Goal: Communication & Community: Answer question/provide support

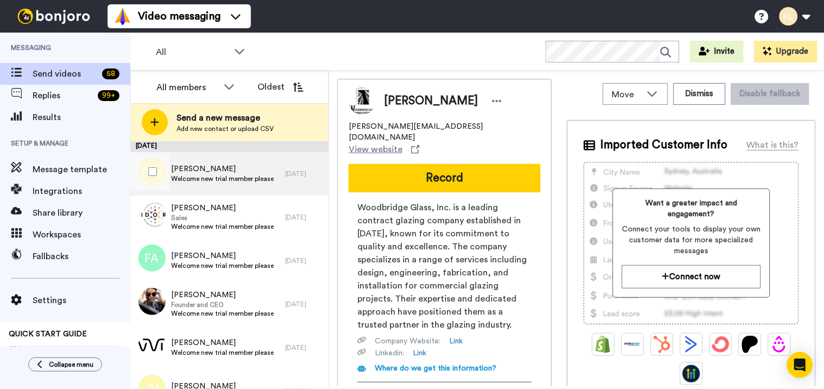
click at [220, 180] on span "Welcome new trial member please" at bounding box center [222, 178] width 103 height 9
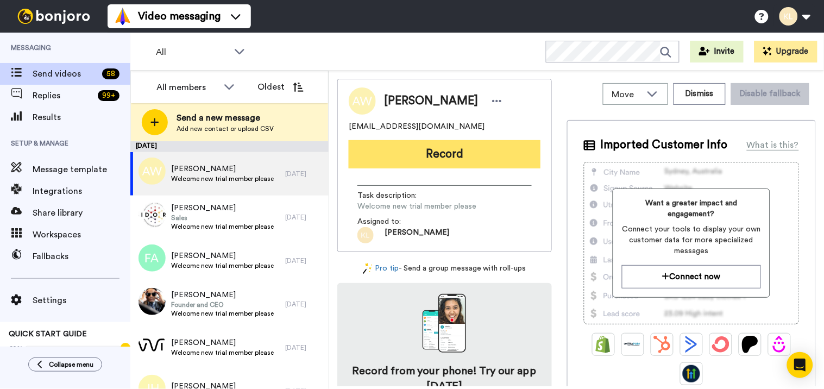
click at [502, 163] on button "Record" at bounding box center [445, 154] width 192 height 28
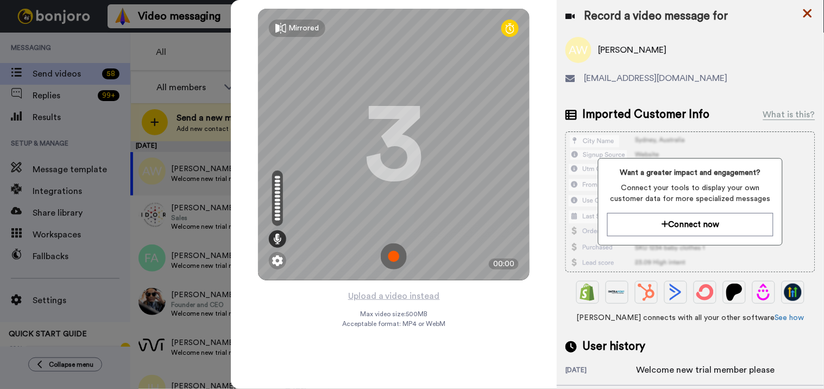
click at [805, 11] on icon at bounding box center [807, 13] width 9 height 9
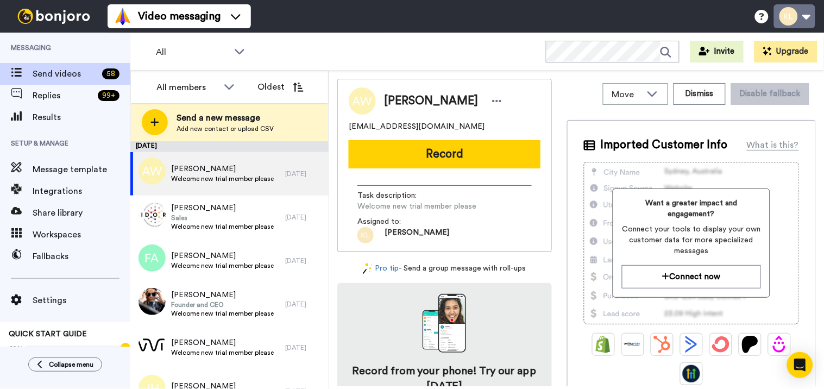
click at [805, 16] on button at bounding box center [794, 16] width 41 height 24
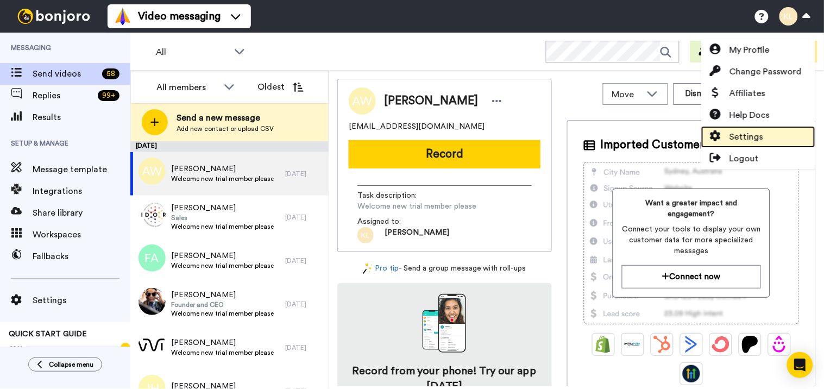
click at [760, 132] on span "Settings" at bounding box center [746, 136] width 34 height 13
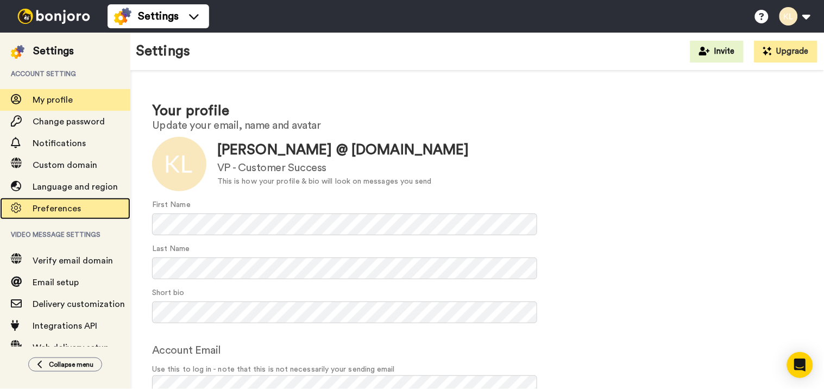
click at [62, 208] on span "Preferences" at bounding box center [57, 208] width 48 height 9
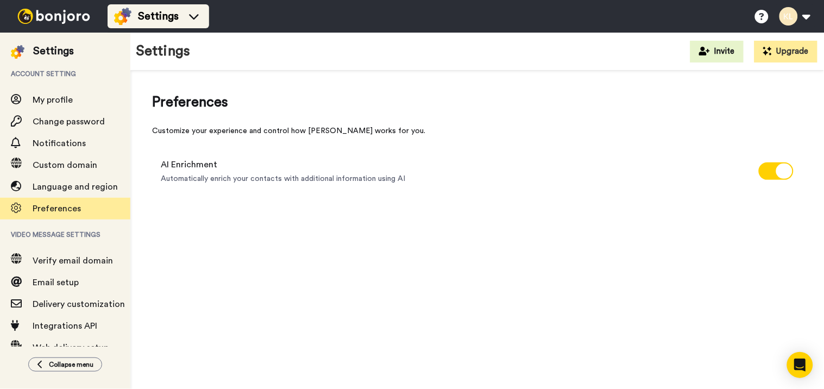
click at [150, 14] on span "Settings" at bounding box center [158, 16] width 41 height 15
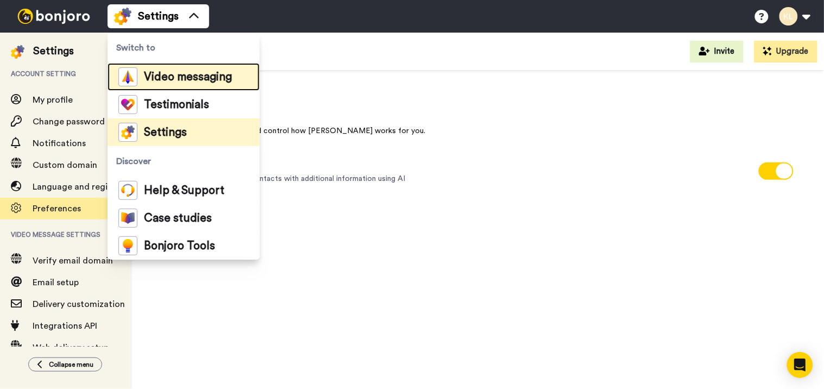
click at [203, 73] on span "Video messaging" at bounding box center [188, 77] width 88 height 11
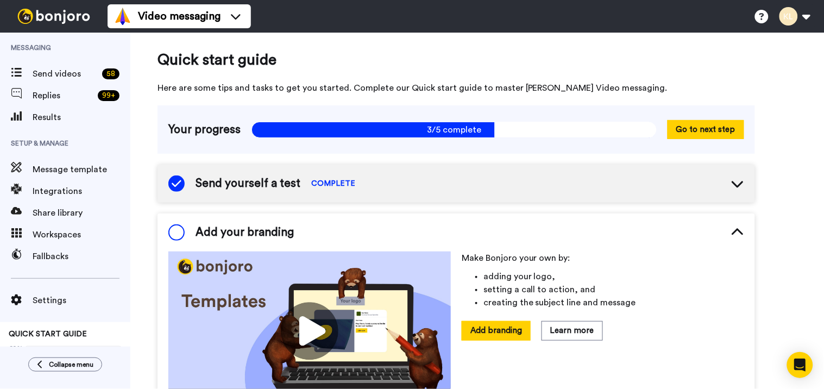
scroll to position [72, 0]
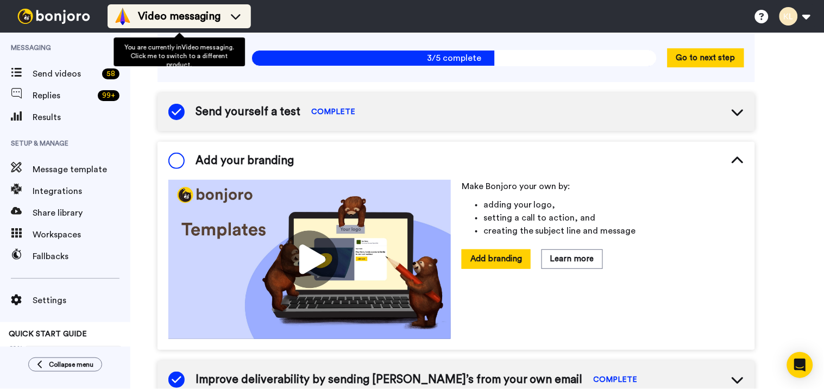
click at [203, 18] on span "Video messaging" at bounding box center [179, 16] width 83 height 15
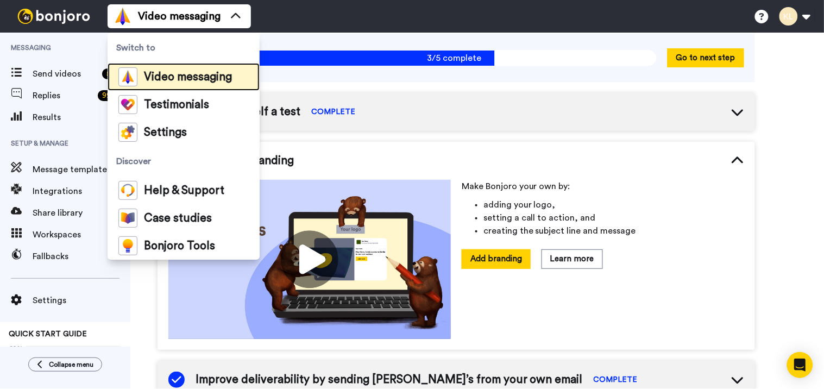
click at [195, 75] on span "Video messaging" at bounding box center [188, 77] width 88 height 11
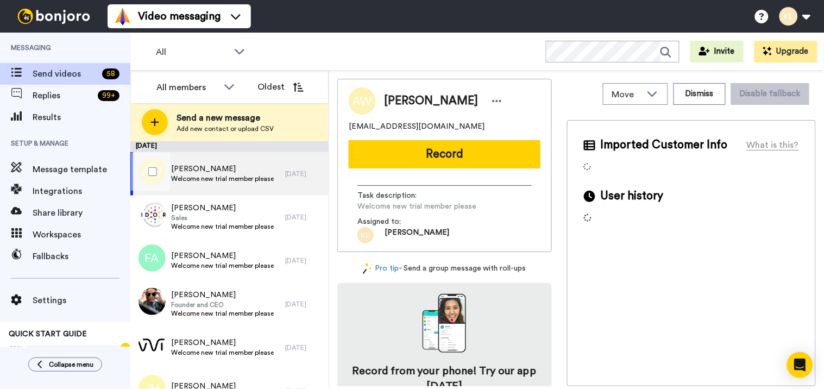
click at [255, 171] on span "[PERSON_NAME]" at bounding box center [222, 168] width 103 height 11
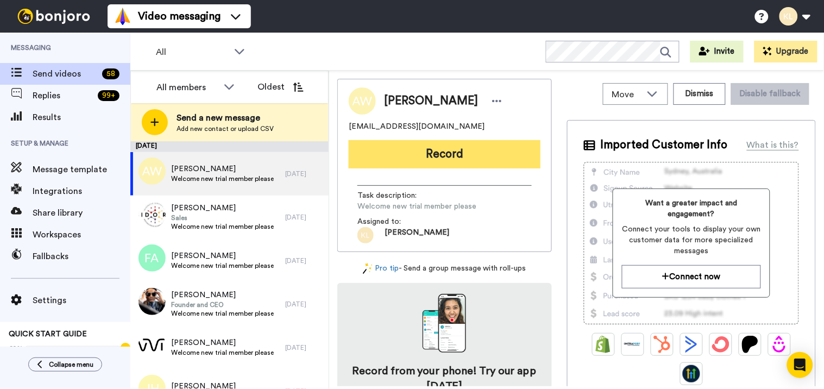
click at [452, 154] on button "Record" at bounding box center [445, 154] width 192 height 28
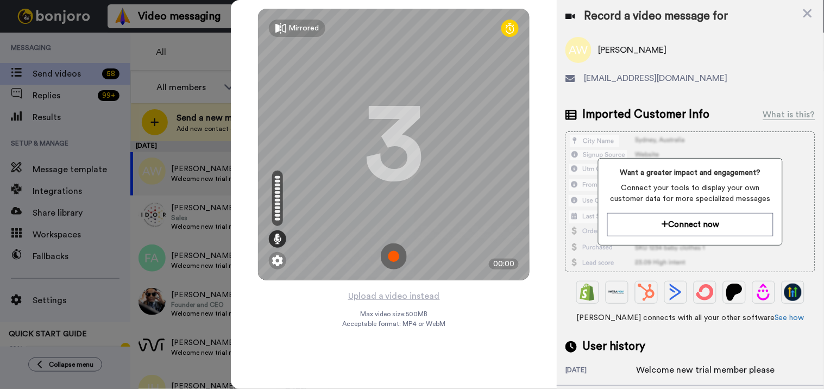
click at [413, 122] on div "3" at bounding box center [394, 144] width 60 height 81
click at [283, 257] on img at bounding box center [277, 260] width 11 height 11
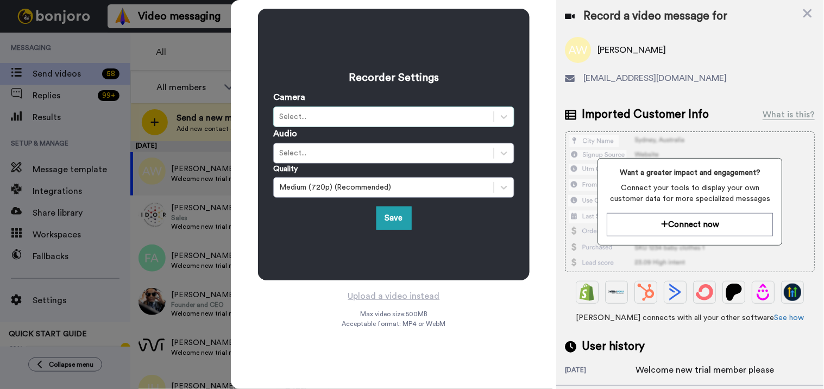
click at [355, 115] on div "Select..." at bounding box center [383, 116] width 209 height 11
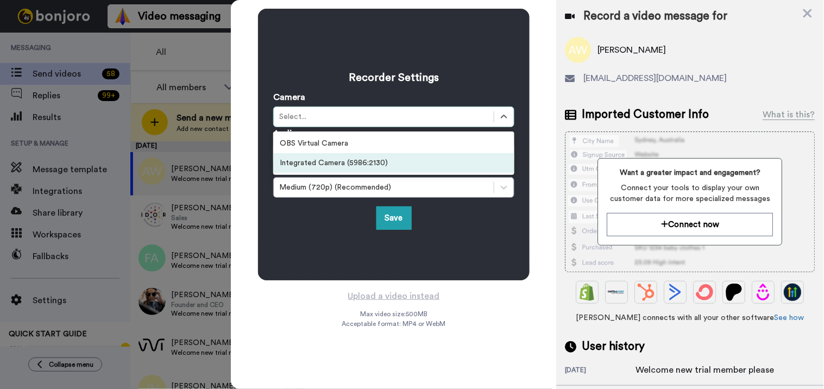
click at [350, 163] on div "Integrated Camera (5986:2130)" at bounding box center [393, 163] width 241 height 20
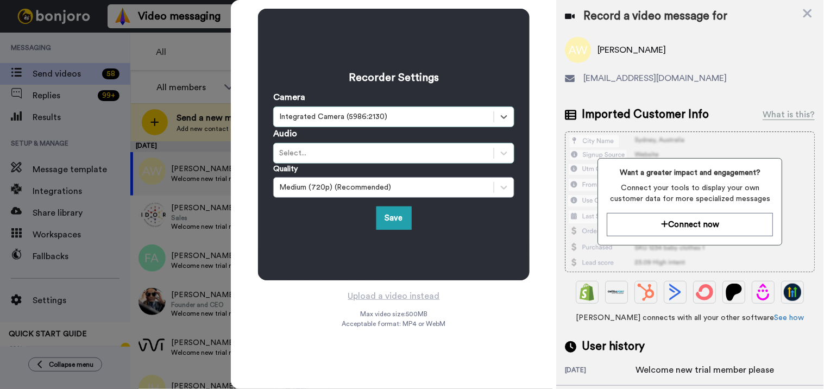
click at [350, 154] on div "Select..." at bounding box center [383, 153] width 209 height 11
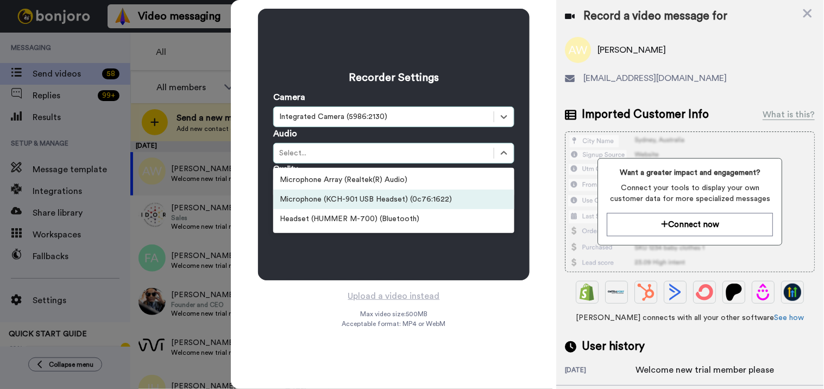
click at [371, 199] on div "Microphone (KCH-901 USB Headset) (0c76:1622)" at bounding box center [393, 200] width 241 height 20
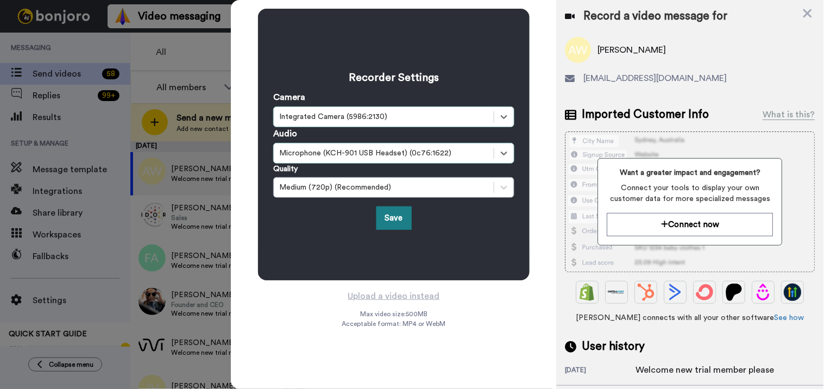
click at [384, 220] on button "Save" at bounding box center [393, 217] width 35 height 23
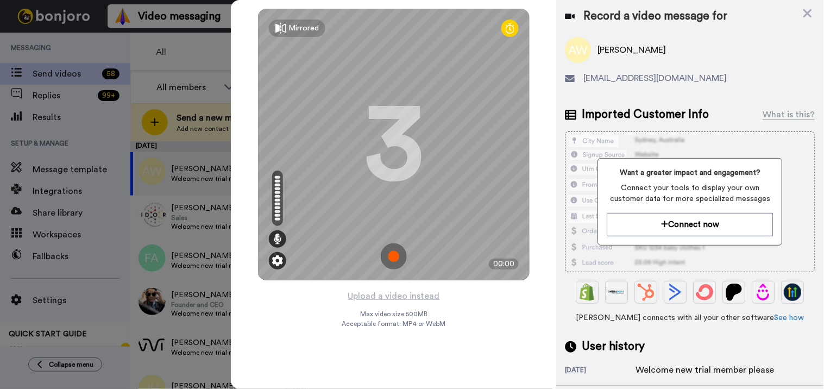
click at [276, 259] on img at bounding box center [277, 260] width 11 height 11
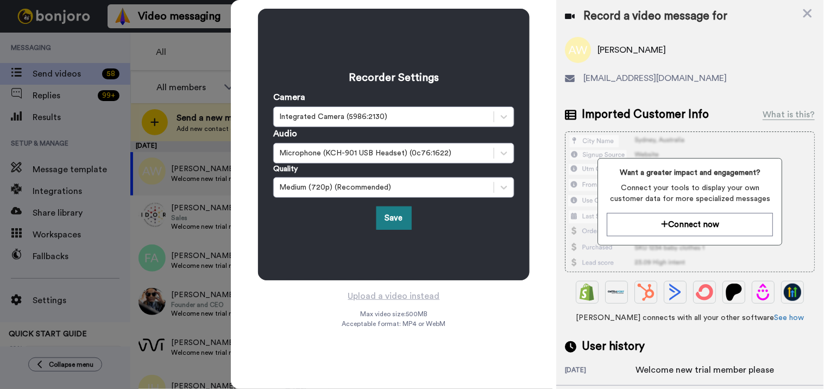
click at [384, 216] on button "Save" at bounding box center [393, 217] width 35 height 23
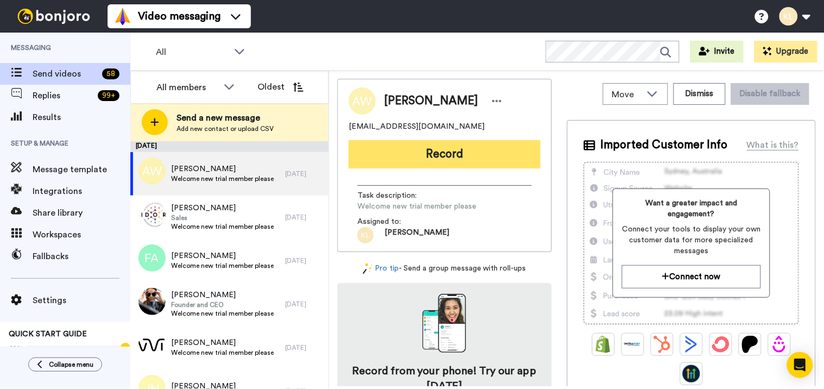
click at [472, 159] on button "Record" at bounding box center [445, 154] width 192 height 28
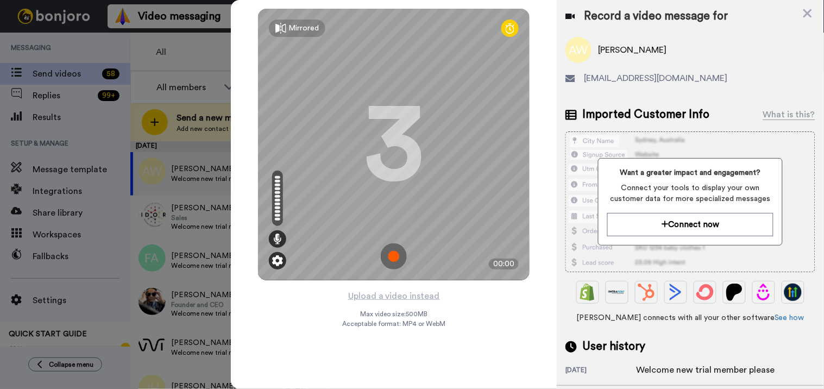
click at [280, 262] on img at bounding box center [277, 260] width 11 height 11
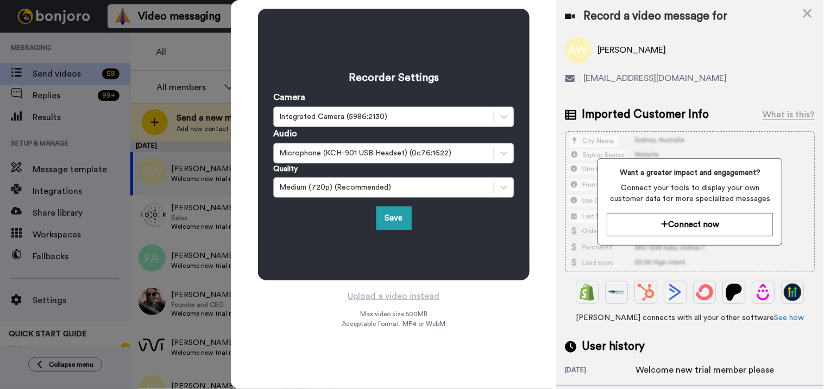
click at [680, 37] on div "Arlanda Willis" at bounding box center [690, 50] width 250 height 26
click at [809, 14] on icon at bounding box center [807, 13] width 9 height 9
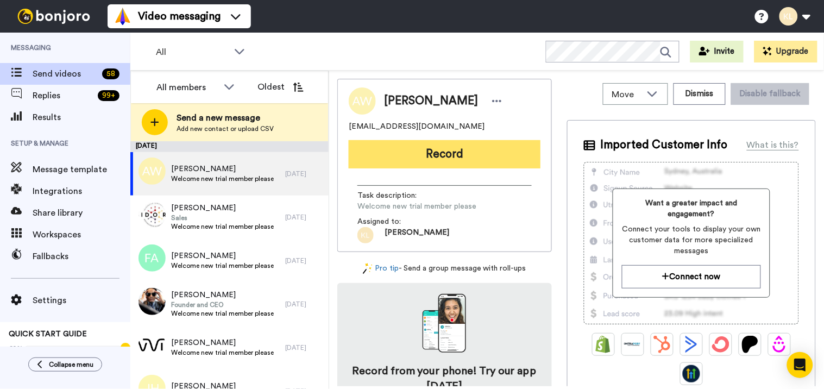
click at [449, 153] on button "Record" at bounding box center [445, 154] width 192 height 28
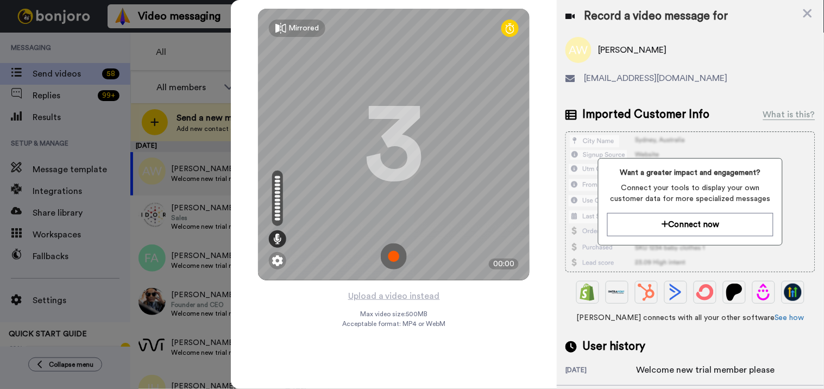
click at [417, 136] on div "3" at bounding box center [394, 144] width 60 height 81
click at [806, 11] on icon at bounding box center [807, 13] width 9 height 9
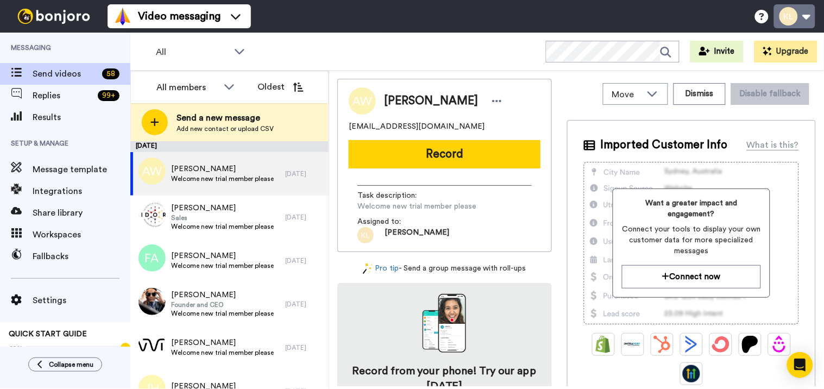
click at [812, 13] on button at bounding box center [794, 16] width 41 height 24
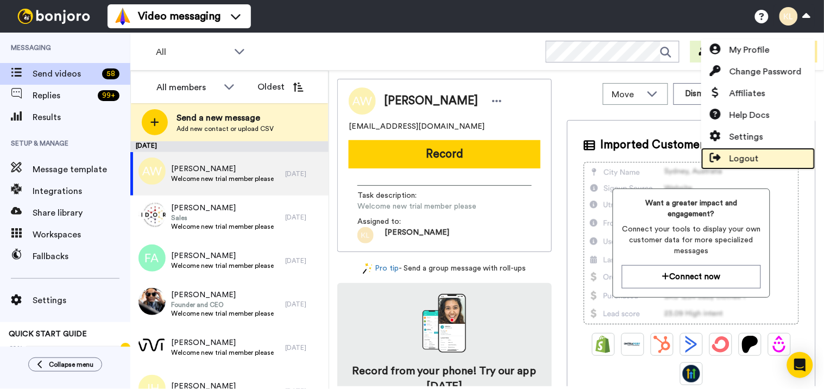
click at [759, 153] on link "Logout" at bounding box center [758, 159] width 114 height 22
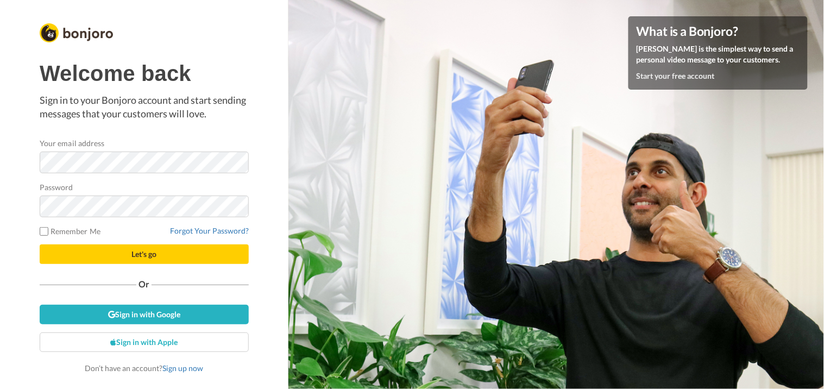
click at [157, 242] on form "Your email address Password Remember Me Forgot Your Password? Let's go" at bounding box center [144, 200] width 209 height 127
click at [163, 256] on button "Let's go" at bounding box center [144, 254] width 209 height 20
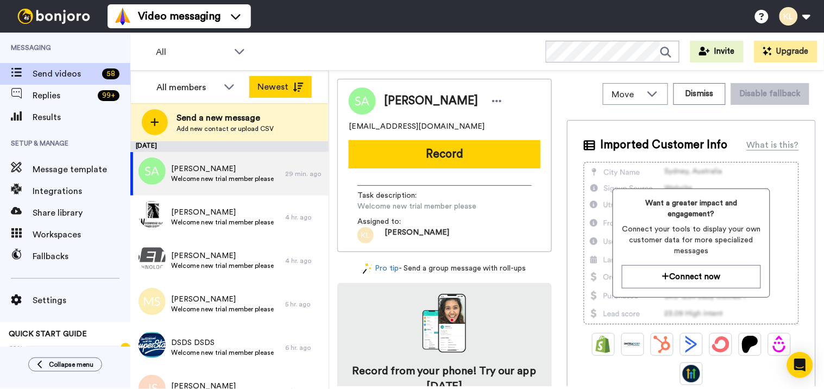
click at [308, 79] on button "Newest" at bounding box center [280, 87] width 62 height 22
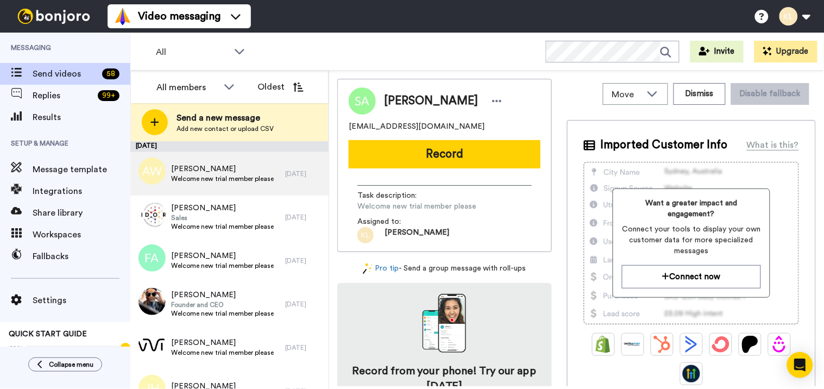
click at [262, 178] on span "Welcome new trial member please" at bounding box center [222, 178] width 103 height 9
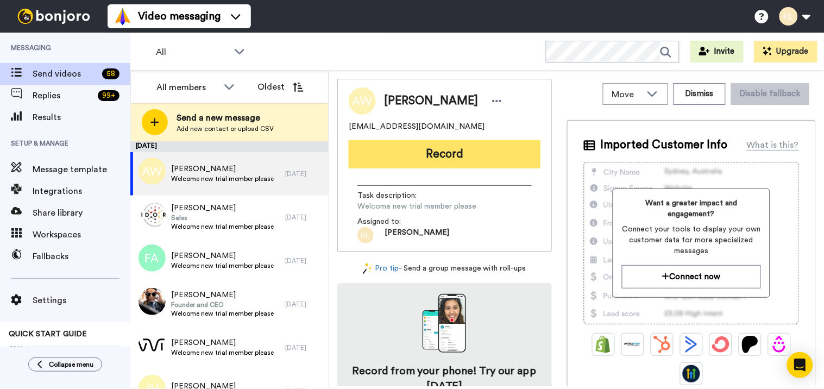
click at [474, 163] on button "Record" at bounding box center [445, 154] width 192 height 28
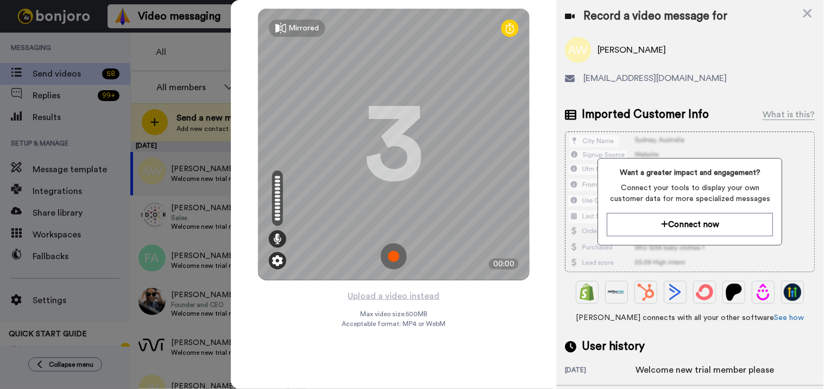
click at [279, 257] on img at bounding box center [277, 260] width 11 height 11
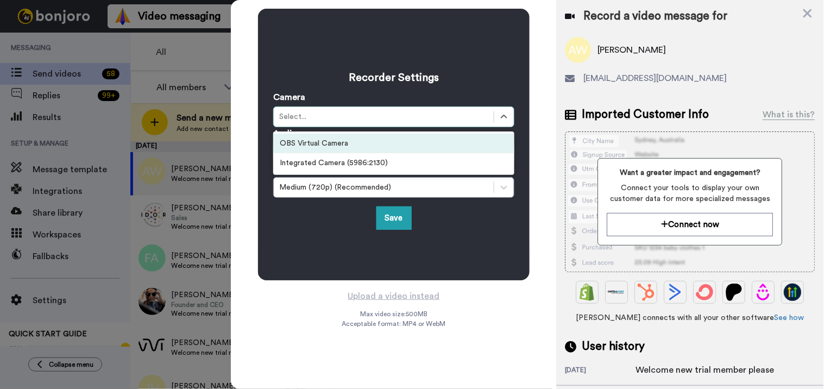
click at [371, 112] on div "Select..." at bounding box center [383, 116] width 209 height 11
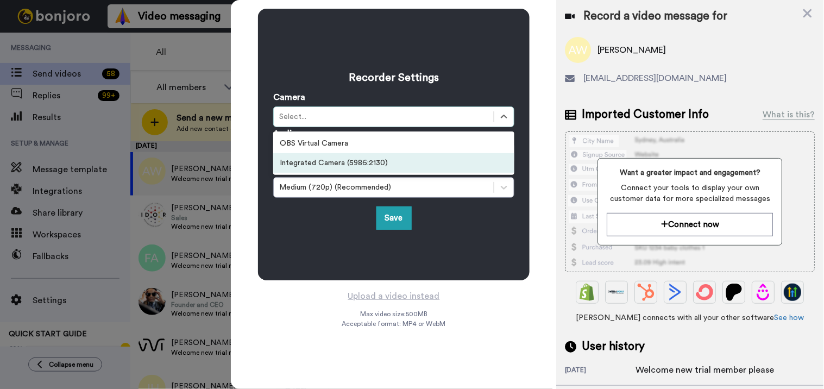
click at [365, 162] on div "Integrated Camera (5986:2130)" at bounding box center [393, 163] width 241 height 20
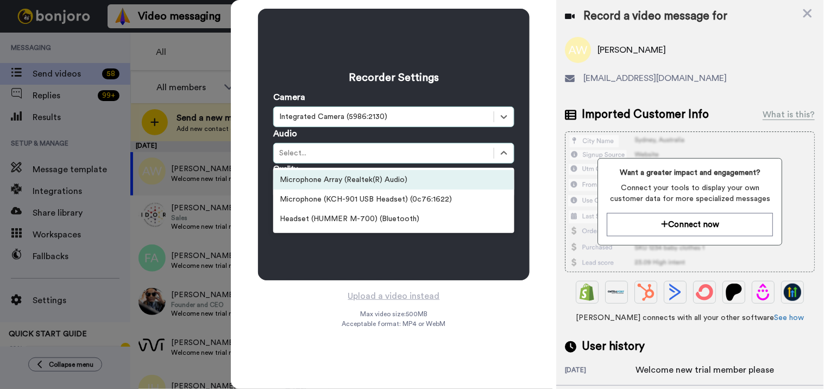
click at [367, 155] on div "Select..." at bounding box center [383, 153] width 209 height 11
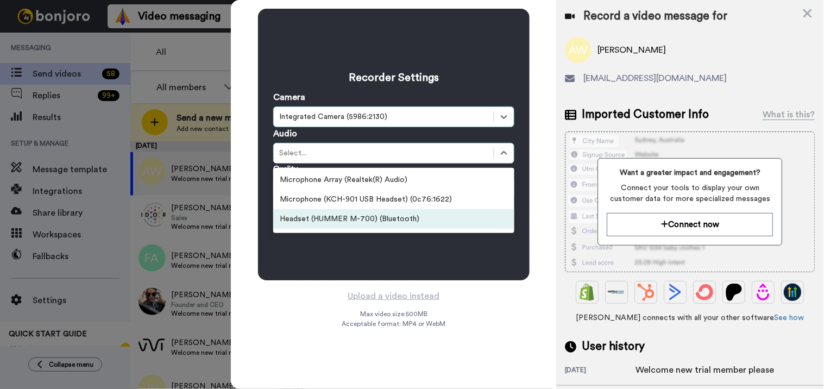
click at [351, 214] on div "Headset (HUMMER M-700) (Bluetooth)" at bounding box center [393, 219] width 241 height 20
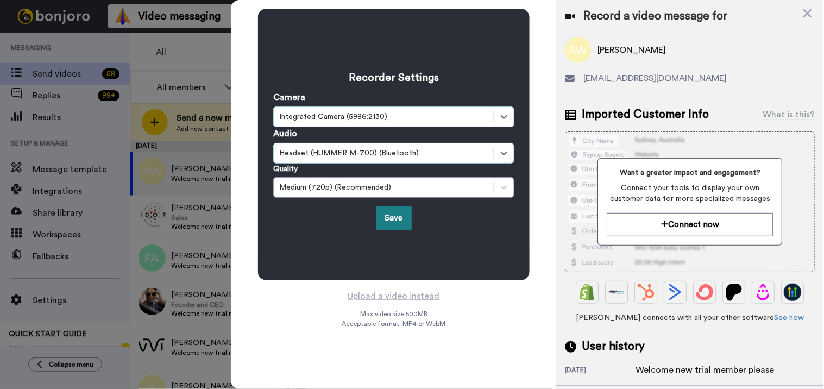
click at [382, 210] on button "Save" at bounding box center [393, 217] width 35 height 23
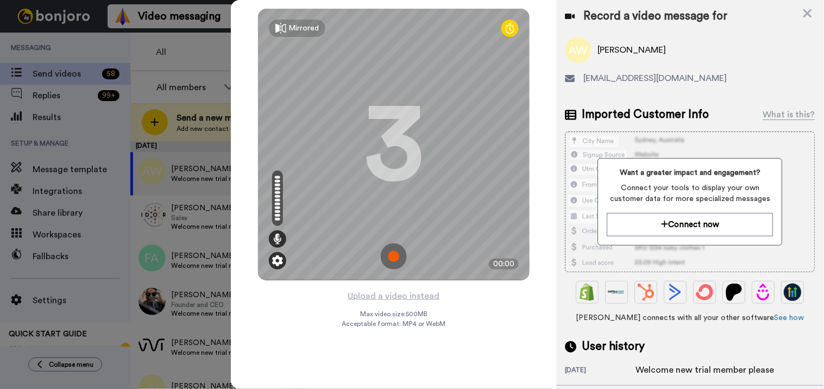
click at [280, 260] on img at bounding box center [277, 260] width 11 height 11
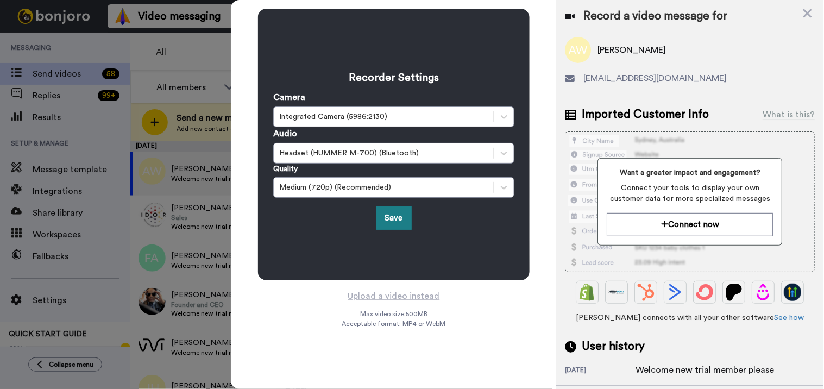
click at [398, 216] on button "Save" at bounding box center [393, 217] width 35 height 23
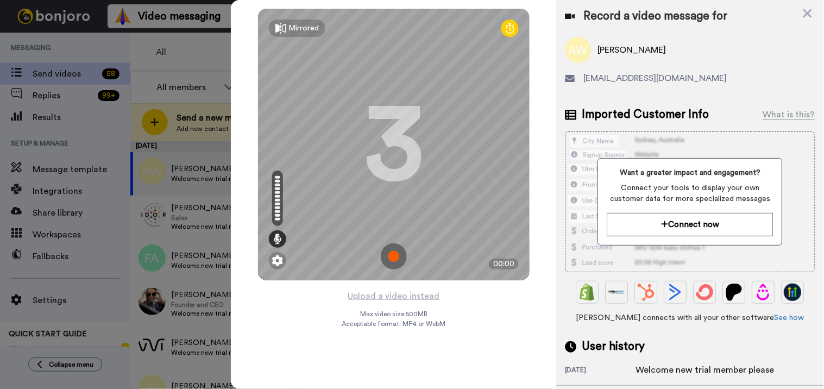
click at [505, 29] on div at bounding box center [509, 28] width 17 height 17
click at [506, 34] on div at bounding box center [509, 28] width 17 height 17
click at [506, 24] on icon at bounding box center [510, 28] width 9 height 11
click at [509, 30] on icon at bounding box center [510, 28] width 9 height 11
click at [299, 30] on div "Mirrored" at bounding box center [303, 28] width 30 height 11
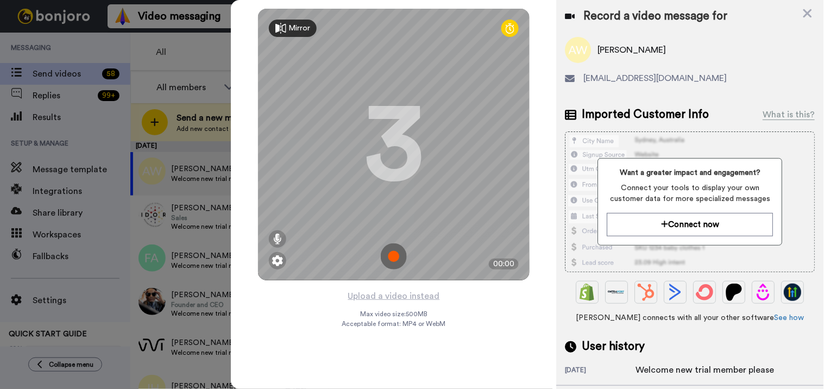
click at [409, 145] on div "3" at bounding box center [394, 144] width 60 height 81
click at [278, 257] on img at bounding box center [277, 260] width 11 height 11
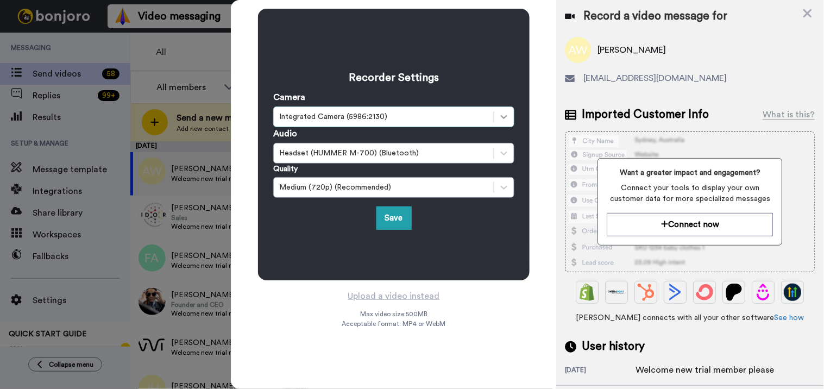
click at [504, 112] on icon at bounding box center [504, 116] width 11 height 11
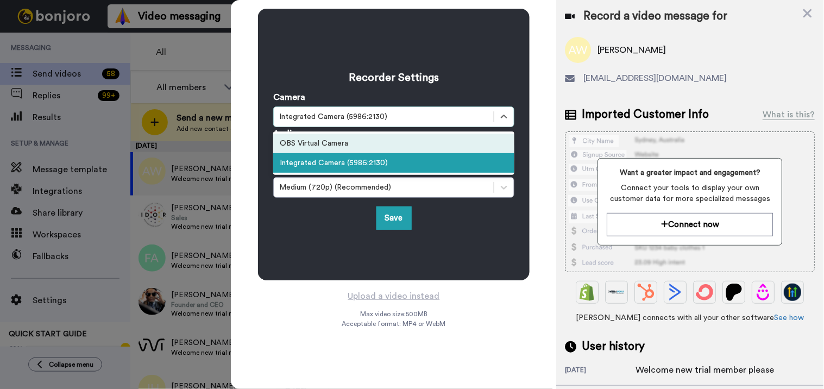
click at [421, 143] on div "OBS Virtual Camera" at bounding box center [393, 144] width 241 height 20
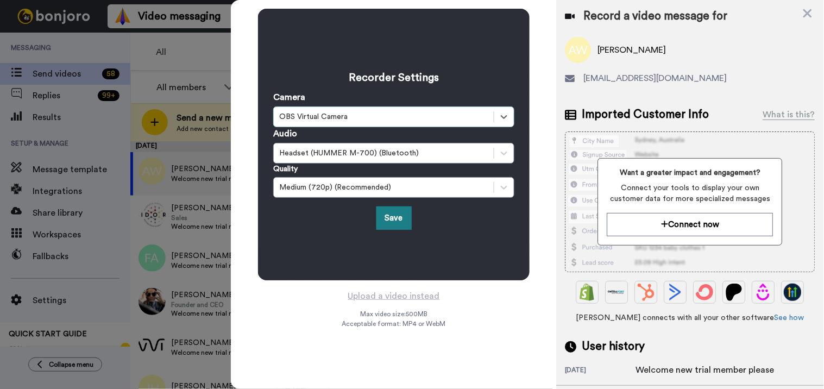
click at [402, 220] on button "Save" at bounding box center [393, 217] width 35 height 23
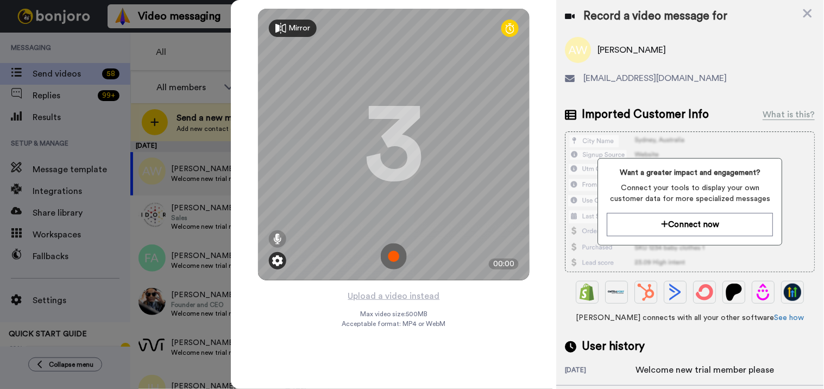
click at [279, 263] on img at bounding box center [277, 260] width 11 height 11
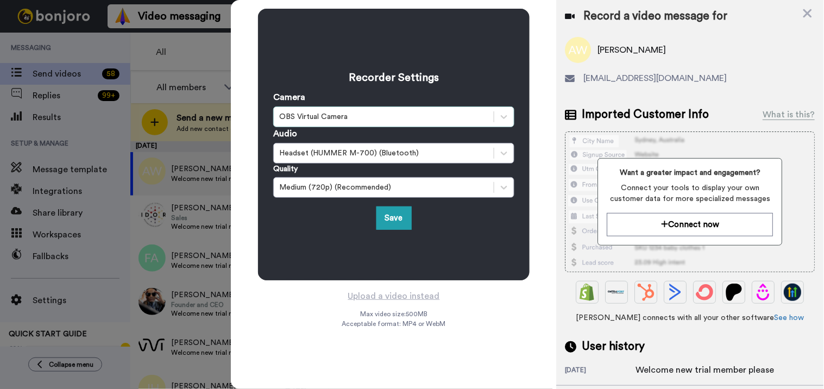
click at [361, 111] on div "OBS Virtual Camera" at bounding box center [383, 116] width 209 height 11
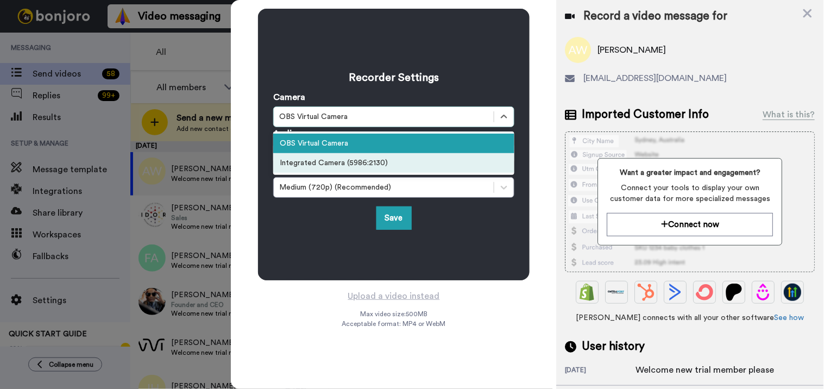
click at [367, 161] on div "Integrated Camera (5986:2130)" at bounding box center [393, 163] width 241 height 20
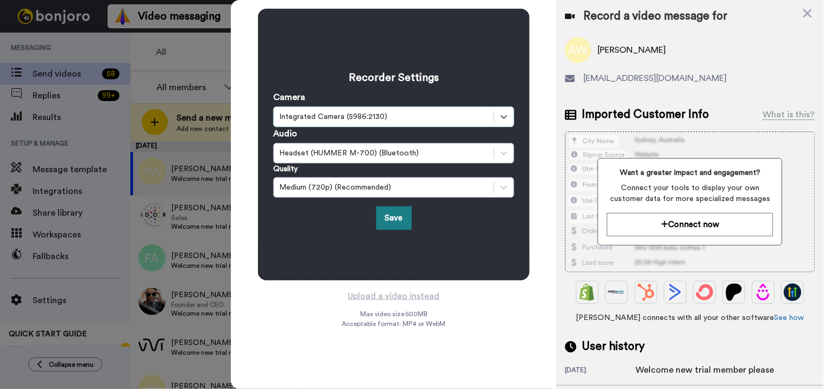
click at [390, 213] on button "Save" at bounding box center [393, 217] width 35 height 23
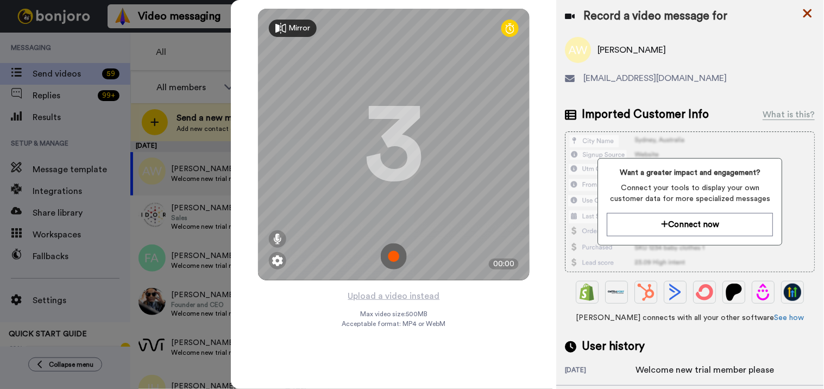
click at [808, 11] on icon at bounding box center [807, 14] width 11 height 14
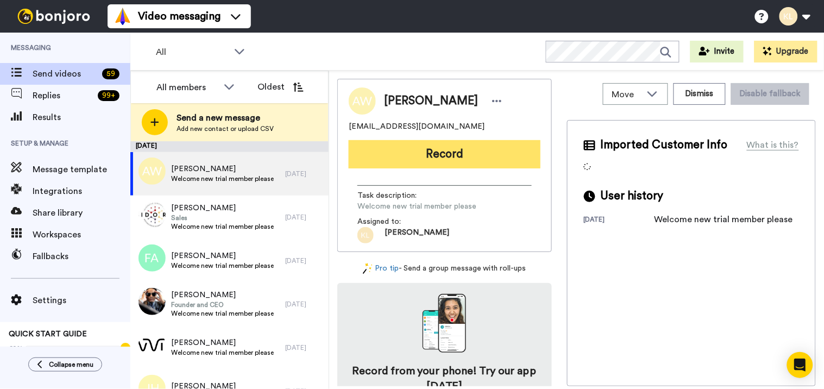
click at [494, 165] on button "Record" at bounding box center [445, 154] width 192 height 28
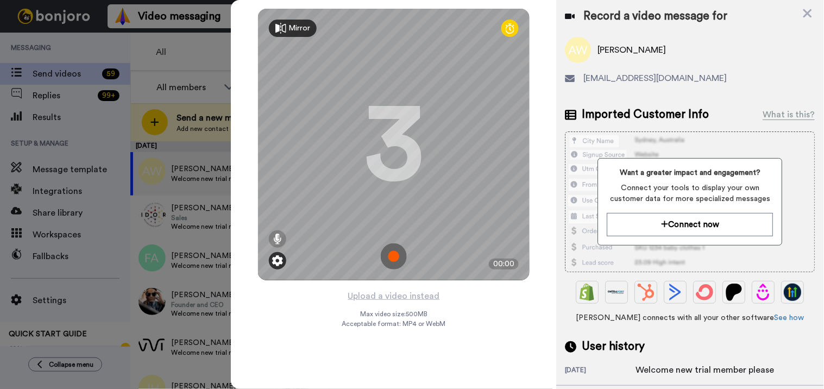
click at [274, 263] on img at bounding box center [277, 260] width 11 height 11
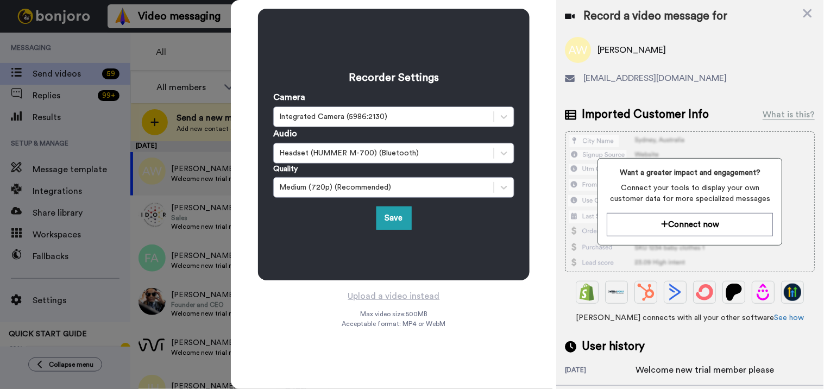
click at [488, 72] on h3 "Recorder Settings" at bounding box center [393, 77] width 241 height 15
click at [398, 212] on button "Save" at bounding box center [393, 217] width 35 height 23
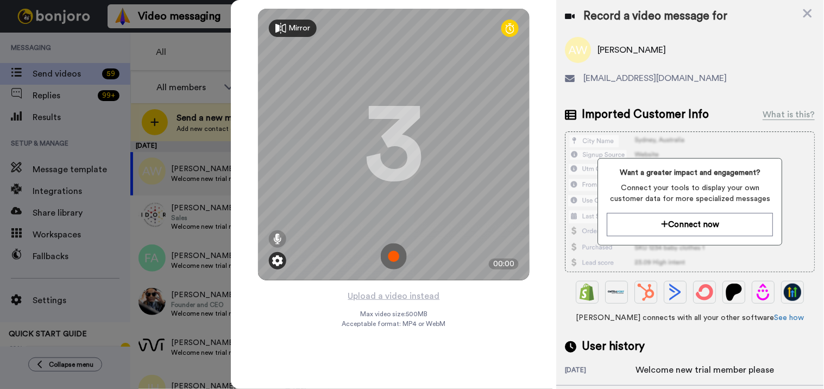
click at [282, 255] on img at bounding box center [277, 260] width 11 height 11
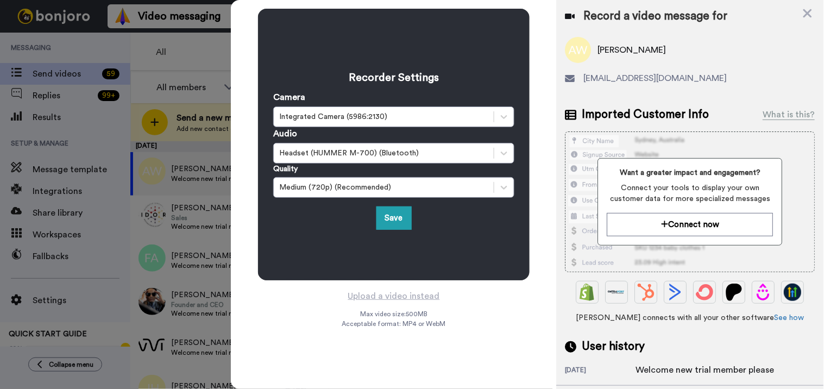
scroll to position [60, 0]
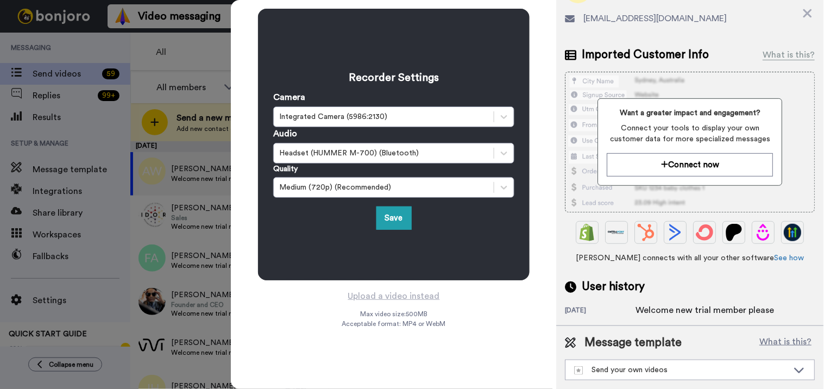
click at [199, 59] on div at bounding box center [412, 194] width 824 height 389
click at [808, 8] on icon at bounding box center [807, 14] width 11 height 14
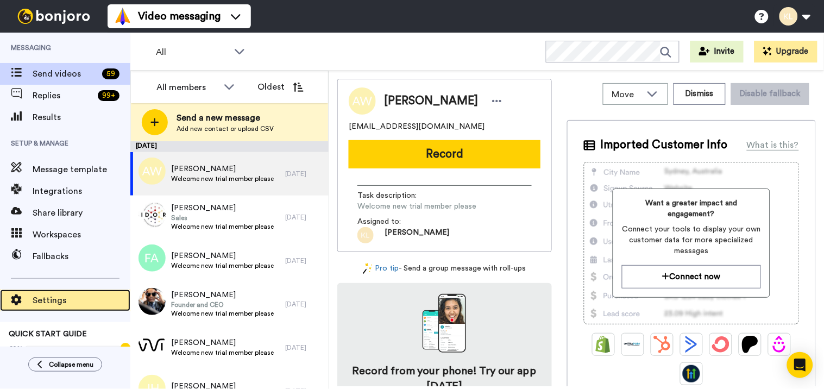
click at [58, 306] on span "Settings" at bounding box center [82, 300] width 98 height 13
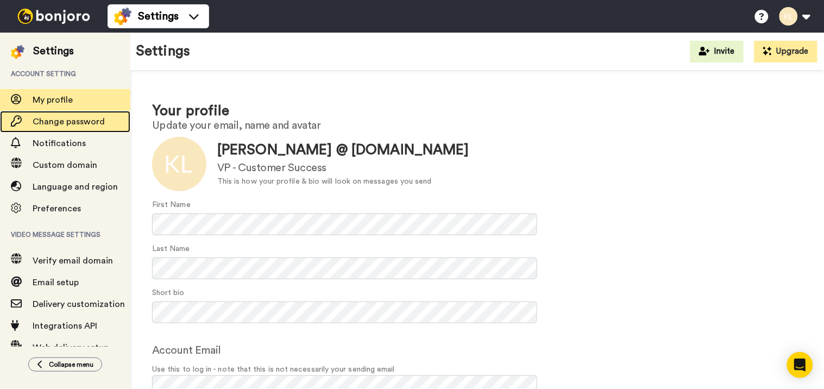
click at [71, 123] on span "Change password" at bounding box center [69, 121] width 72 height 9
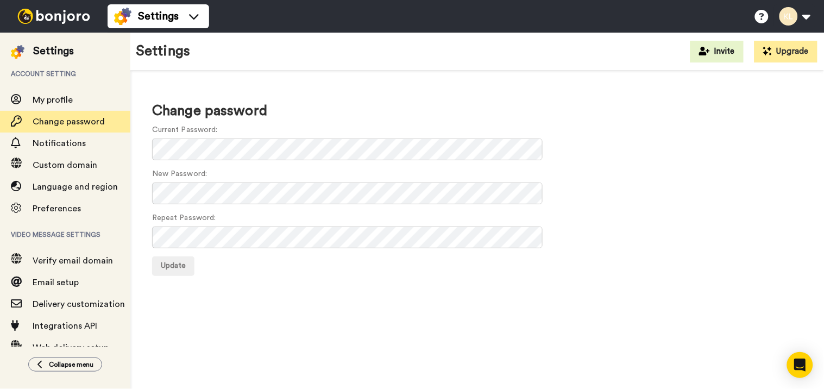
scroll to position [41, 0]
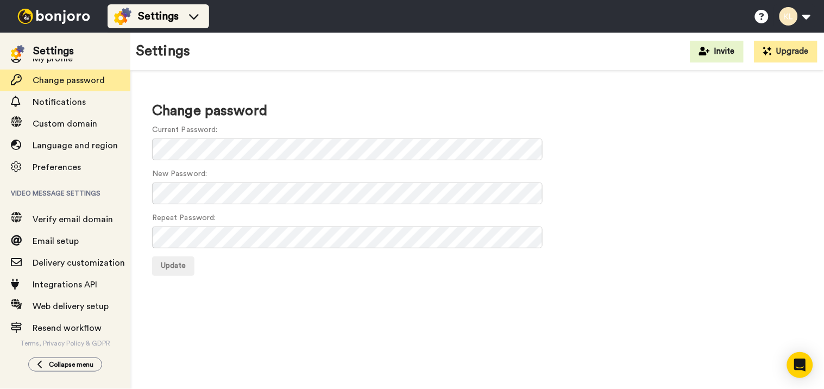
click at [142, 10] on span "Settings" at bounding box center [158, 16] width 41 height 15
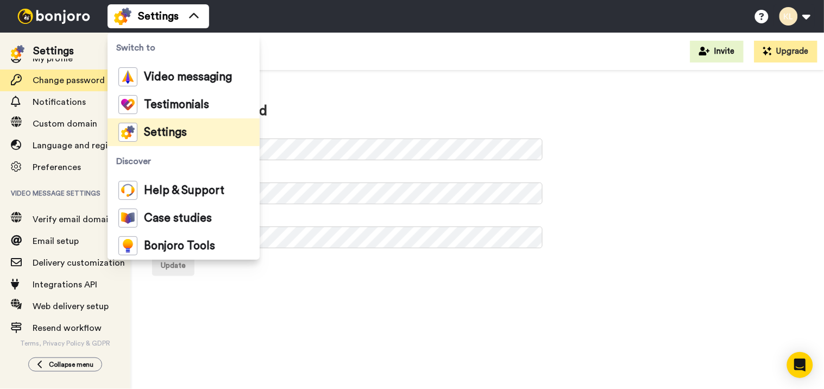
click at [76, 15] on img at bounding box center [53, 16] width 81 height 15
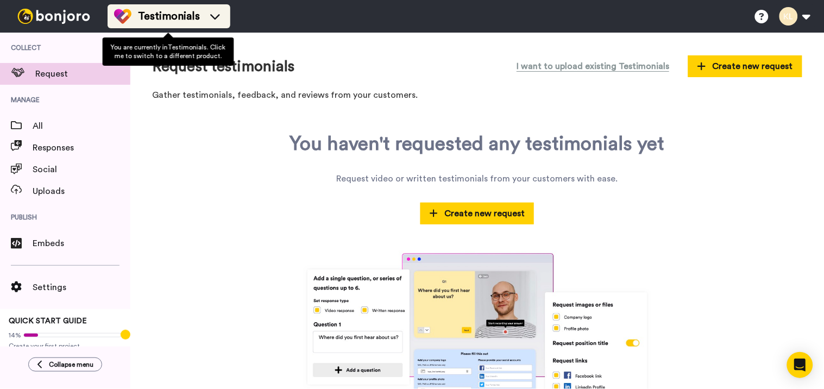
click at [159, 11] on span "Testimonials" at bounding box center [169, 16] width 62 height 15
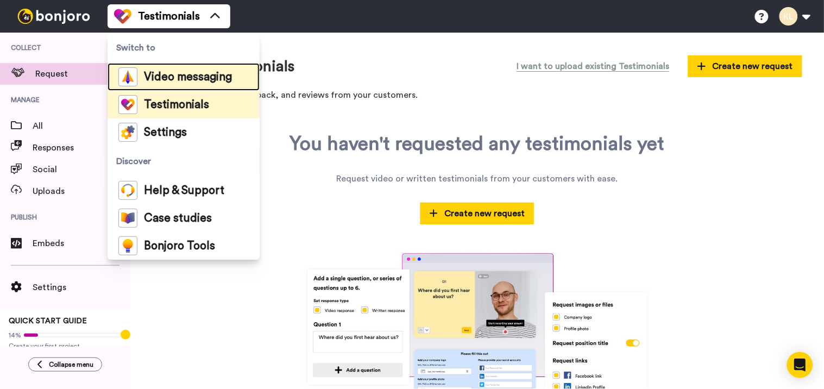
click at [172, 80] on span "Video messaging" at bounding box center [188, 77] width 88 height 11
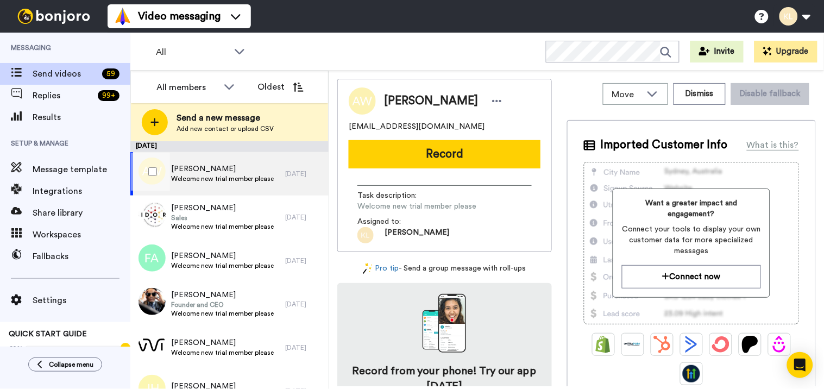
click at [250, 182] on span "Welcome new trial member please" at bounding box center [222, 178] width 103 height 9
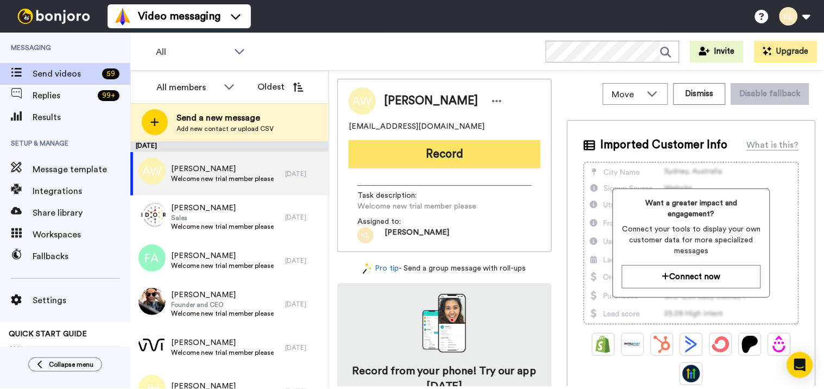
click at [479, 155] on button "Record" at bounding box center [445, 154] width 192 height 28
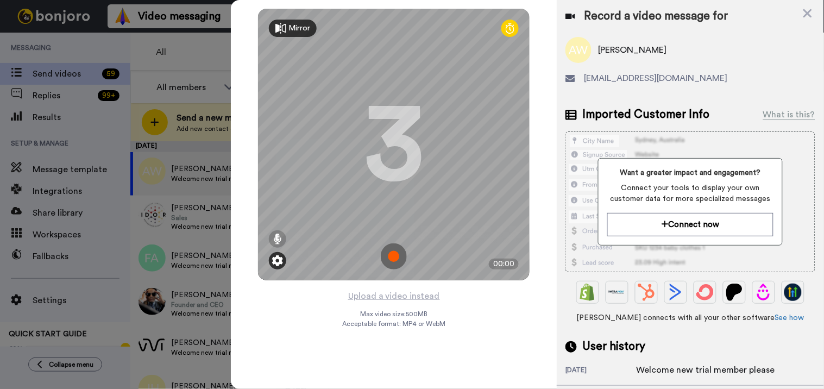
click at [281, 258] on img at bounding box center [277, 260] width 11 height 11
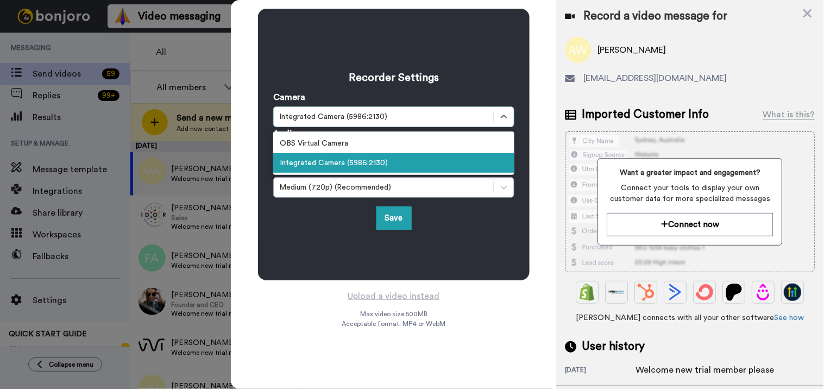
click at [360, 106] on div "Integrated Camera (5986:2130)" at bounding box center [393, 116] width 241 height 21
click at [332, 157] on div "Integrated Camera (5986:2130)" at bounding box center [393, 163] width 241 height 20
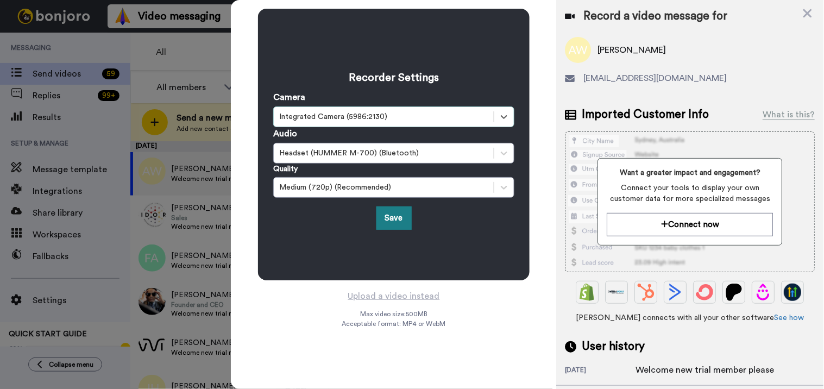
click at [384, 209] on button "Save" at bounding box center [393, 217] width 35 height 23
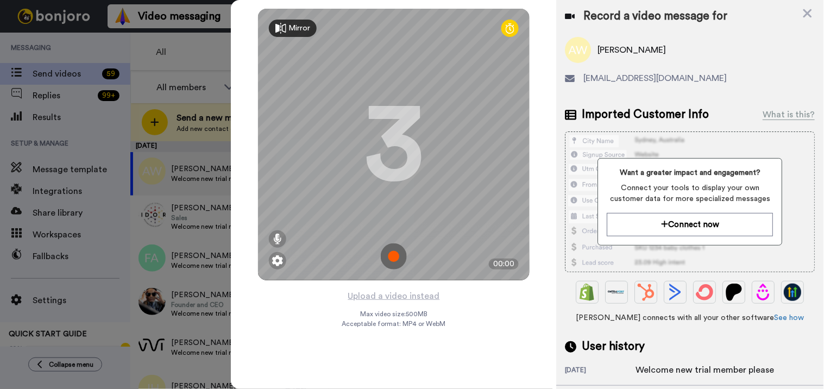
drag, startPoint x: 418, startPoint y: 117, endPoint x: 714, endPoint y: 73, distance: 299.3
click at [714, 73] on div "ashleyboyer.ab@gmail.com" at bounding box center [690, 78] width 250 height 13
click at [807, 13] on icon at bounding box center [807, 13] width 9 height 9
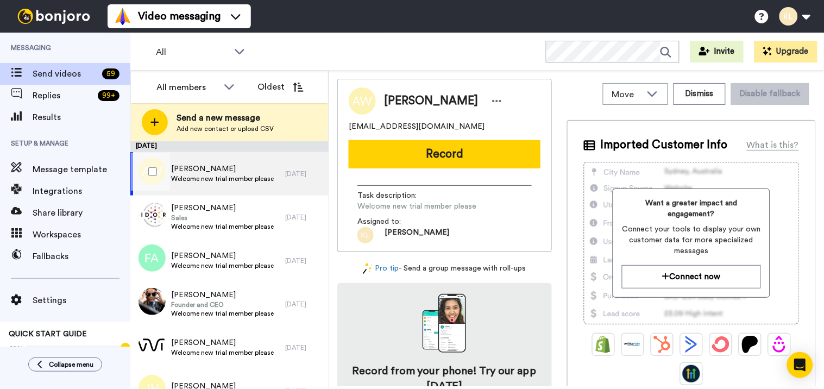
click at [235, 174] on span "Welcome new trial member please" at bounding box center [222, 178] width 103 height 9
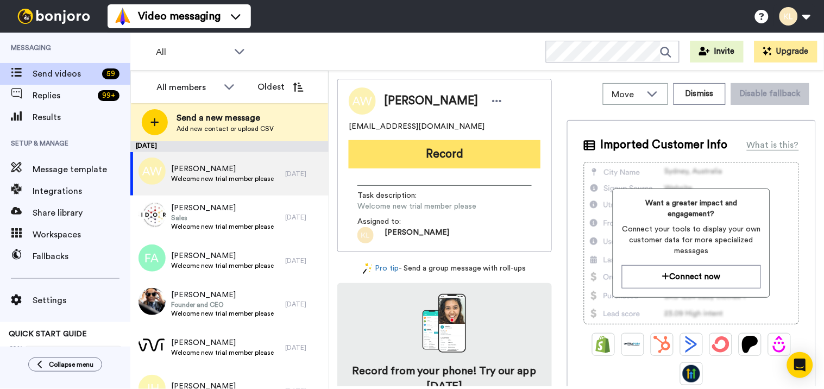
click at [415, 160] on button "Record" at bounding box center [445, 154] width 192 height 28
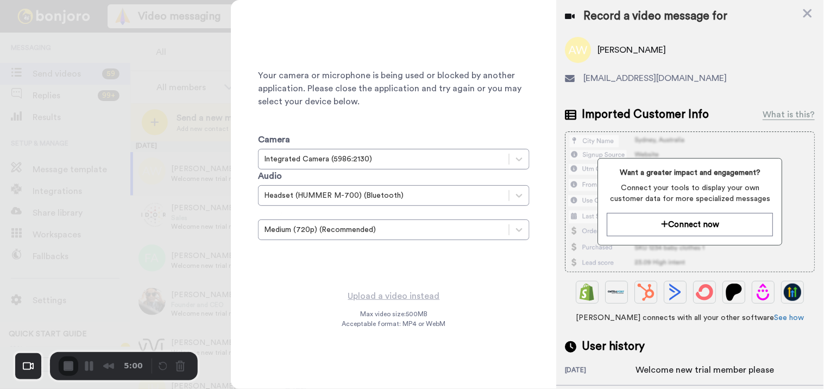
drag, startPoint x: 272, startPoint y: 132, endPoint x: 382, endPoint y: 40, distance: 143.8
click at [382, 40] on div "Your camera or microphone is being used or blocked by another application. Plea…" at bounding box center [394, 145] width 272 height 272
click at [421, 51] on div "Your camera or microphone is being used or blocked by another application. Plea…" at bounding box center [394, 145] width 272 height 272
click at [331, 46] on div "Your camera or microphone is being used or blocked by another application. Plea…" at bounding box center [394, 145] width 272 height 272
click at [809, 12] on icon at bounding box center [807, 13] width 9 height 9
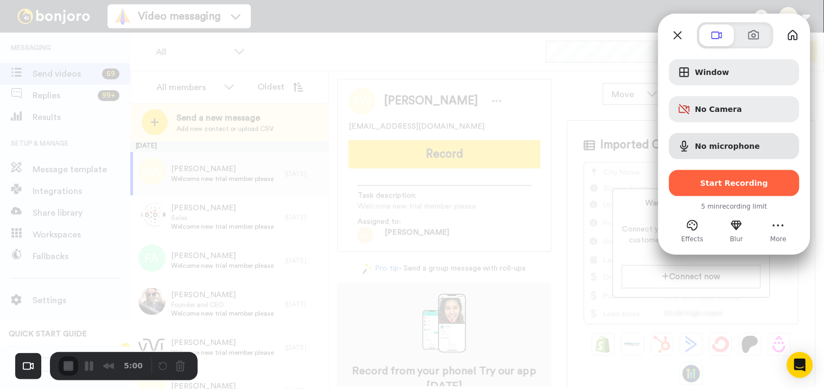
click at [538, 87] on div at bounding box center [412, 194] width 824 height 389
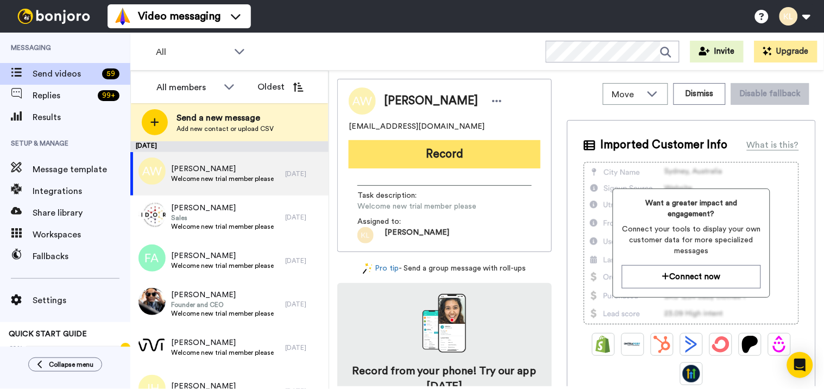
click at [444, 149] on button "Record" at bounding box center [445, 154] width 192 height 28
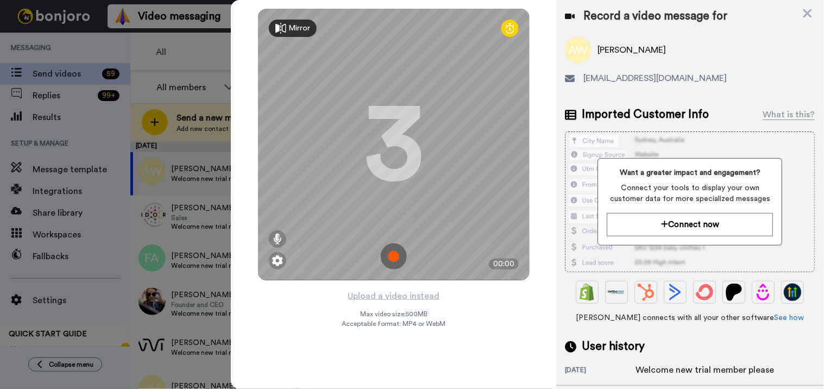
click at [394, 255] on img at bounding box center [394, 256] width 26 height 26
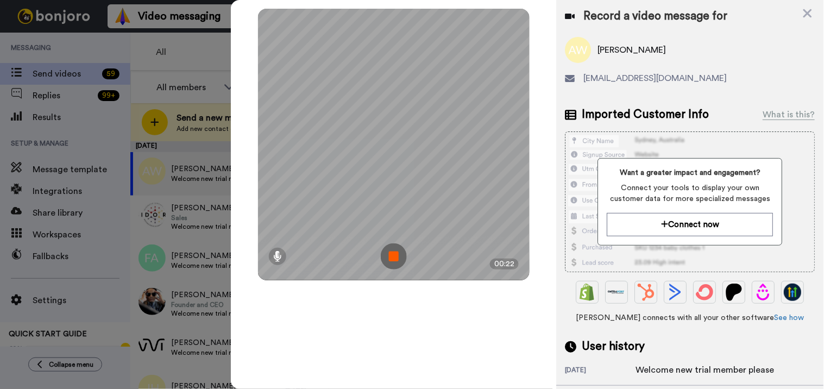
click at [395, 251] on img at bounding box center [394, 256] width 26 height 26
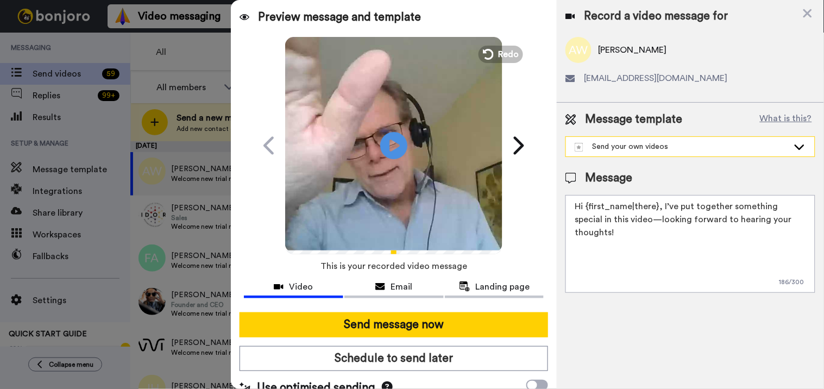
click at [685, 140] on div "Send your own videos" at bounding box center [690, 147] width 249 height 20
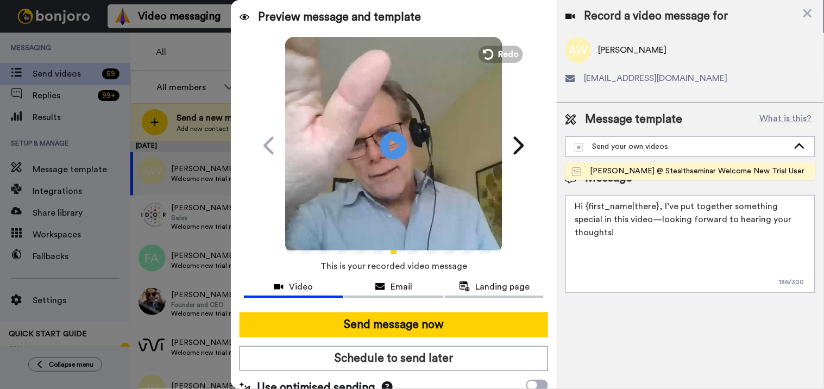
click at [660, 171] on div "[PERSON_NAME] @ Stealthseminar Welcome New Trial User" at bounding box center [688, 171] width 232 height 11
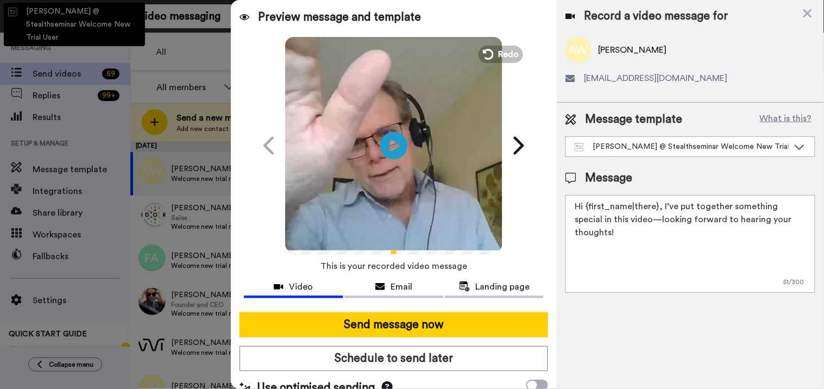
type textarea "Hi there {first_name} I recorded a message for you on this fine day, check it o…"
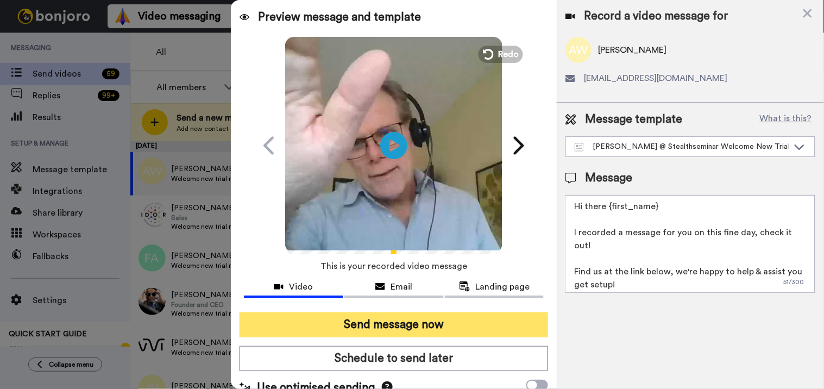
click at [479, 323] on button "Send message now" at bounding box center [393, 324] width 309 height 25
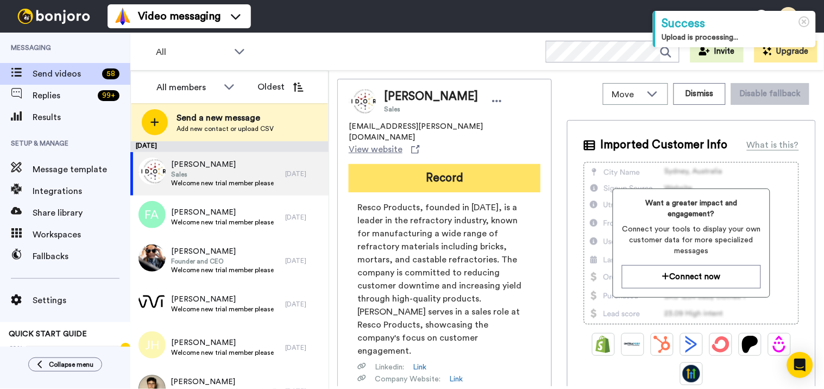
click at [433, 164] on button "Record" at bounding box center [445, 178] width 192 height 28
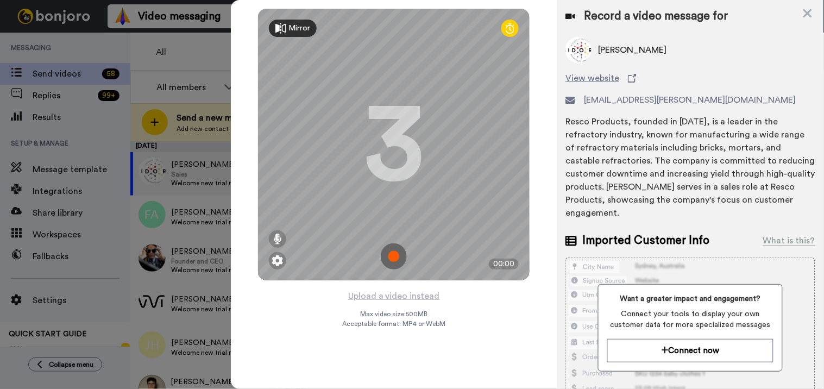
click at [395, 253] on img at bounding box center [394, 256] width 26 height 26
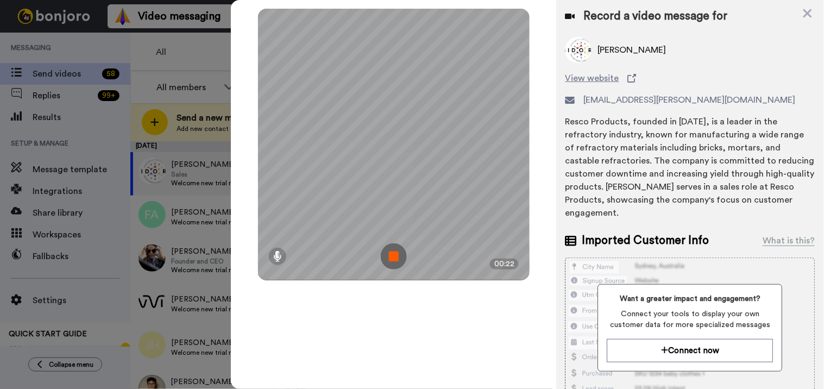
click at [389, 258] on img at bounding box center [394, 256] width 26 height 26
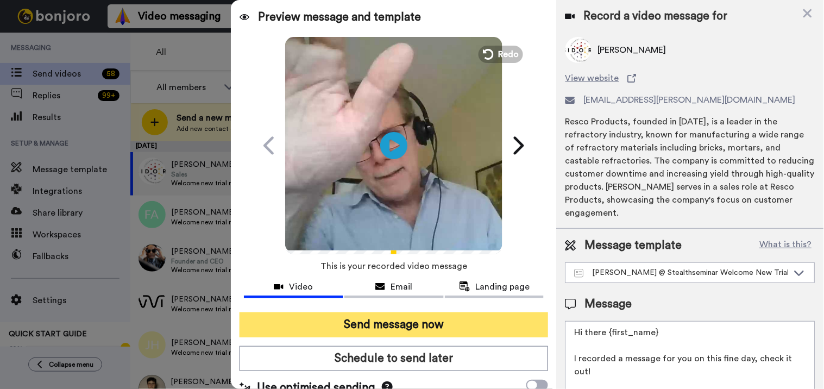
click at [392, 320] on button "Send message now" at bounding box center [393, 324] width 309 height 25
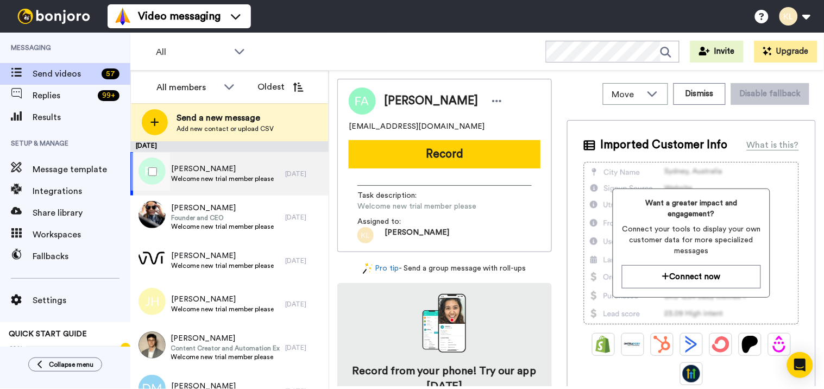
click at [269, 165] on span "[PERSON_NAME]" at bounding box center [222, 168] width 103 height 11
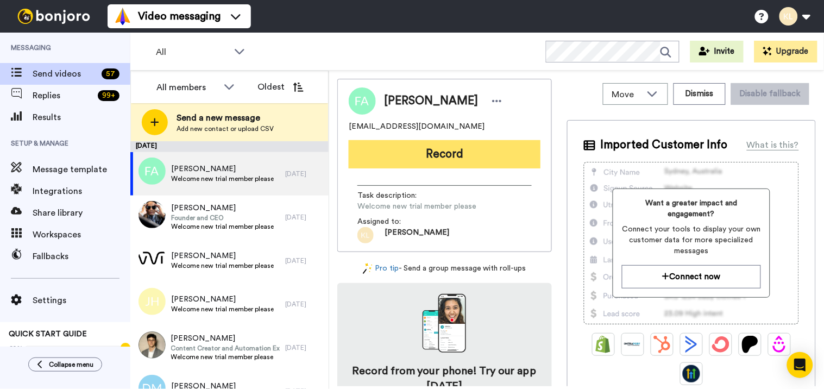
click at [438, 150] on button "Record" at bounding box center [445, 154] width 192 height 28
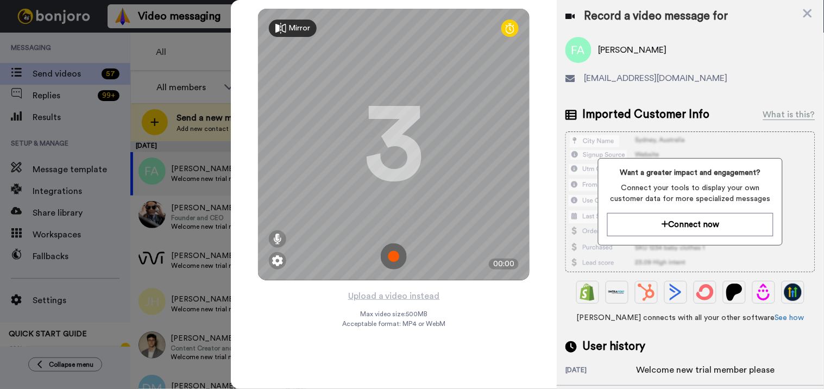
click at [400, 250] on img at bounding box center [394, 256] width 26 height 26
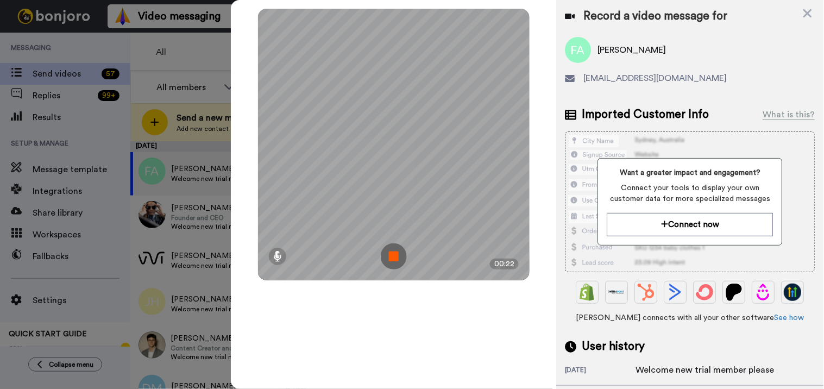
click at [396, 253] on img at bounding box center [394, 256] width 26 height 26
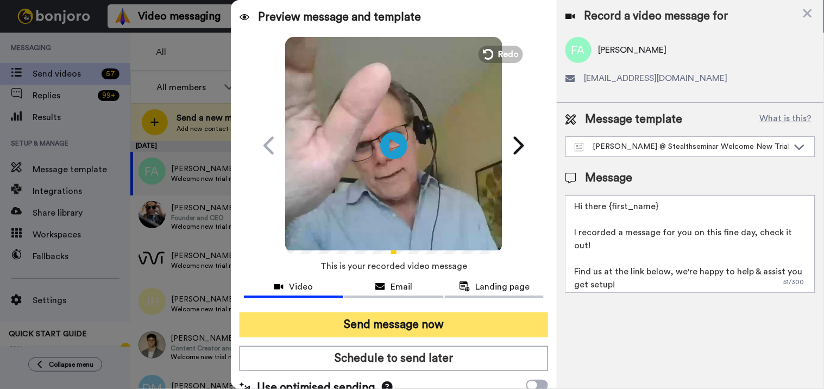
click at [420, 329] on button "Send message now" at bounding box center [393, 324] width 309 height 25
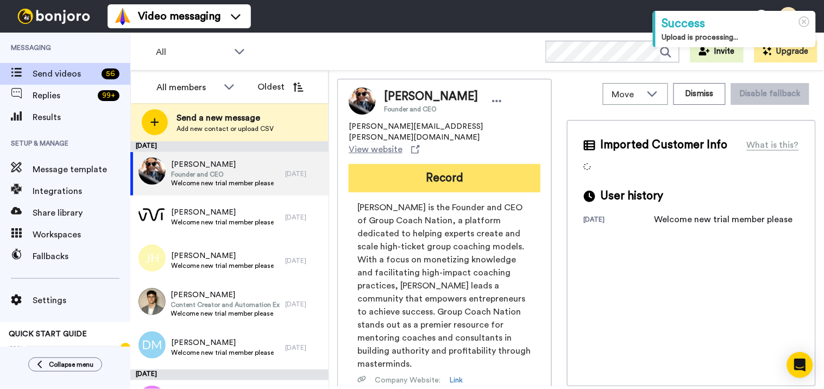
click at [425, 164] on button "Record" at bounding box center [445, 178] width 192 height 28
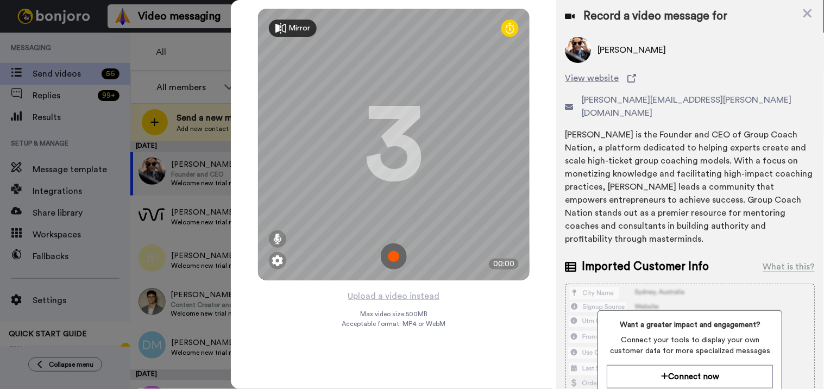
click at [392, 257] on img at bounding box center [394, 256] width 26 height 26
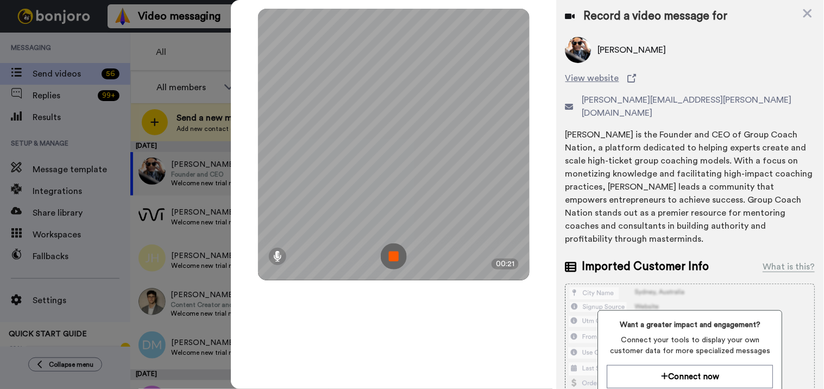
click at [389, 268] on img at bounding box center [394, 256] width 26 height 26
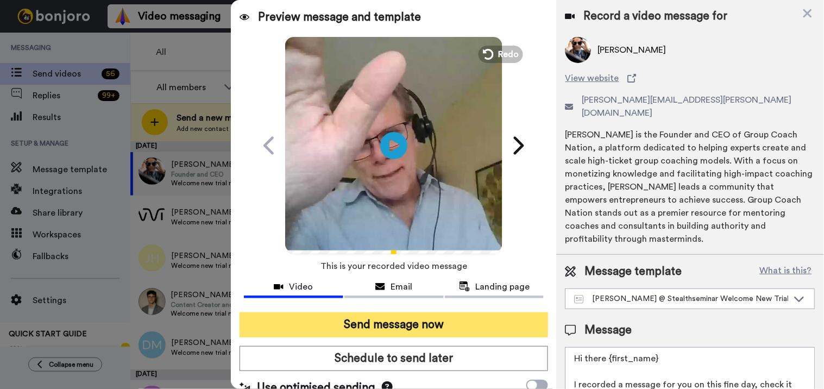
click at [381, 329] on button "Send message now" at bounding box center [393, 324] width 309 height 25
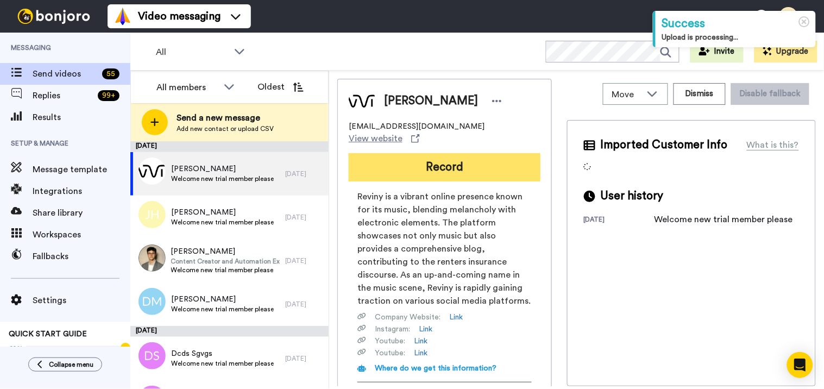
click at [477, 158] on button "Record" at bounding box center [445, 167] width 192 height 28
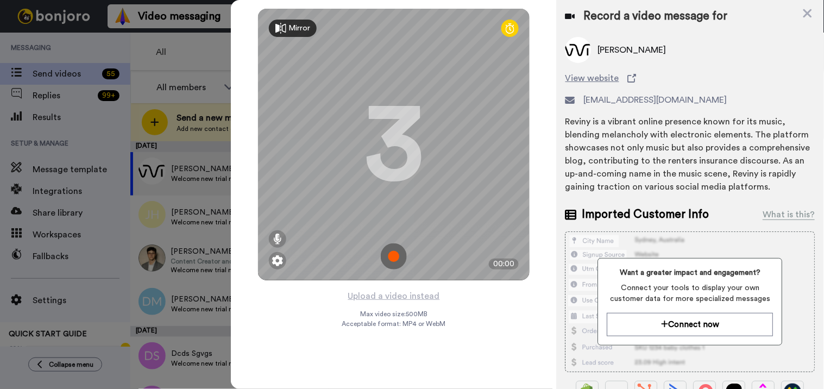
click at [401, 261] on img at bounding box center [394, 256] width 26 height 26
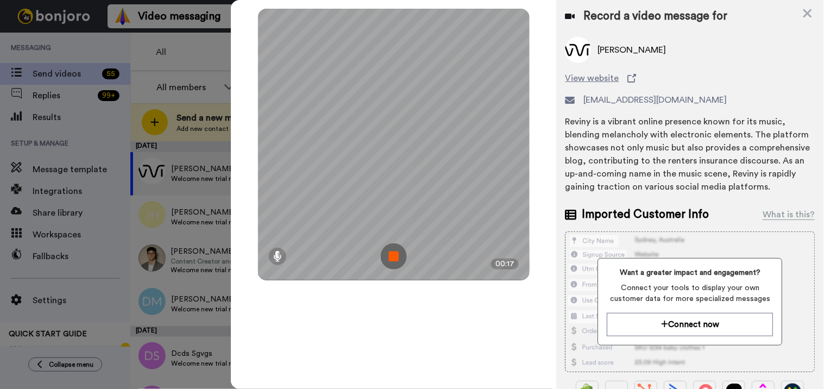
click at [387, 253] on img at bounding box center [394, 256] width 26 height 26
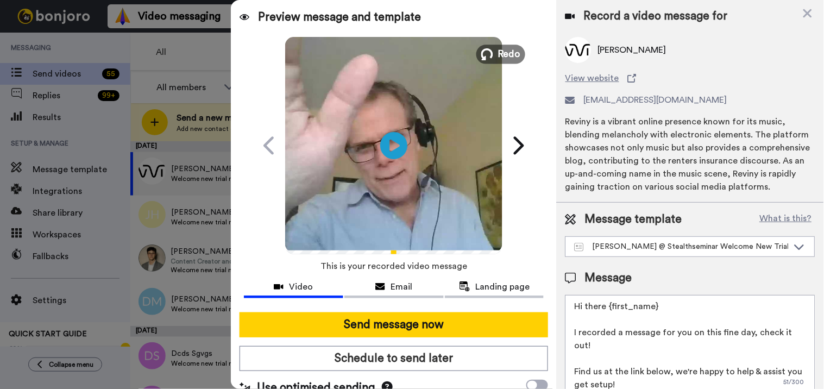
click at [493, 51] on button "Redo" at bounding box center [500, 54] width 49 height 19
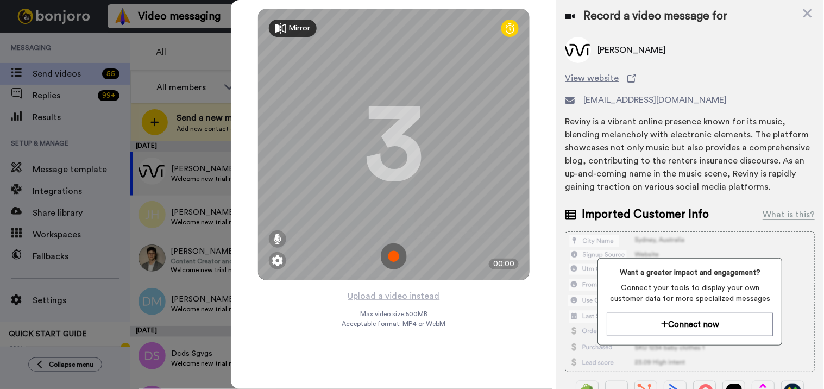
click at [392, 251] on img at bounding box center [394, 256] width 26 height 26
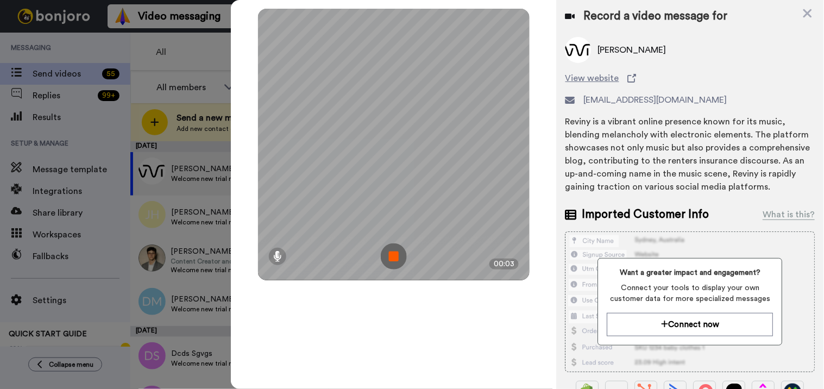
click at [399, 252] on img at bounding box center [394, 256] width 26 height 26
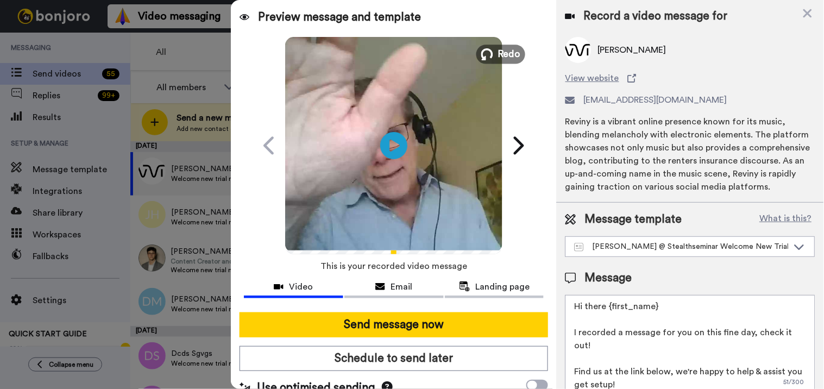
click at [498, 54] on span "Redo" at bounding box center [509, 54] width 23 height 14
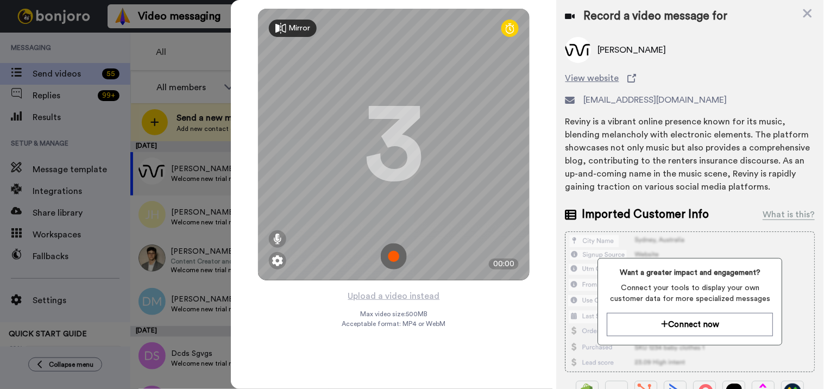
click at [390, 258] on img at bounding box center [394, 256] width 26 height 26
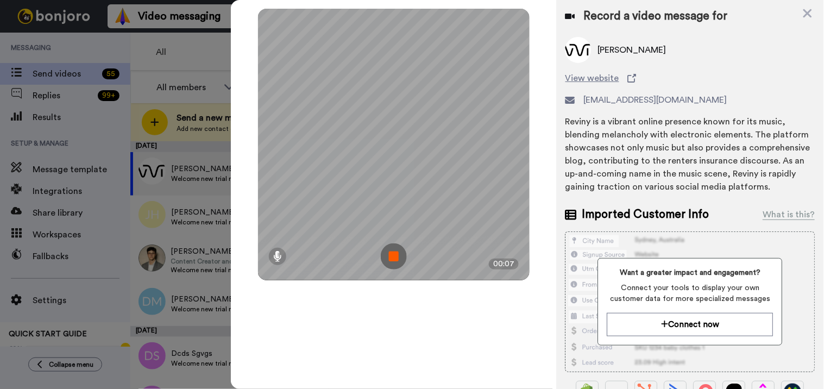
click at [390, 253] on img at bounding box center [394, 256] width 26 height 26
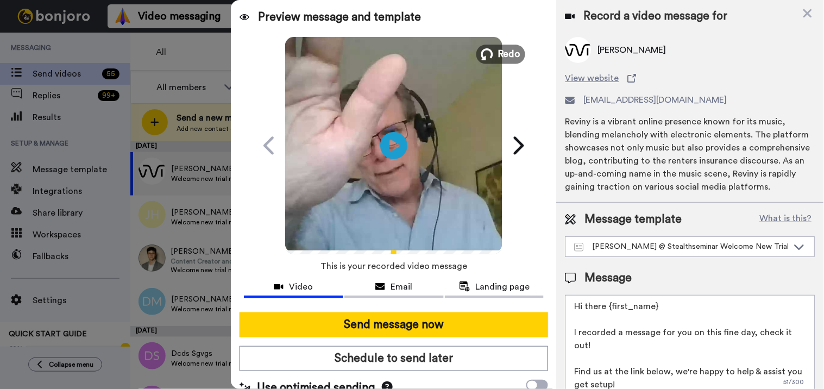
click at [505, 49] on span "Redo" at bounding box center [509, 54] width 23 height 14
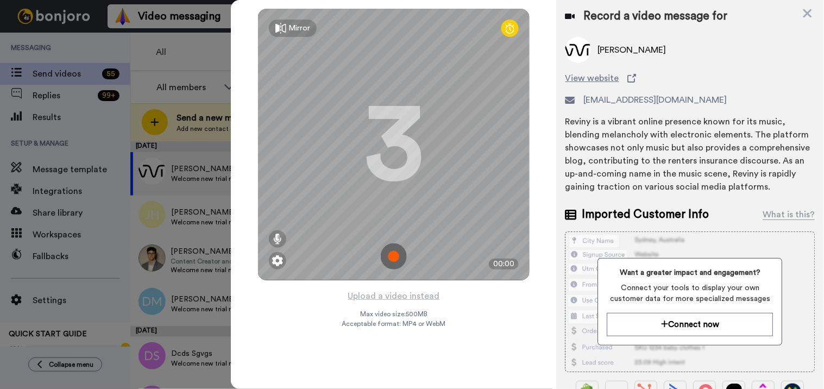
click at [288, 28] on div "Mirror" at bounding box center [293, 28] width 48 height 17
click at [403, 253] on img at bounding box center [394, 256] width 26 height 26
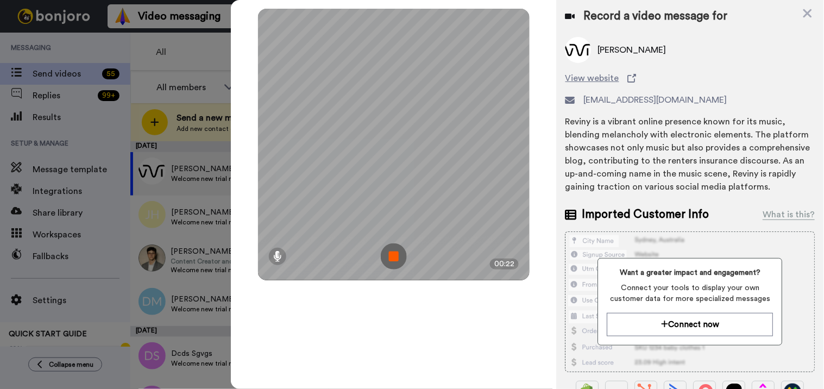
click at [395, 254] on img at bounding box center [394, 256] width 26 height 26
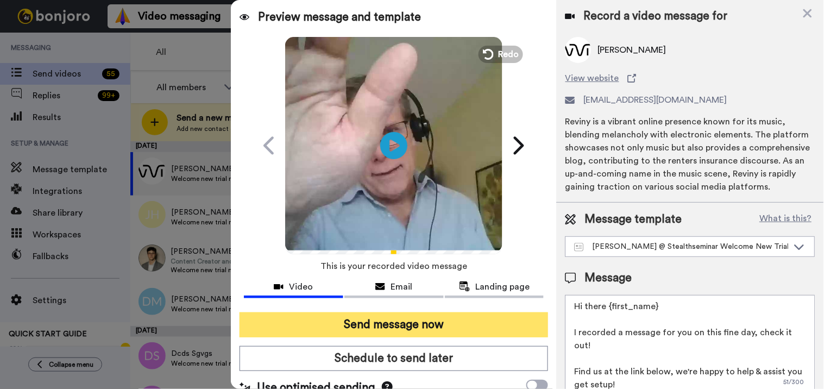
click at [384, 317] on button "Send message now" at bounding box center [393, 324] width 309 height 25
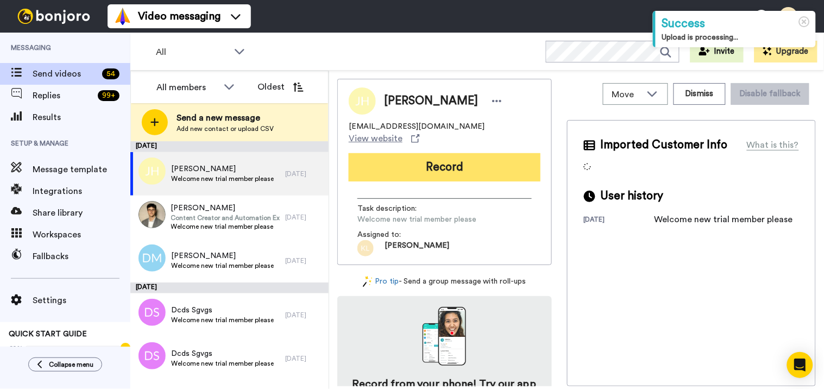
click at [460, 158] on button "Record" at bounding box center [445, 167] width 192 height 28
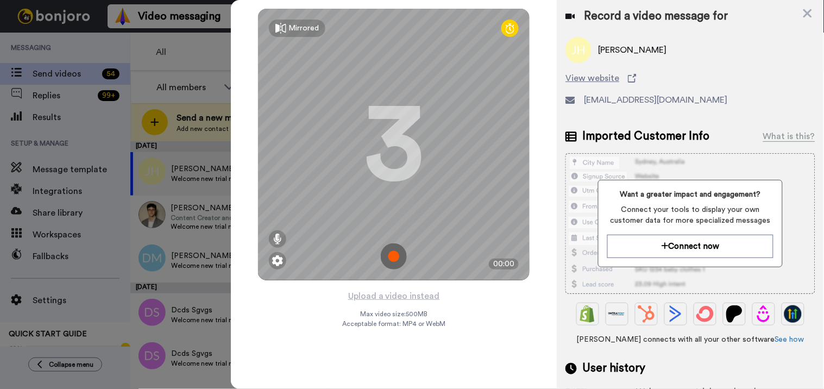
click at [394, 250] on img at bounding box center [394, 256] width 26 height 26
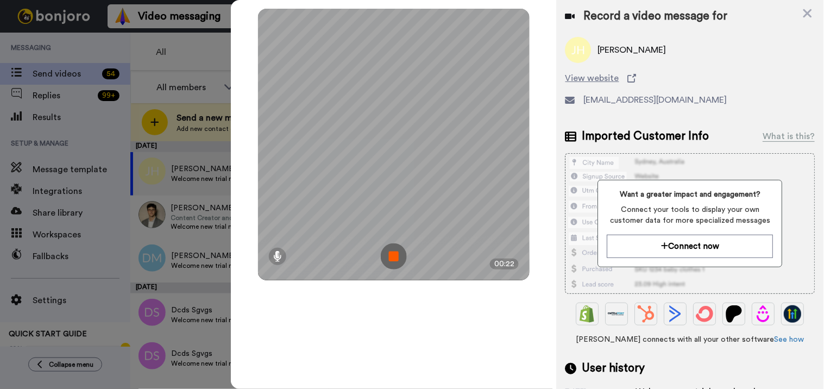
click at [394, 256] on img at bounding box center [394, 256] width 26 height 26
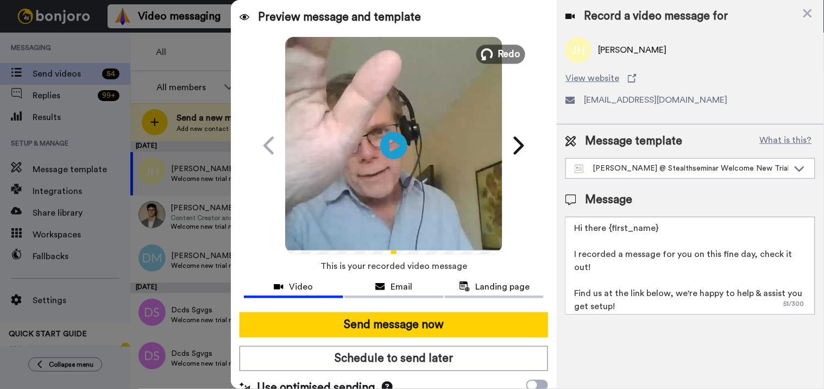
click at [500, 56] on span "Redo" at bounding box center [509, 54] width 23 height 14
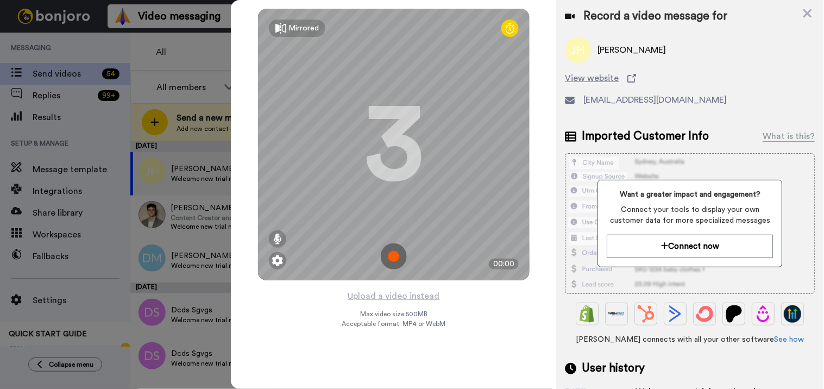
click at [400, 251] on img at bounding box center [394, 256] width 26 height 26
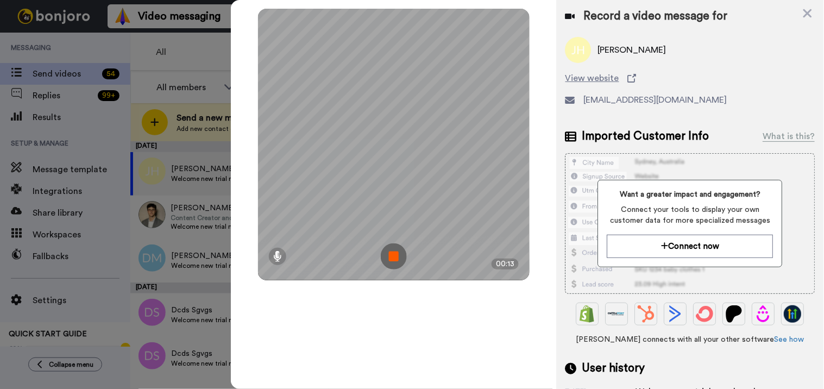
click at [388, 262] on img at bounding box center [394, 256] width 26 height 26
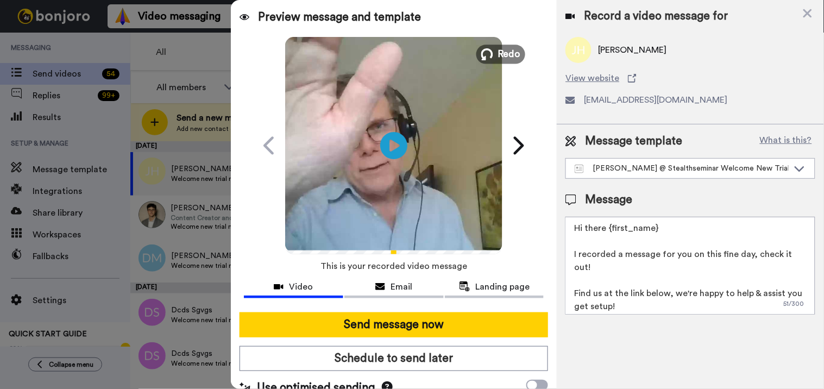
click at [501, 52] on span "Redo" at bounding box center [509, 54] width 23 height 14
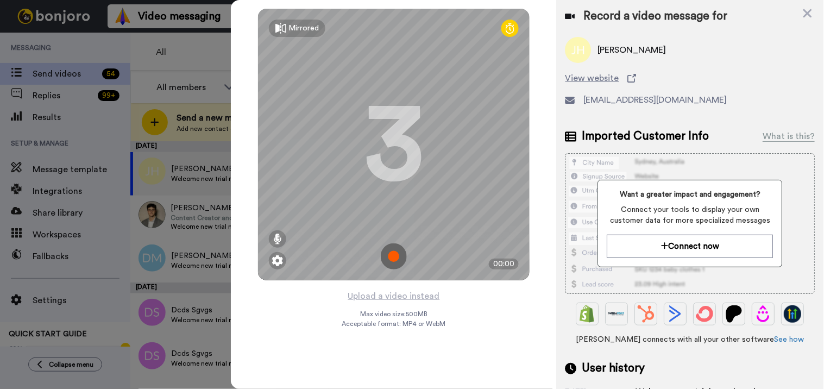
click at [393, 250] on img at bounding box center [394, 256] width 26 height 26
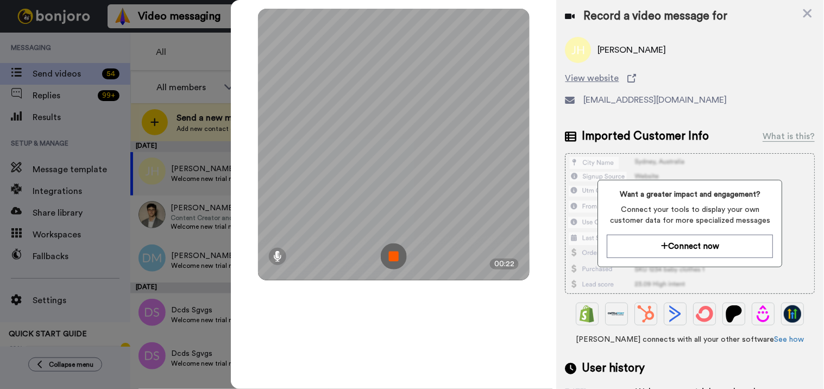
click at [397, 259] on img at bounding box center [394, 256] width 26 height 26
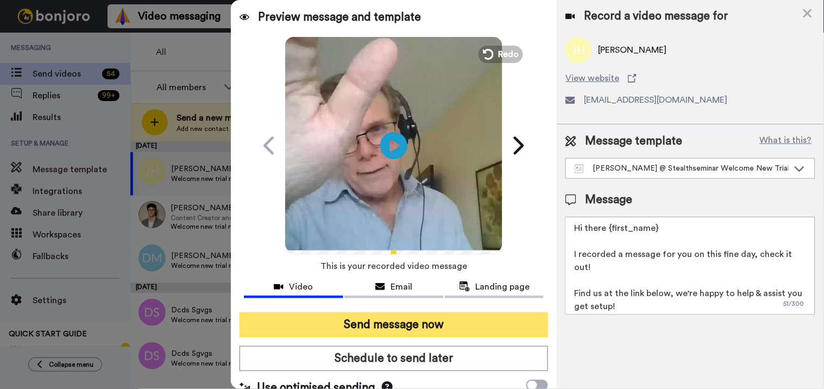
click at [380, 325] on button "Send message now" at bounding box center [393, 324] width 309 height 25
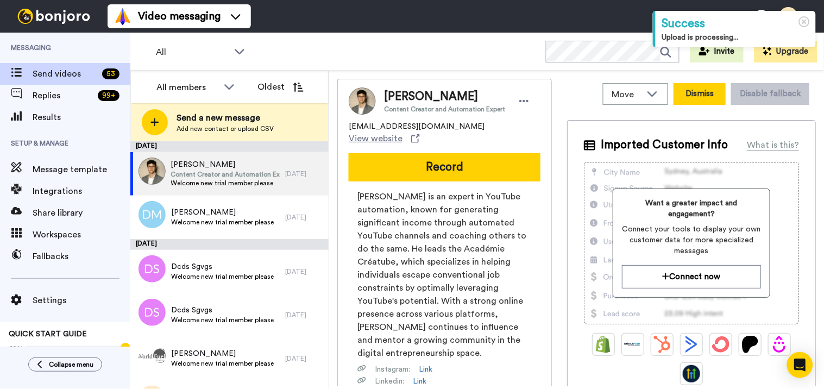
click at [690, 93] on button "Dismiss" at bounding box center [699, 94] width 52 height 22
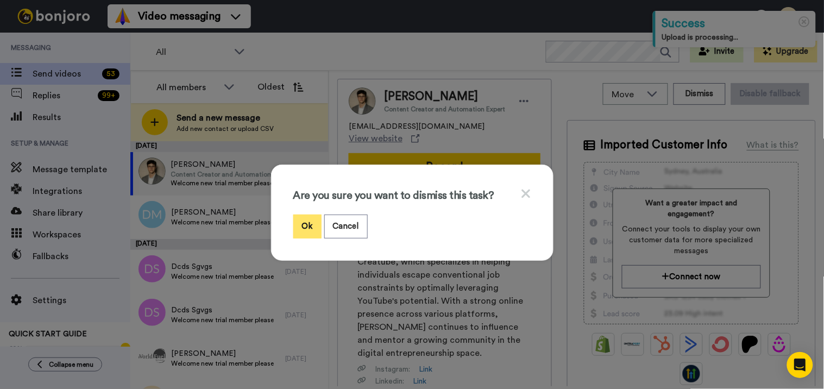
click at [307, 228] on button "Ok" at bounding box center [307, 225] width 28 height 23
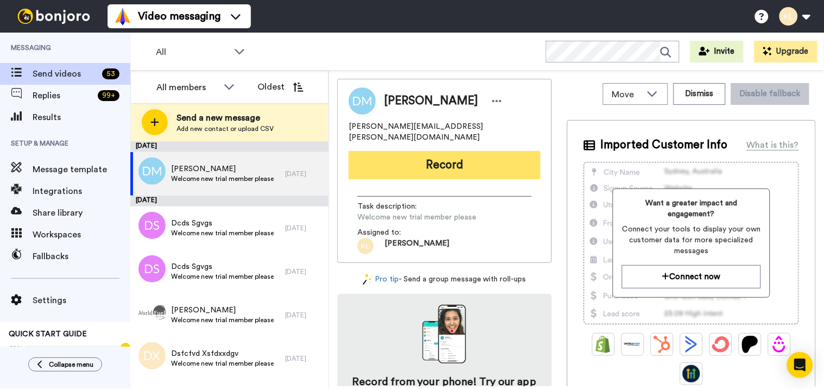
click at [474, 151] on button "Record" at bounding box center [445, 165] width 192 height 28
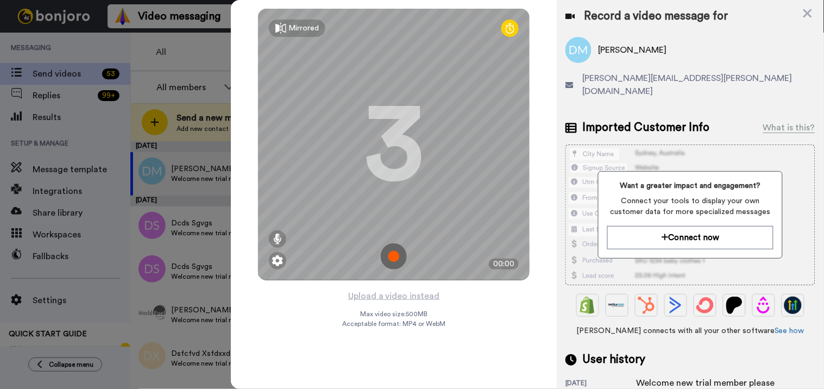
click at [399, 247] on img at bounding box center [394, 256] width 26 height 26
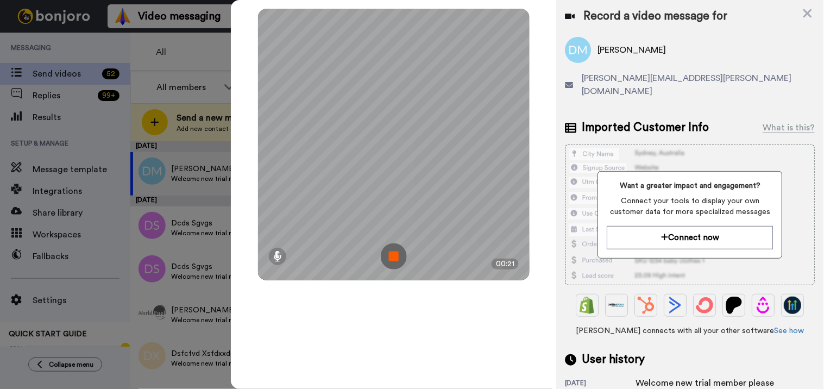
click at [393, 264] on img at bounding box center [394, 256] width 26 height 26
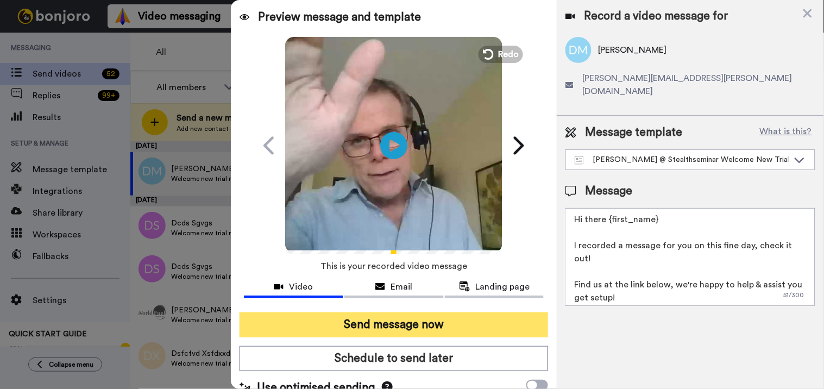
click at [341, 328] on button "Send message now" at bounding box center [393, 324] width 309 height 25
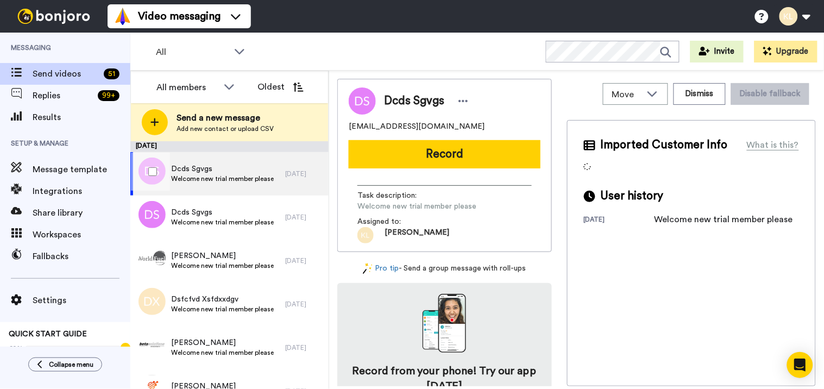
click at [252, 176] on span "Welcome new trial member please" at bounding box center [222, 178] width 103 height 9
click at [699, 100] on button "Dismiss" at bounding box center [699, 94] width 52 height 22
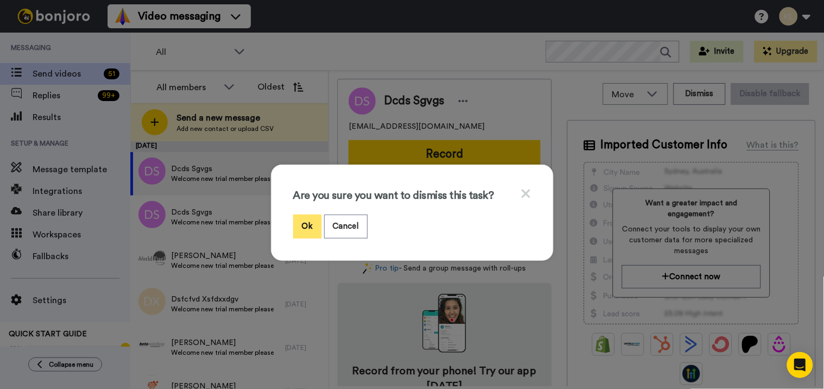
click at [301, 221] on button "Ok" at bounding box center [307, 225] width 28 height 23
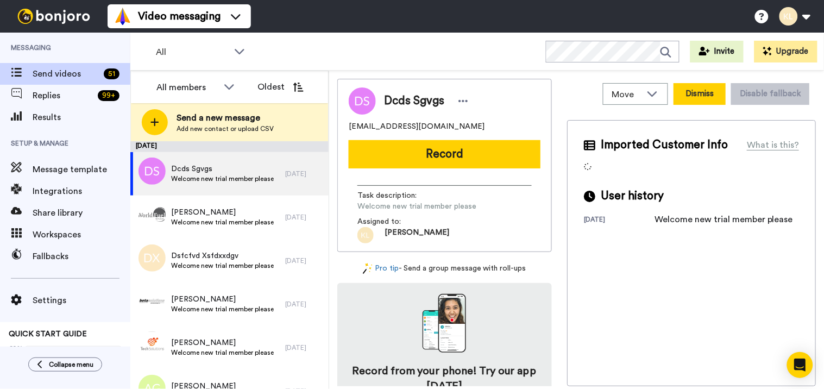
click at [706, 96] on button "Dismiss" at bounding box center [699, 94] width 52 height 22
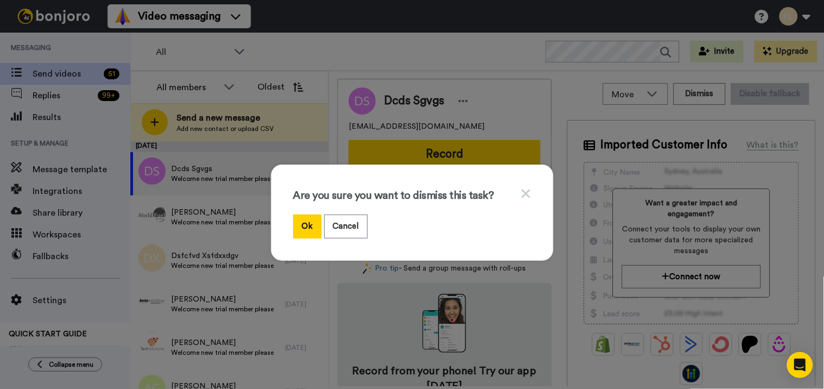
click at [307, 212] on div "Are you sure you want to dismiss this task?" at bounding box center [412, 201] width 238 height 28
click at [307, 218] on button "Ok" at bounding box center [307, 225] width 28 height 23
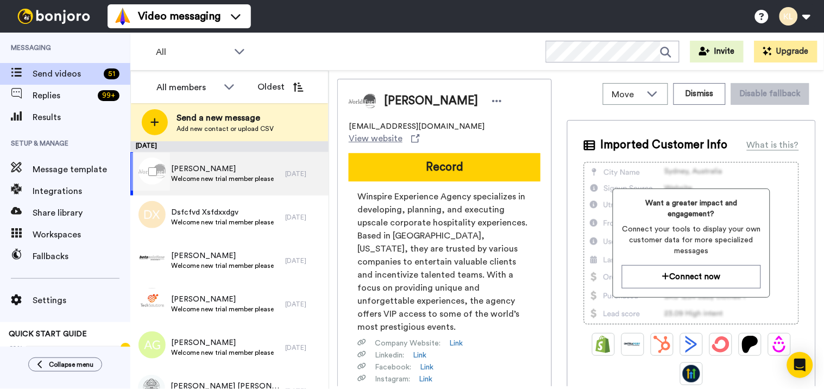
click at [238, 177] on span "Welcome new trial member please" at bounding box center [222, 178] width 103 height 9
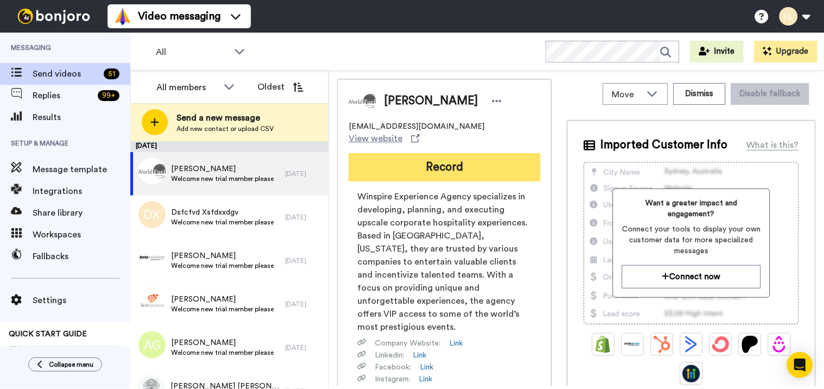
click at [406, 156] on button "Record" at bounding box center [445, 167] width 192 height 28
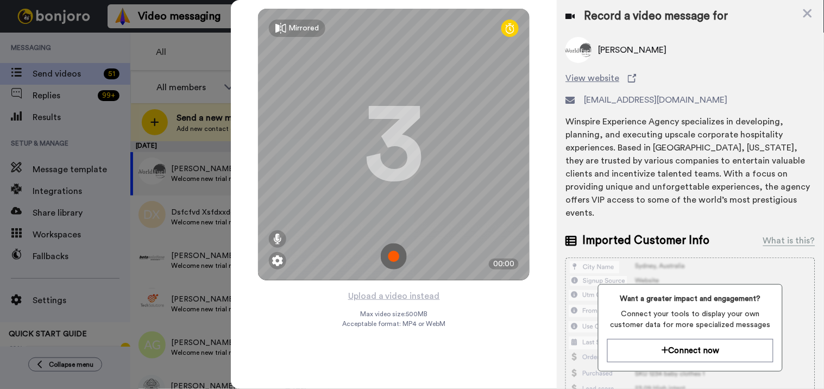
click at [395, 256] on img at bounding box center [394, 256] width 26 height 26
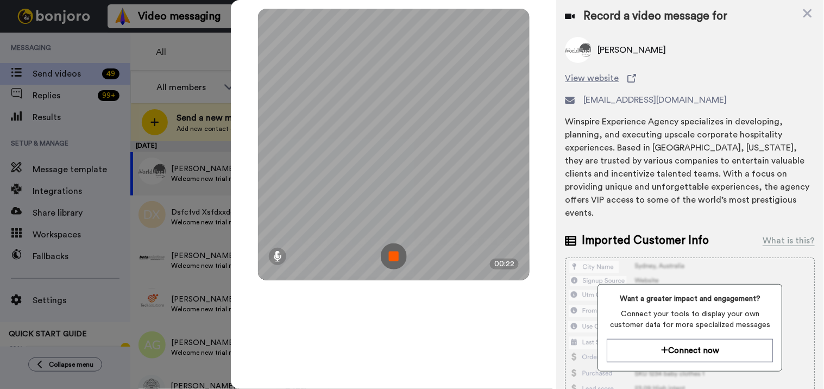
click at [393, 255] on img at bounding box center [394, 256] width 26 height 26
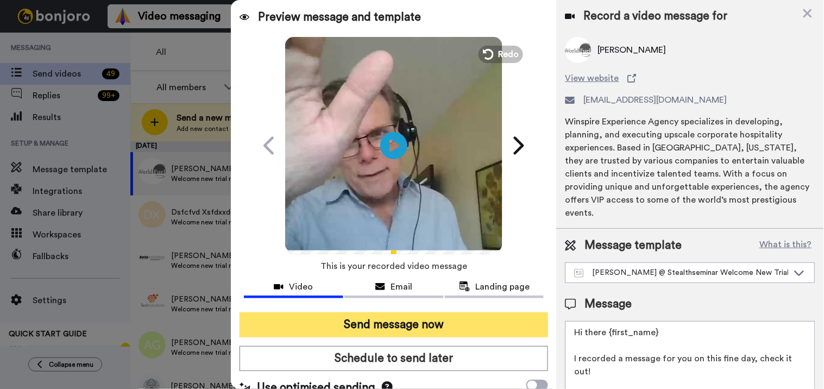
click at [426, 322] on button "Send message now" at bounding box center [393, 324] width 309 height 25
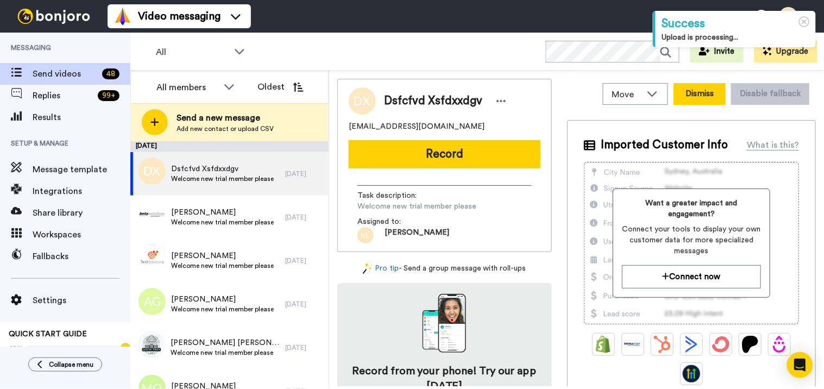
click at [717, 90] on button "Dismiss" at bounding box center [699, 94] width 52 height 22
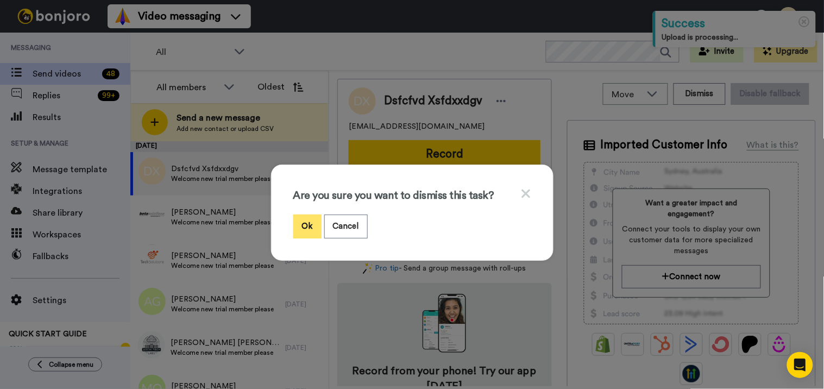
click at [308, 222] on button "Ok" at bounding box center [307, 225] width 28 height 23
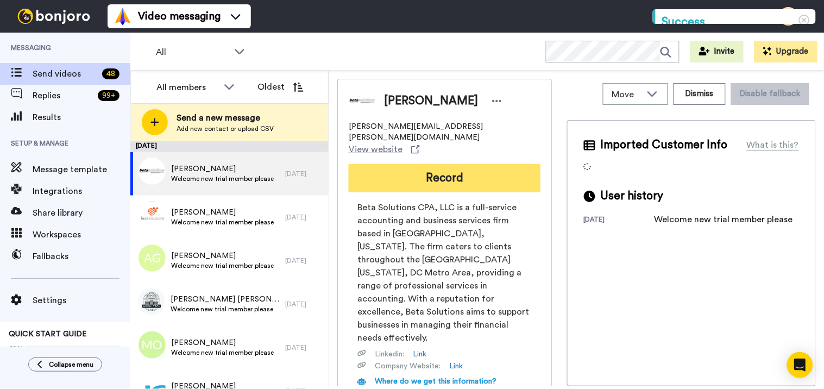
click at [451, 165] on button "Record" at bounding box center [445, 178] width 192 height 28
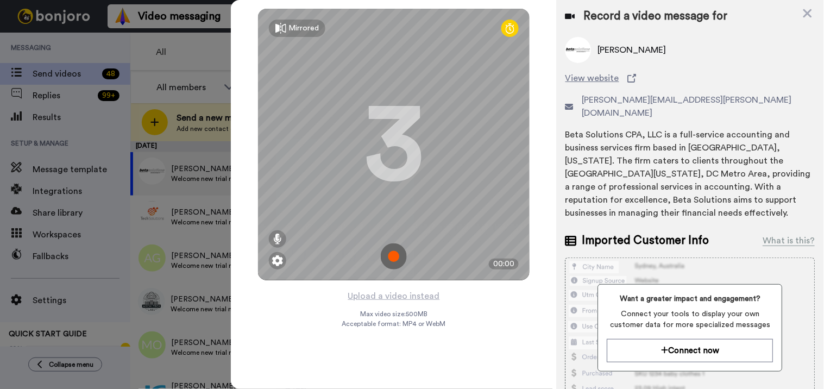
click at [390, 247] on img at bounding box center [394, 256] width 26 height 26
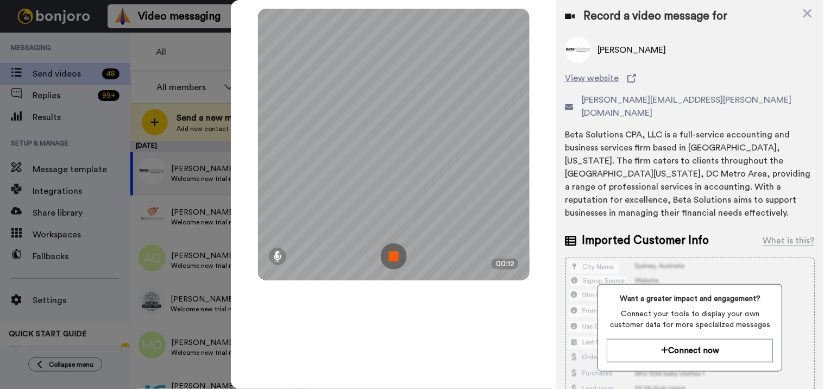
click at [397, 250] on img at bounding box center [394, 256] width 26 height 26
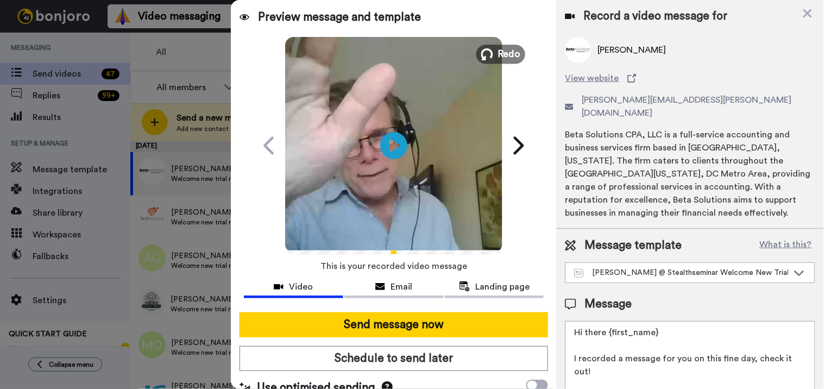
click at [506, 55] on span "Redo" at bounding box center [509, 54] width 23 height 14
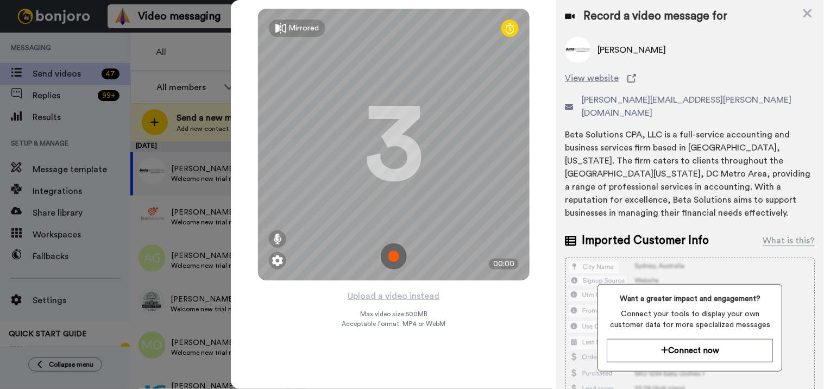
click at [395, 255] on img at bounding box center [394, 256] width 26 height 26
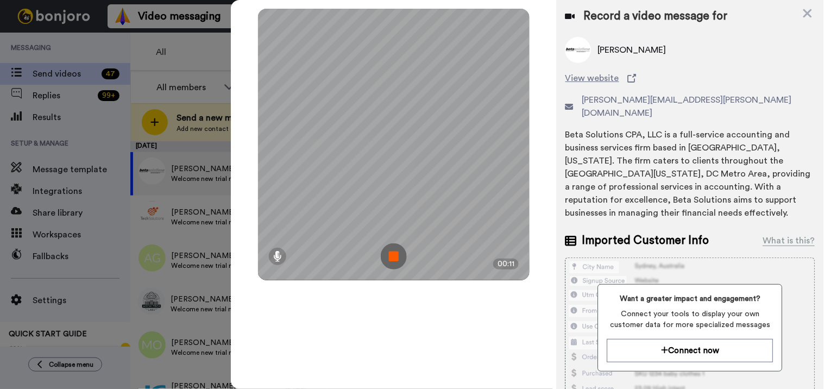
click at [399, 258] on img at bounding box center [394, 256] width 26 height 26
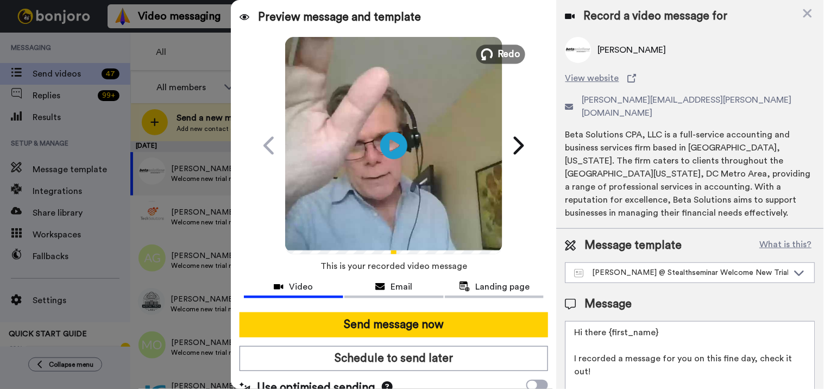
click at [513, 55] on span "Redo" at bounding box center [509, 54] width 23 height 14
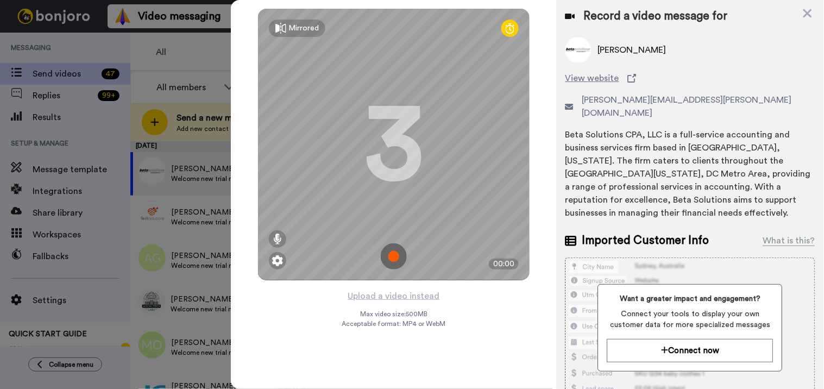
click at [399, 256] on img at bounding box center [394, 256] width 26 height 26
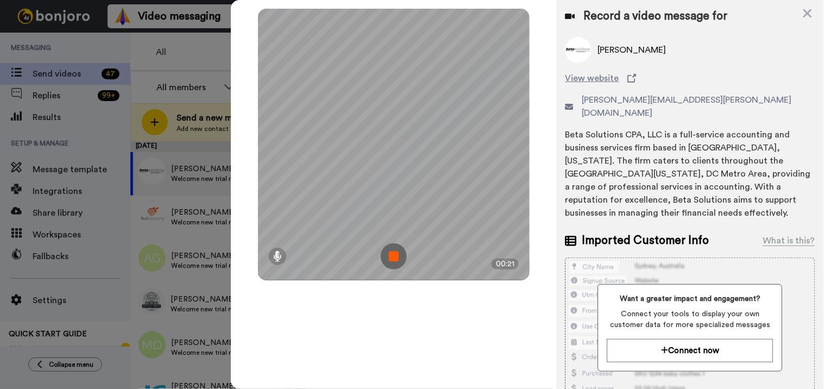
click at [399, 245] on img at bounding box center [394, 256] width 26 height 26
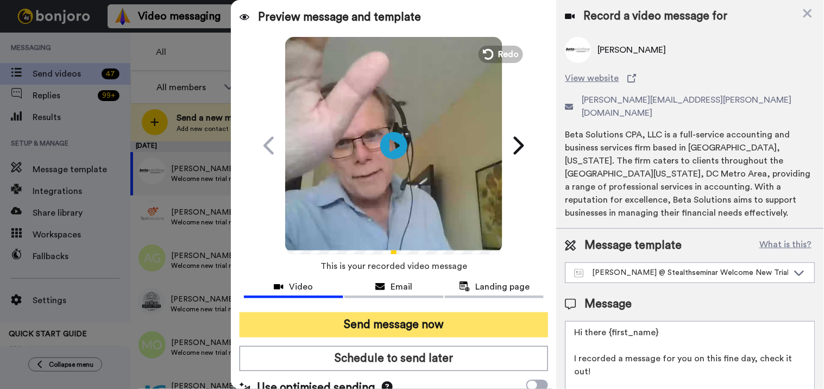
click at [421, 321] on button "Send message now" at bounding box center [393, 324] width 309 height 25
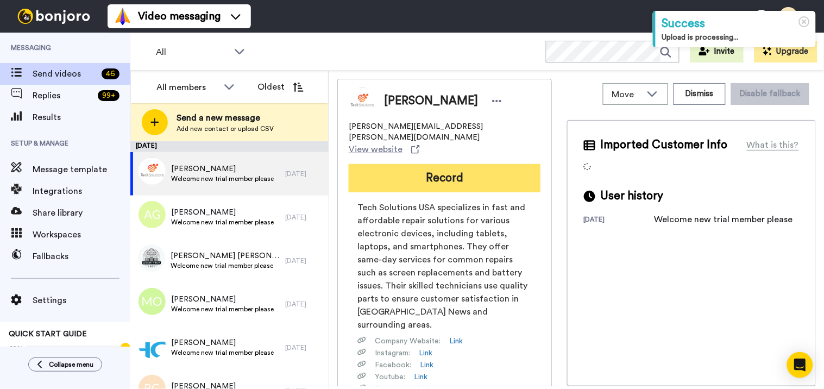
click at [466, 165] on button "Record" at bounding box center [445, 178] width 192 height 28
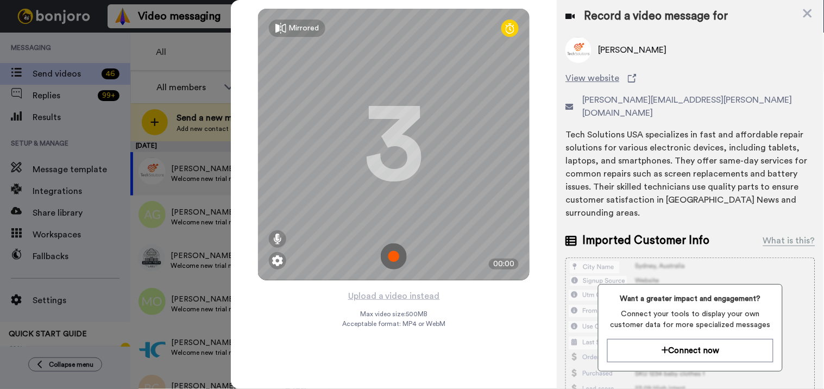
click at [401, 258] on img at bounding box center [394, 256] width 26 height 26
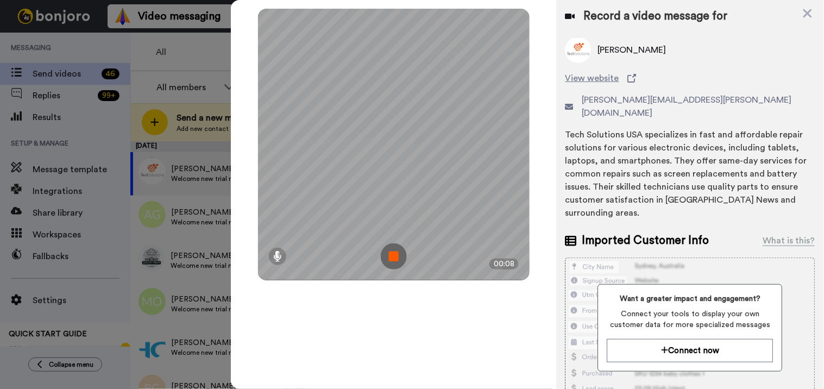
click at [392, 250] on img at bounding box center [394, 256] width 26 height 26
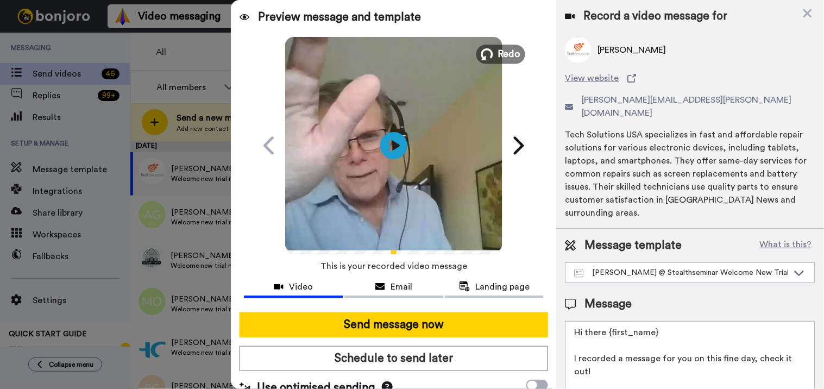
click at [498, 53] on span "Redo" at bounding box center [509, 54] width 23 height 14
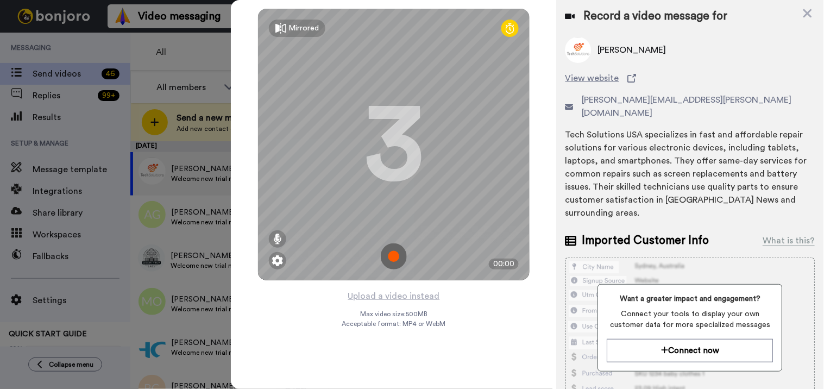
click at [394, 250] on img at bounding box center [394, 256] width 26 height 26
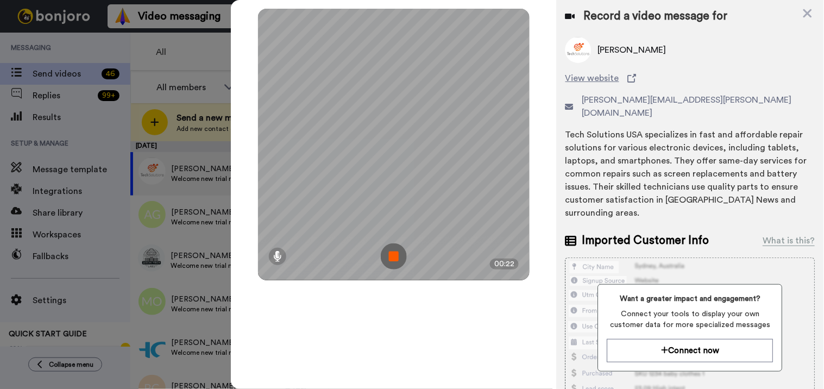
click at [390, 254] on img at bounding box center [394, 256] width 26 height 26
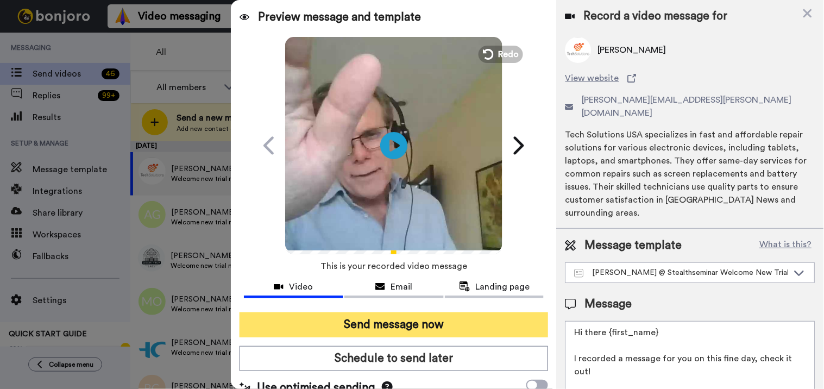
click at [422, 316] on button "Send message now" at bounding box center [393, 324] width 309 height 25
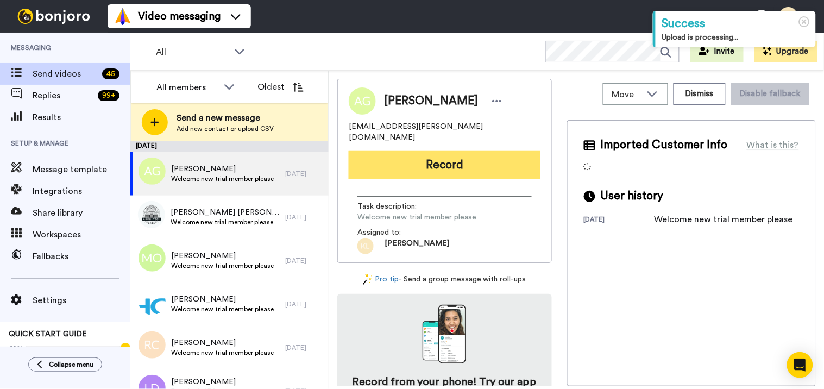
click at [453, 151] on button "Record" at bounding box center [445, 165] width 192 height 28
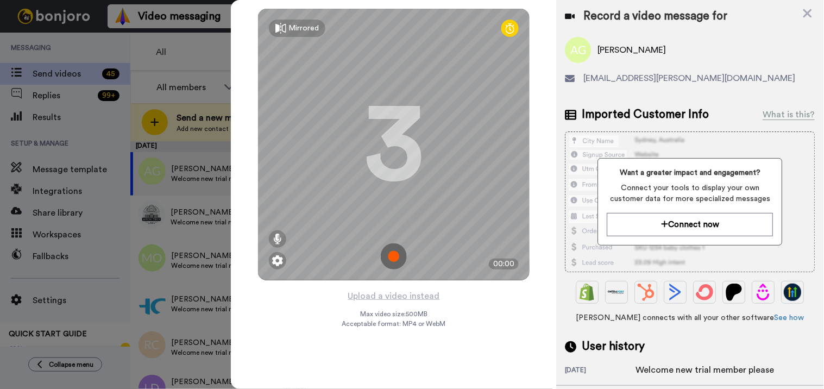
click at [389, 257] on img at bounding box center [394, 256] width 26 height 26
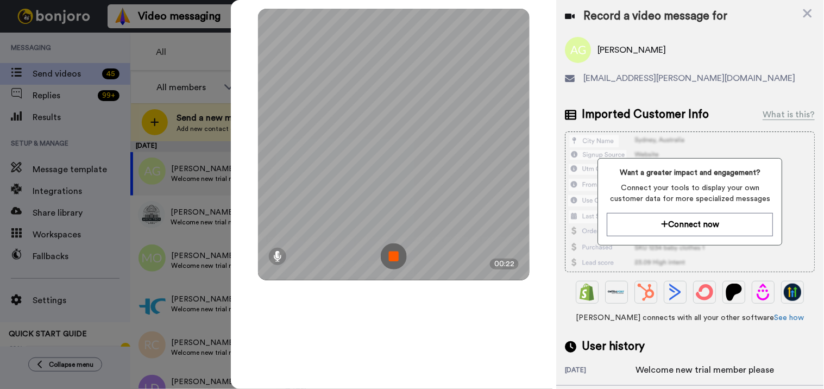
click at [389, 249] on img at bounding box center [394, 256] width 26 height 26
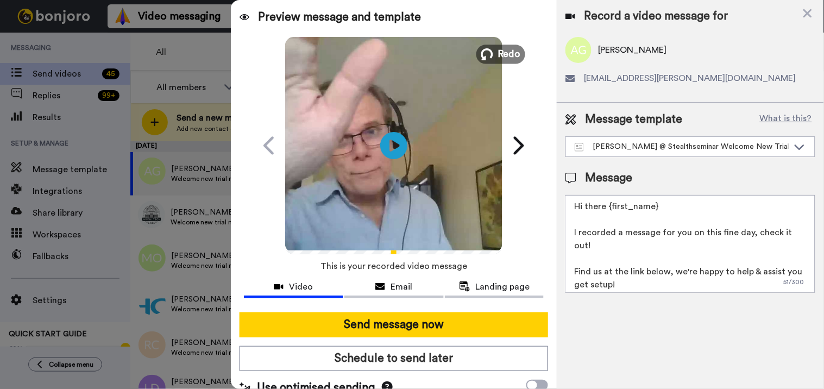
click at [504, 52] on span "Redo" at bounding box center [509, 54] width 23 height 14
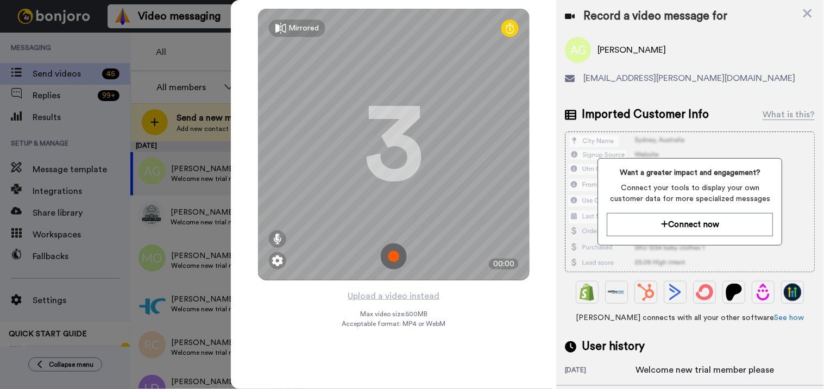
click at [396, 256] on img at bounding box center [394, 256] width 26 height 26
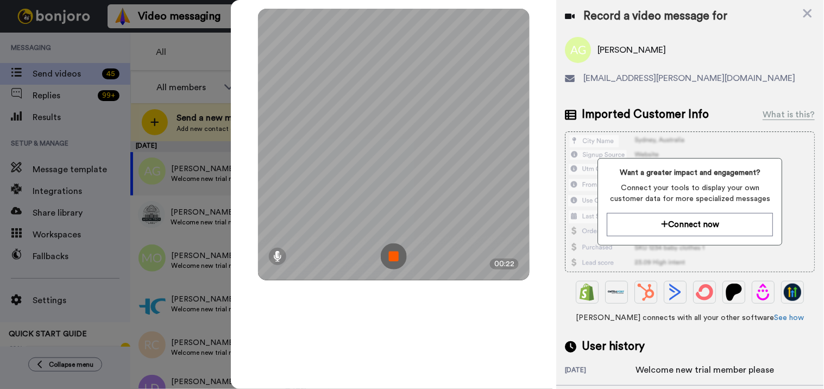
click at [388, 255] on img at bounding box center [394, 256] width 26 height 26
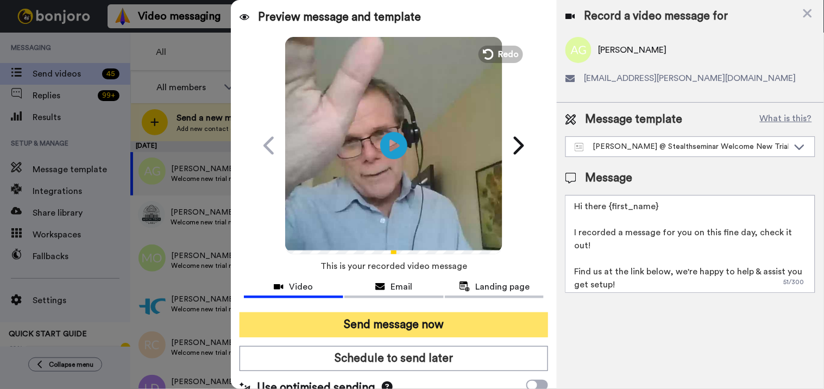
click at [406, 314] on button "Send message now" at bounding box center [393, 324] width 309 height 25
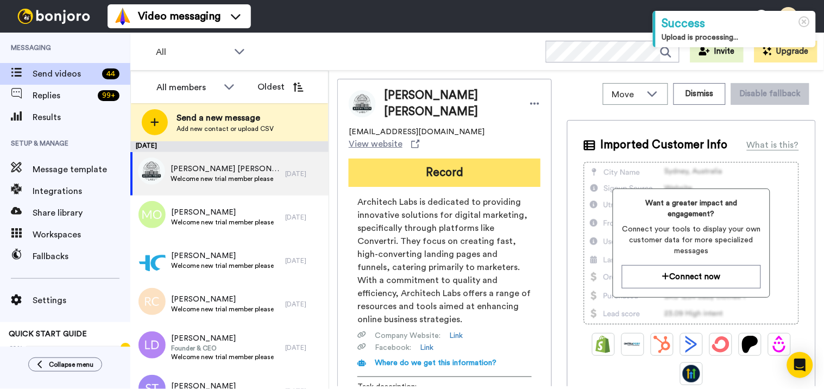
click at [516, 164] on button "Record" at bounding box center [445, 173] width 192 height 28
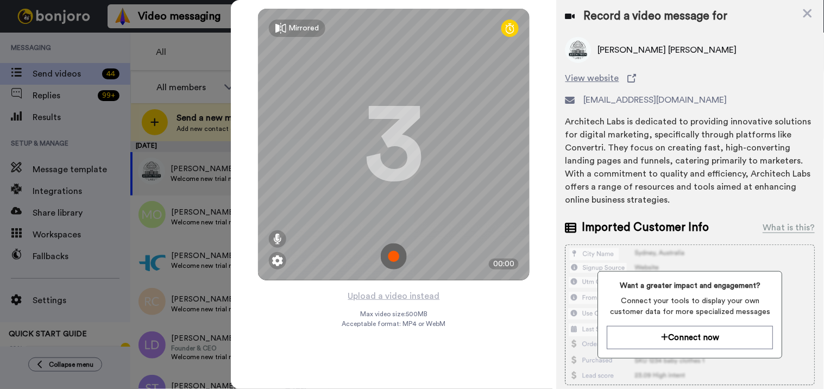
click at [398, 263] on img at bounding box center [394, 256] width 26 height 26
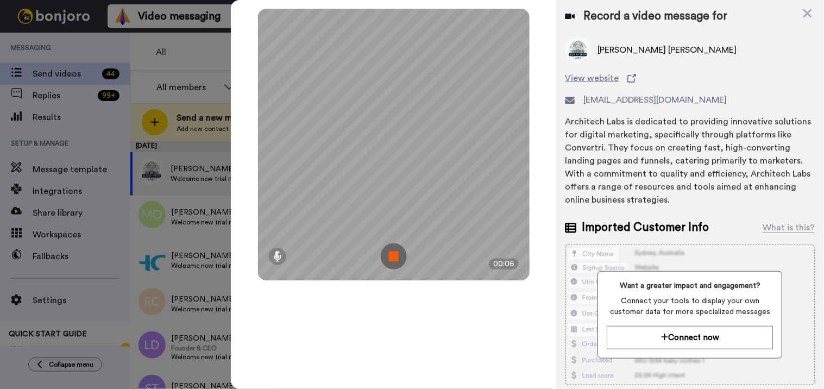
click at [392, 245] on img at bounding box center [394, 256] width 26 height 26
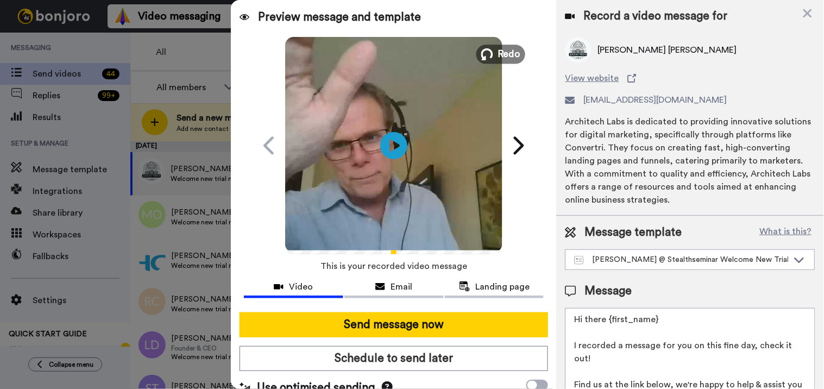
click at [502, 53] on span "Redo" at bounding box center [509, 54] width 23 height 14
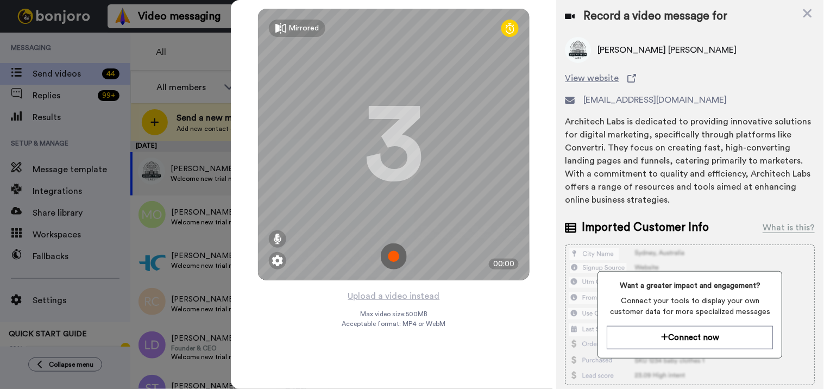
click at [394, 257] on img at bounding box center [394, 256] width 26 height 26
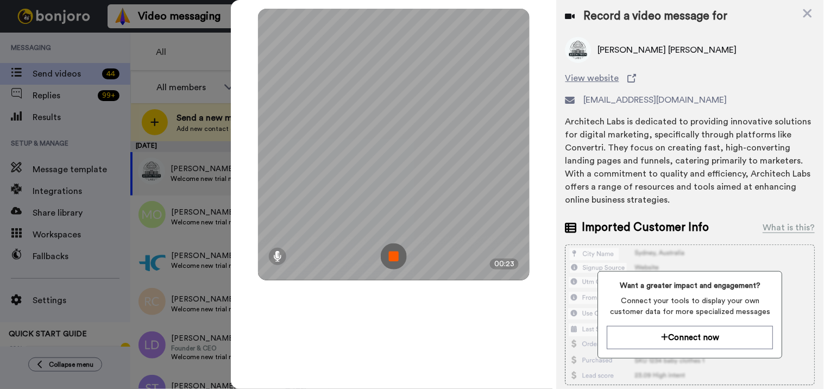
click at [390, 253] on img at bounding box center [394, 256] width 26 height 26
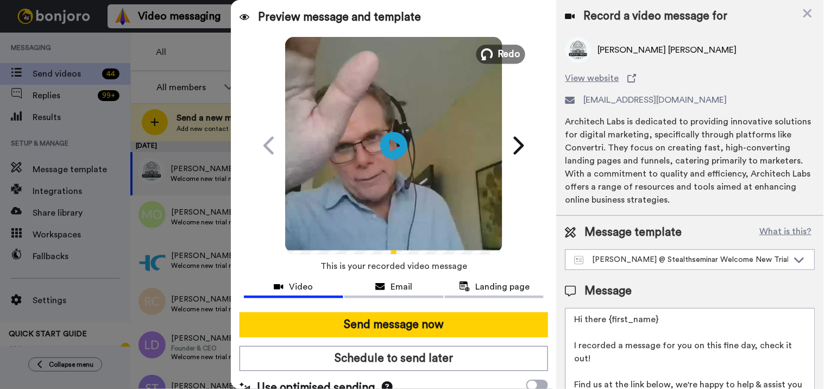
click at [498, 58] on span "Redo" at bounding box center [509, 54] width 23 height 14
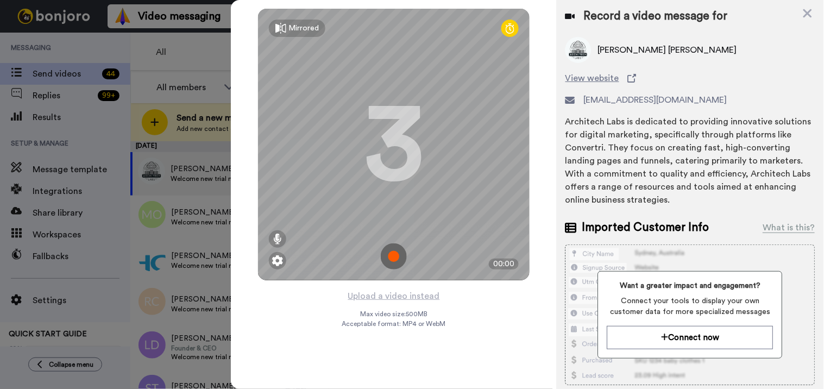
click at [399, 251] on img at bounding box center [394, 256] width 26 height 26
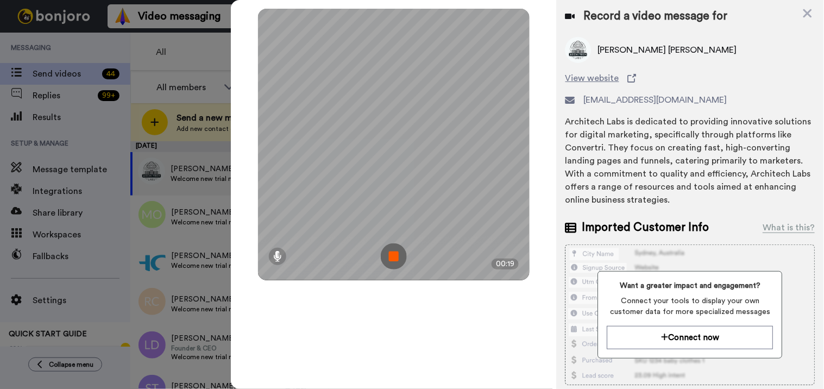
click at [398, 253] on img at bounding box center [394, 256] width 26 height 26
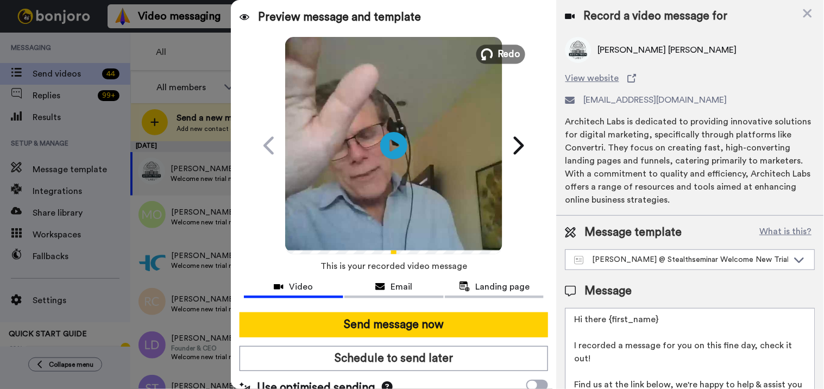
click at [498, 55] on span "Redo" at bounding box center [509, 54] width 23 height 14
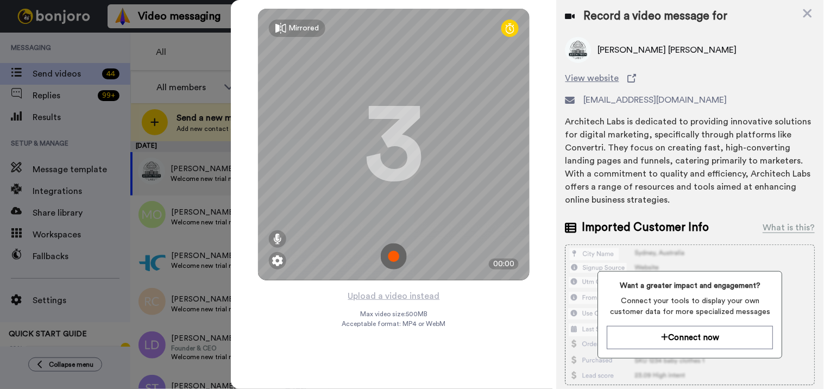
click at [396, 253] on img at bounding box center [394, 256] width 26 height 26
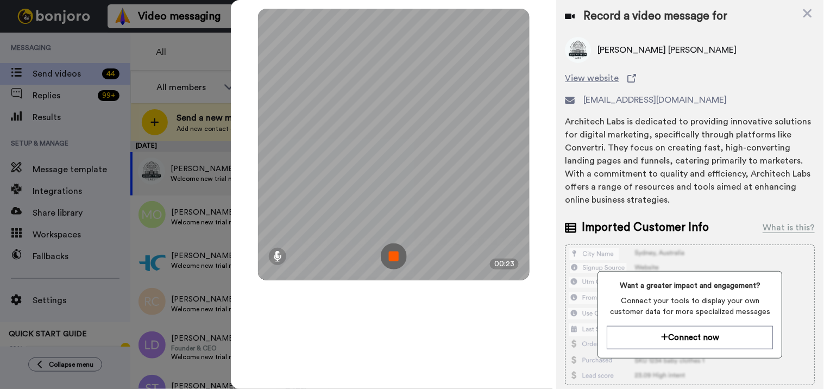
click at [394, 258] on img at bounding box center [394, 256] width 26 height 26
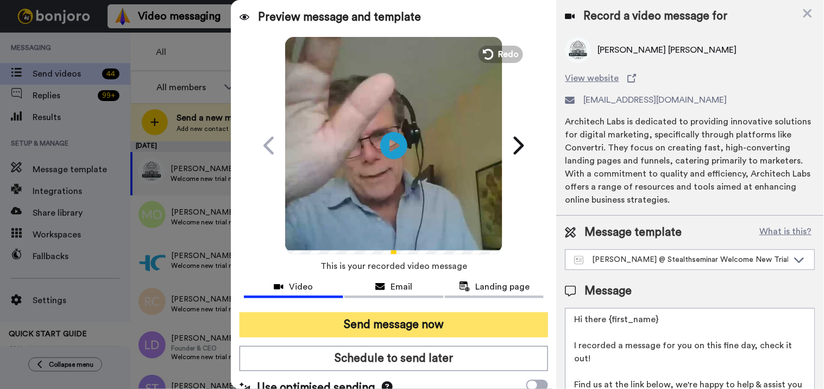
click at [402, 330] on button "Send message now" at bounding box center [393, 324] width 309 height 25
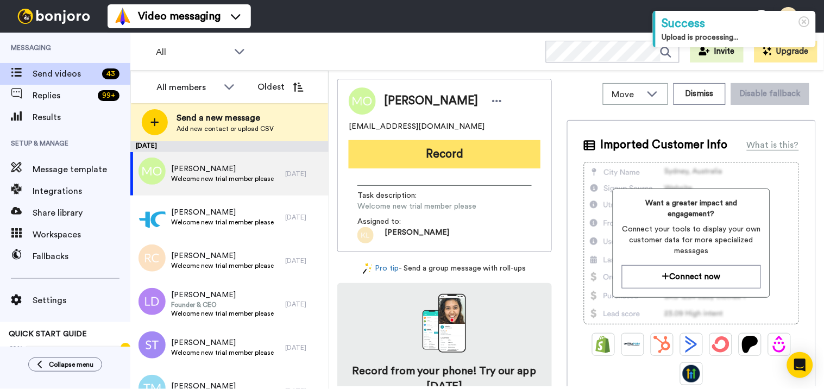
click at [433, 156] on button "Record" at bounding box center [445, 154] width 192 height 28
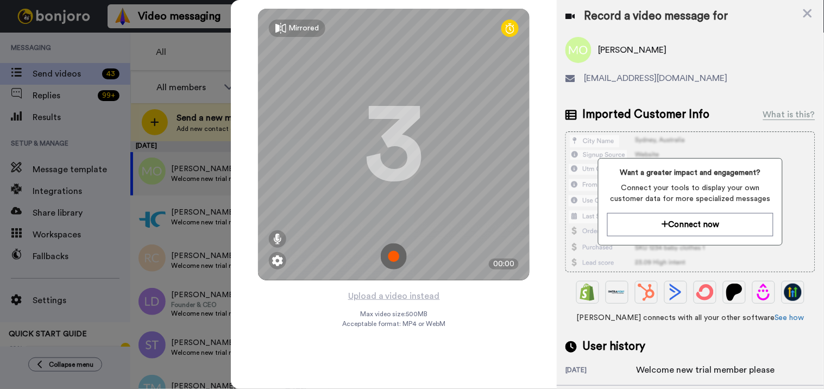
click at [396, 253] on img at bounding box center [394, 256] width 26 height 26
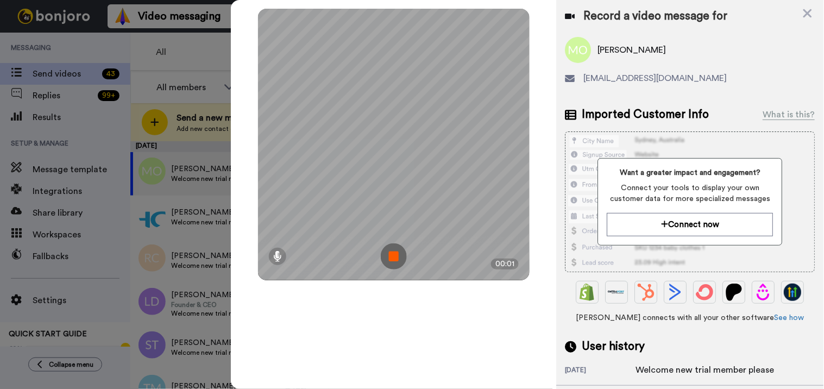
click at [396, 252] on img at bounding box center [394, 256] width 26 height 26
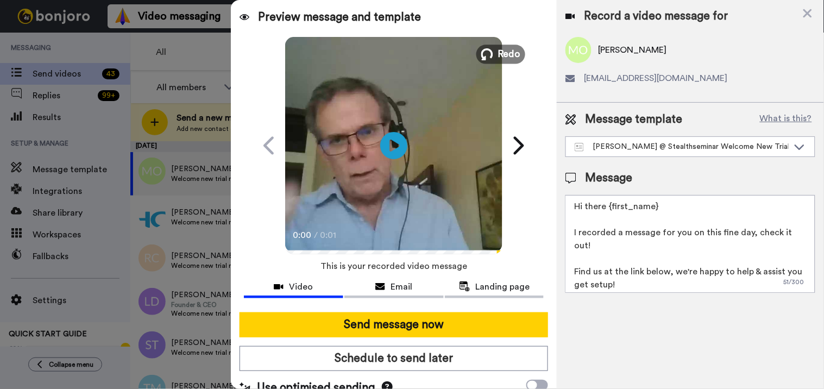
click at [512, 52] on span "Redo" at bounding box center [509, 54] width 23 height 14
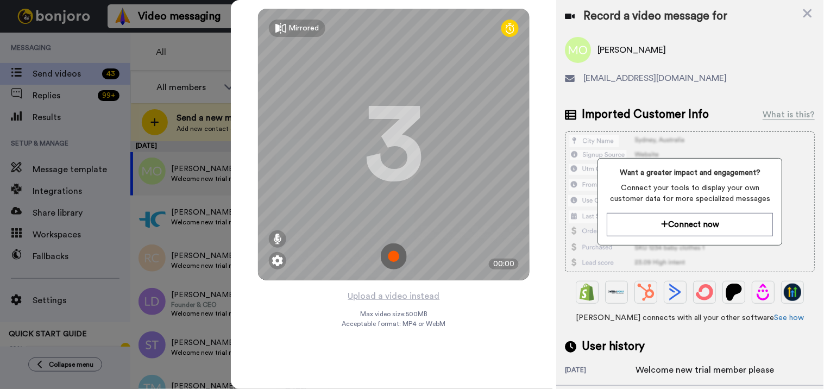
click at [398, 257] on img at bounding box center [394, 256] width 26 height 26
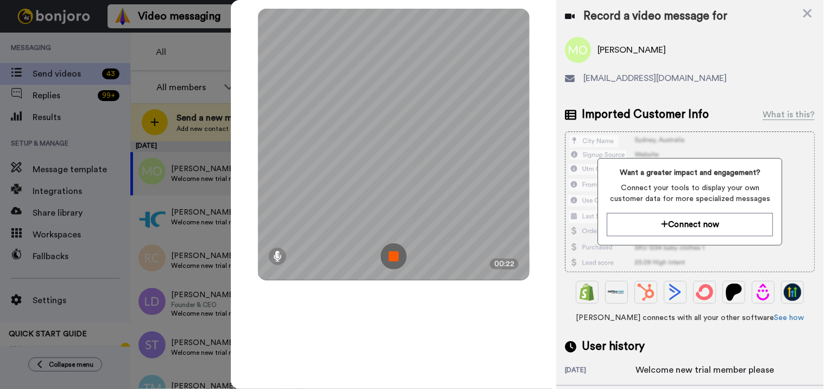
click at [386, 257] on img at bounding box center [394, 256] width 26 height 26
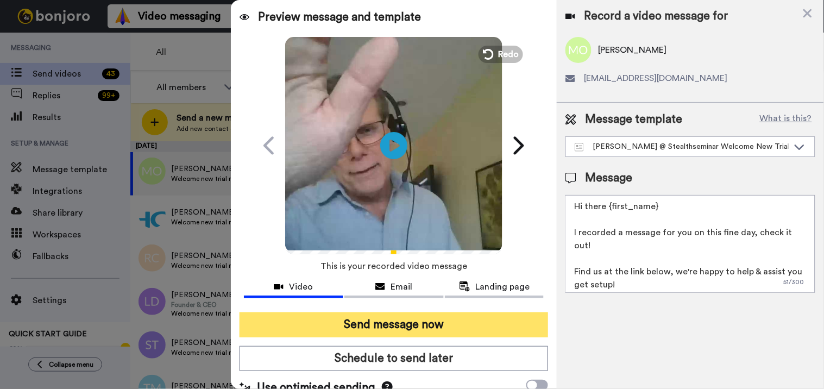
click at [396, 318] on button "Send message now" at bounding box center [393, 324] width 309 height 25
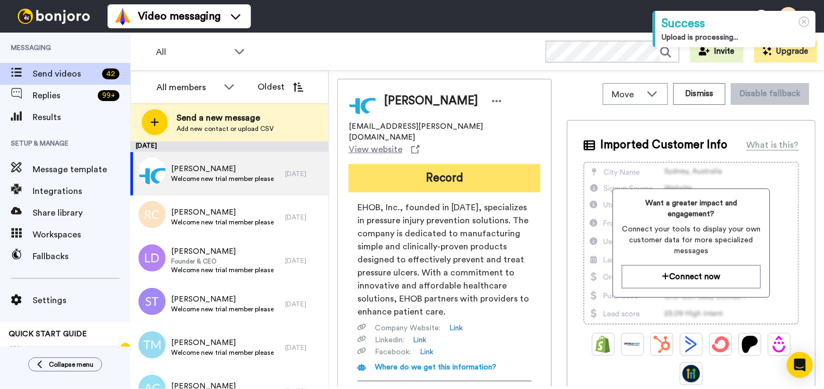
click at [470, 164] on button "Record" at bounding box center [445, 178] width 192 height 28
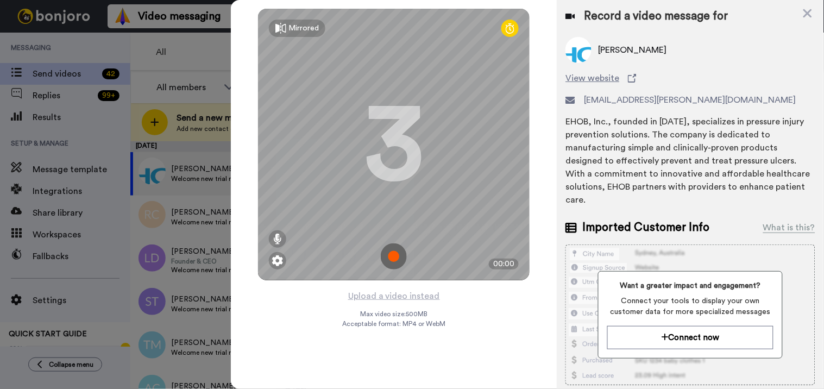
click at [395, 257] on img at bounding box center [394, 256] width 26 height 26
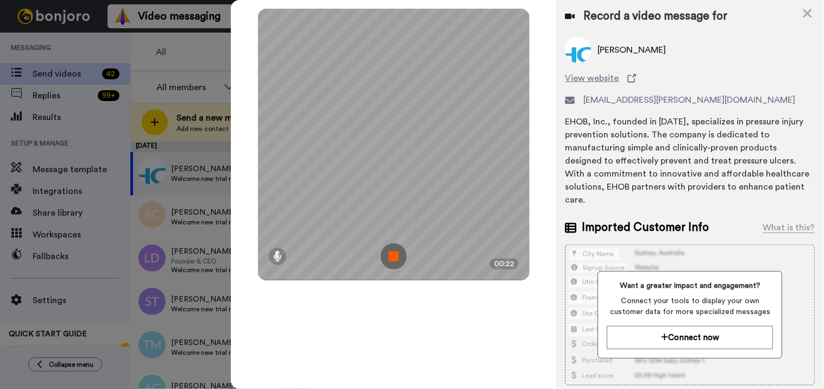
click at [401, 260] on img at bounding box center [394, 256] width 26 height 26
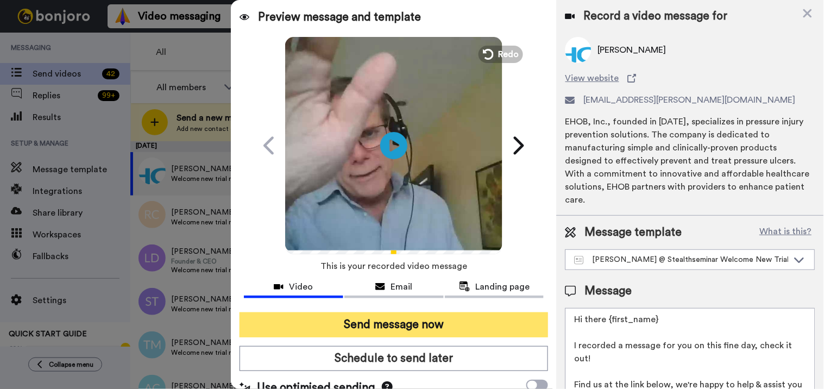
click at [400, 321] on button "Send message now" at bounding box center [393, 324] width 309 height 25
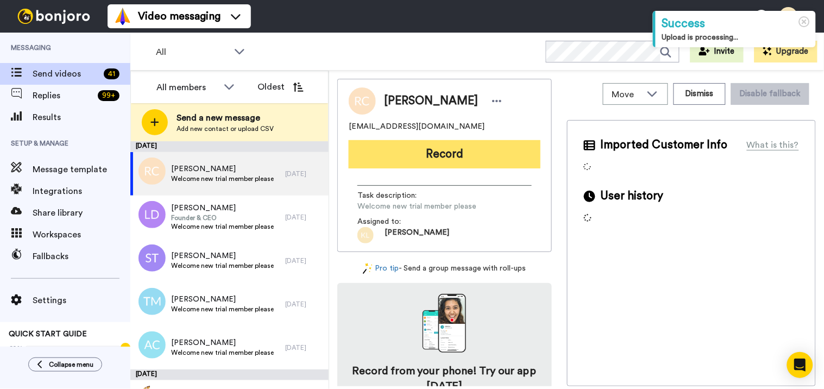
click at [467, 158] on button "Record" at bounding box center [445, 154] width 192 height 28
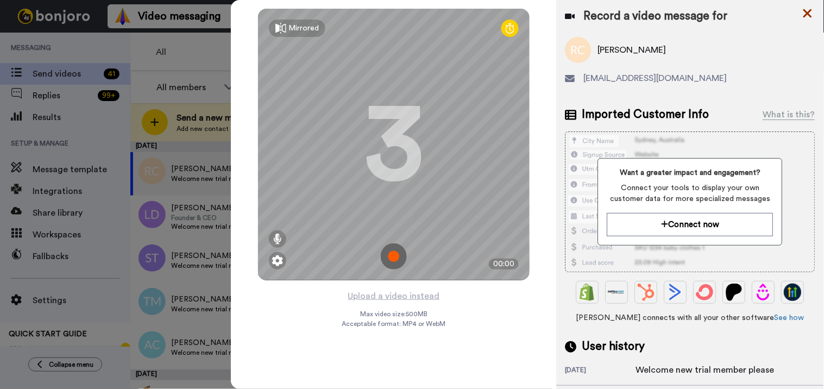
click at [806, 14] on icon at bounding box center [807, 13] width 9 height 9
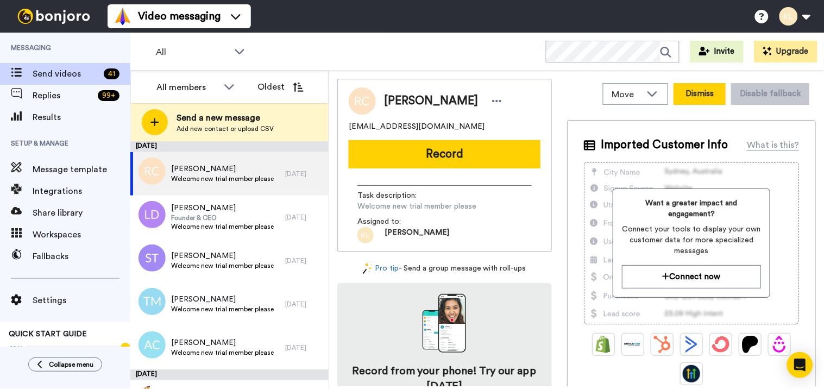
click at [679, 90] on button "Dismiss" at bounding box center [699, 94] width 52 height 22
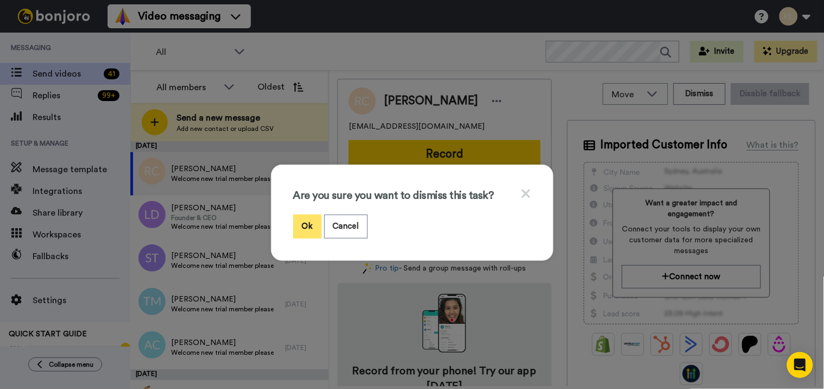
click at [313, 220] on button "Ok" at bounding box center [307, 225] width 28 height 23
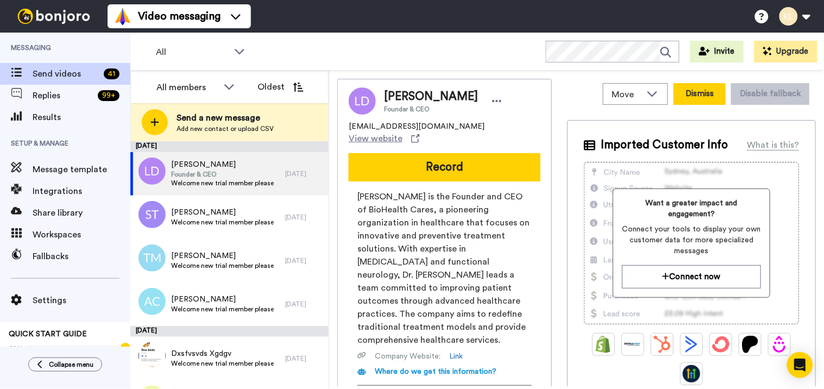
click at [690, 98] on button "Dismiss" at bounding box center [699, 94] width 52 height 22
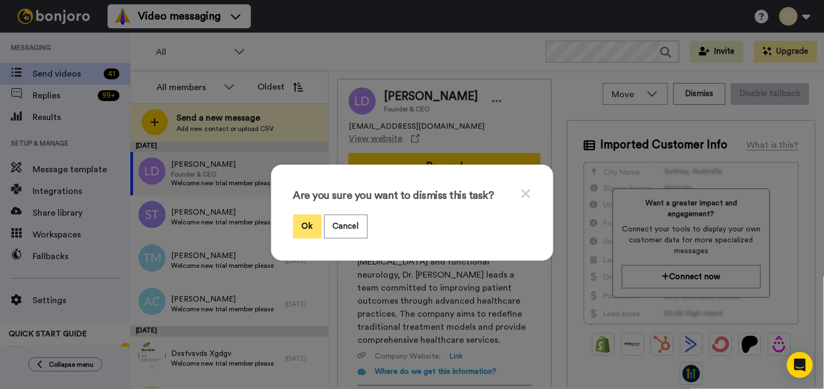
click at [307, 220] on button "Ok" at bounding box center [307, 225] width 28 height 23
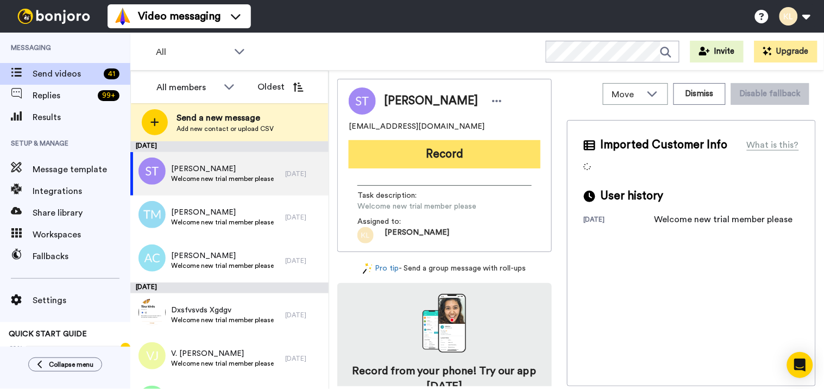
click at [487, 149] on button "Record" at bounding box center [445, 154] width 192 height 28
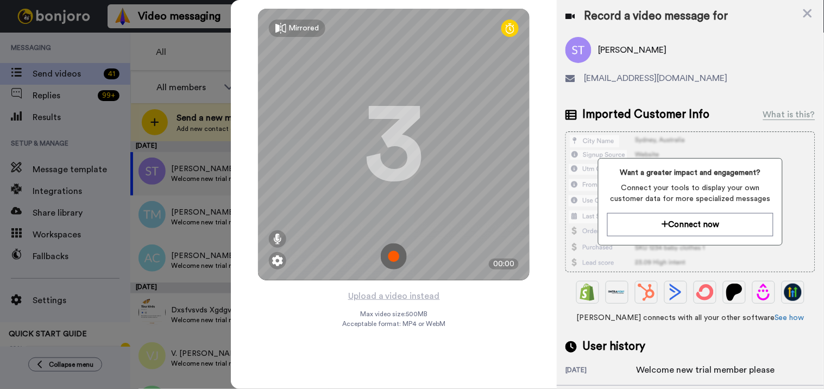
click at [399, 253] on img at bounding box center [394, 256] width 26 height 26
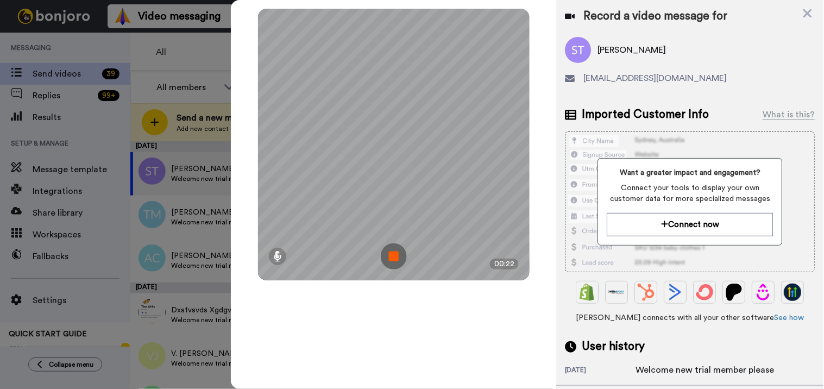
click at [393, 264] on img at bounding box center [394, 256] width 26 height 26
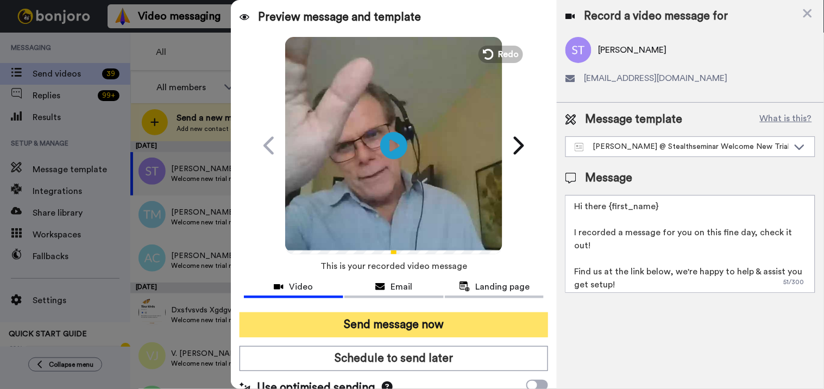
click at [409, 317] on button "Send message now" at bounding box center [393, 324] width 309 height 25
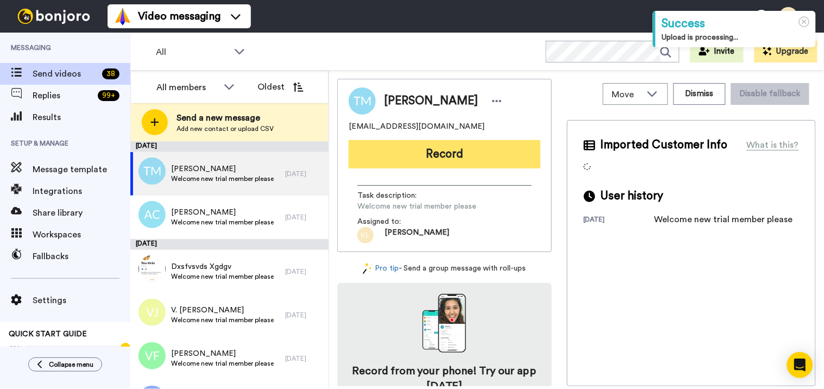
click at [420, 163] on button "Record" at bounding box center [445, 154] width 192 height 28
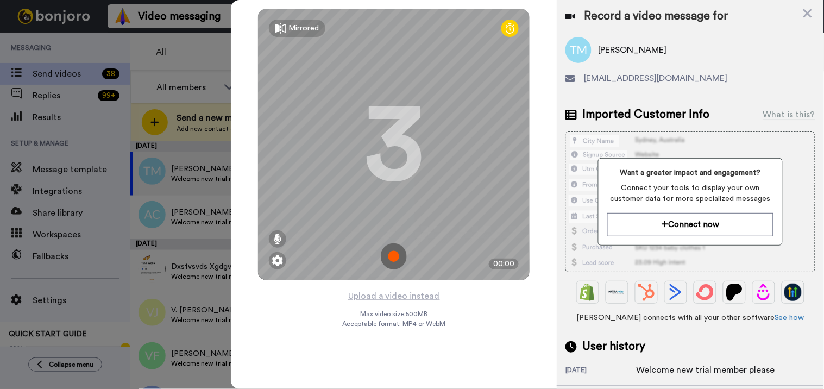
click at [395, 254] on img at bounding box center [394, 256] width 26 height 26
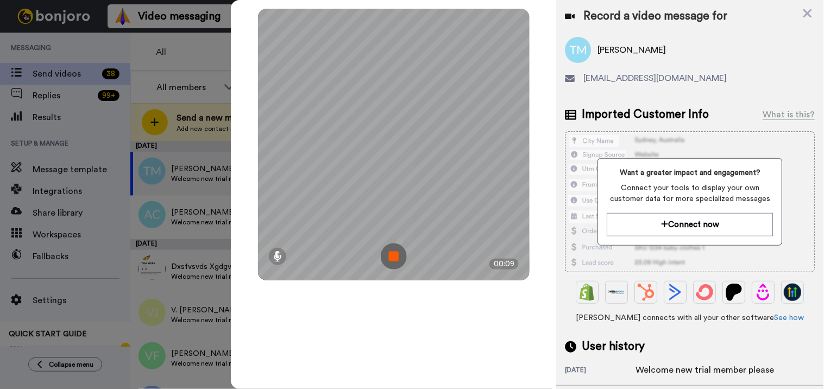
click at [395, 257] on img at bounding box center [394, 256] width 26 height 26
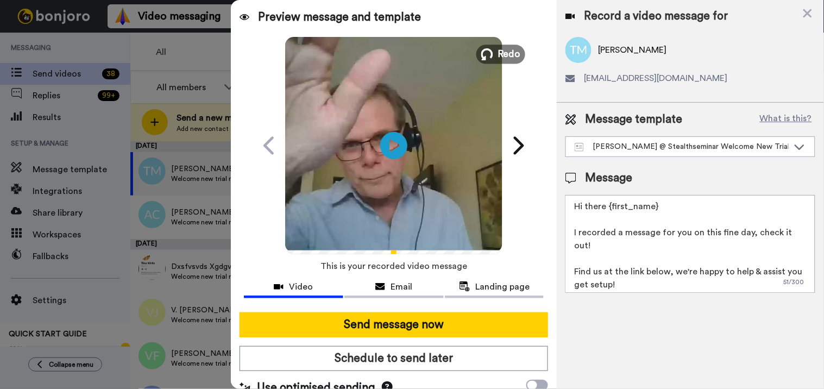
click at [500, 58] on span "Redo" at bounding box center [509, 54] width 23 height 14
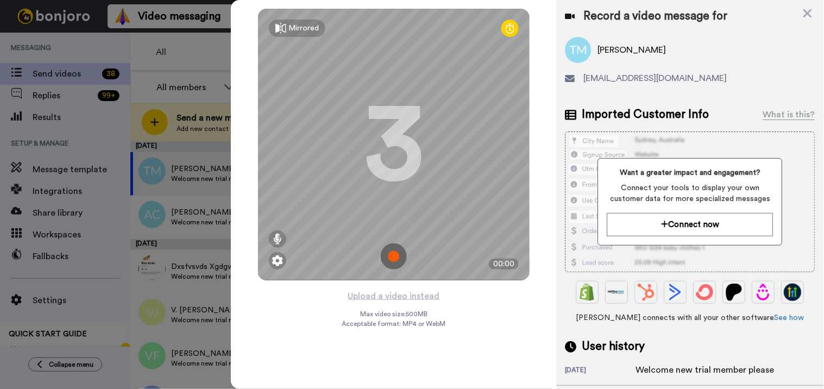
click at [399, 248] on img at bounding box center [394, 256] width 26 height 26
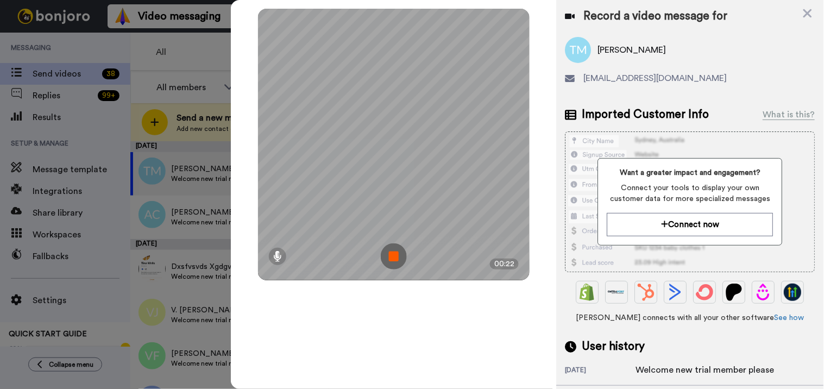
click at [395, 254] on img at bounding box center [394, 256] width 26 height 26
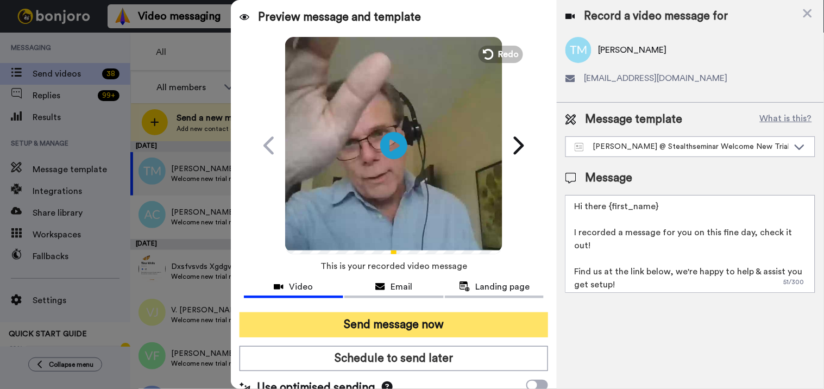
click at [401, 322] on button "Send message now" at bounding box center [393, 324] width 309 height 25
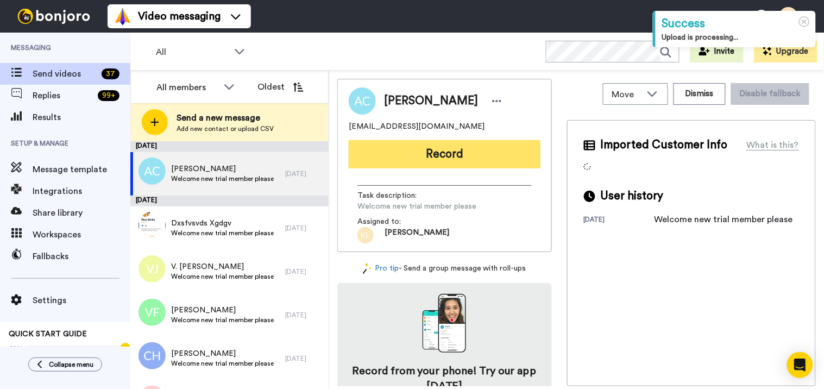
click at [421, 153] on button "Record" at bounding box center [445, 154] width 192 height 28
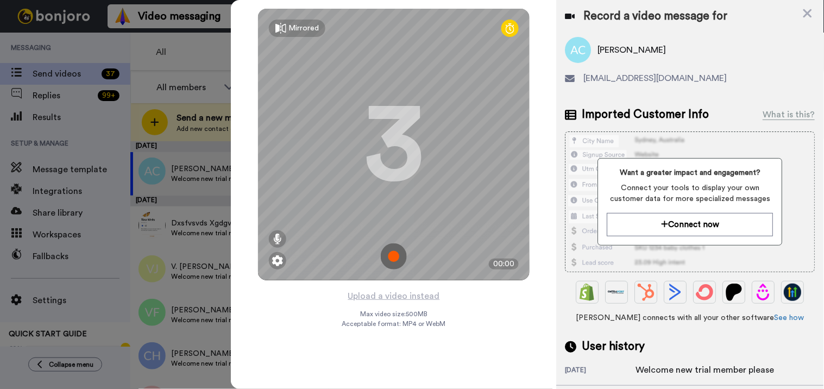
click at [394, 245] on img at bounding box center [394, 256] width 26 height 26
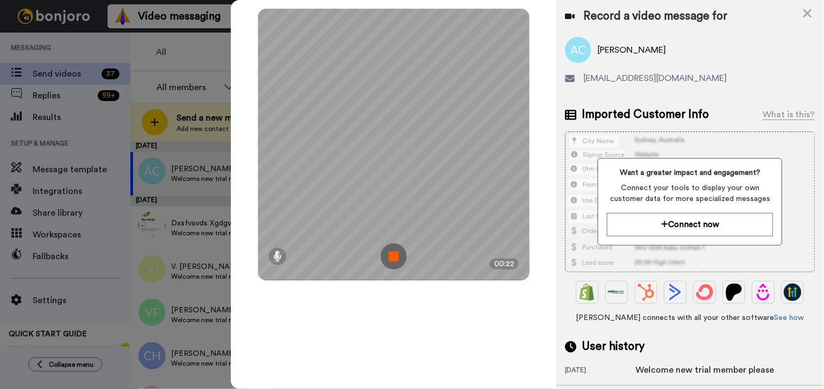
click at [394, 259] on img at bounding box center [394, 256] width 26 height 26
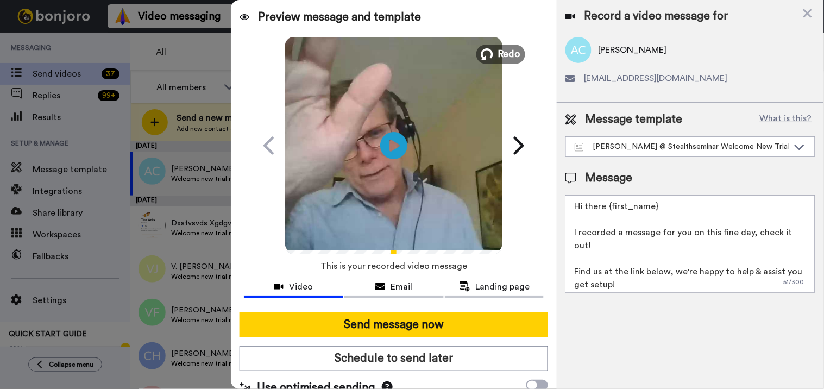
click at [501, 52] on span "Redo" at bounding box center [509, 54] width 23 height 14
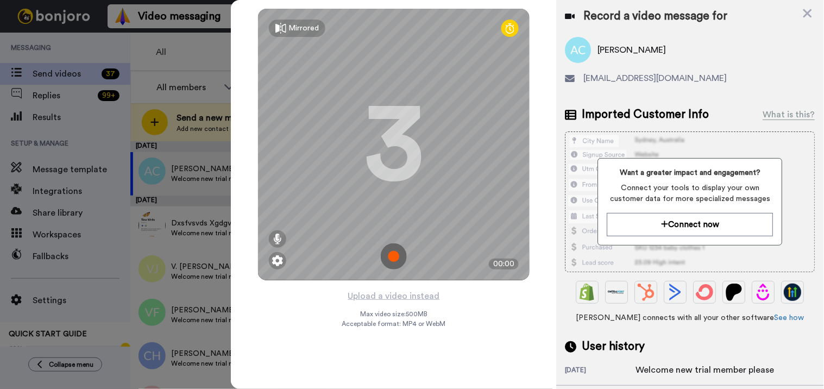
click at [400, 253] on img at bounding box center [394, 256] width 26 height 26
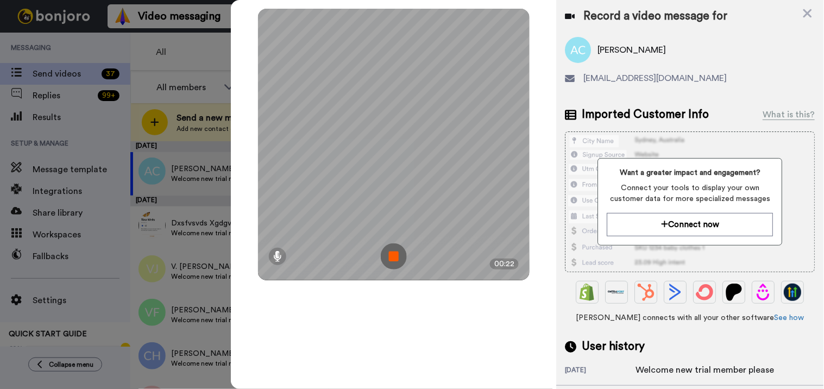
click at [392, 263] on img at bounding box center [394, 256] width 26 height 26
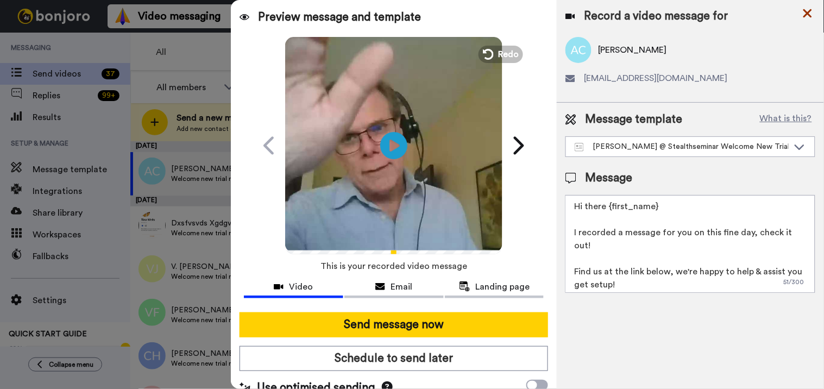
click at [810, 16] on icon at bounding box center [807, 13] width 9 height 9
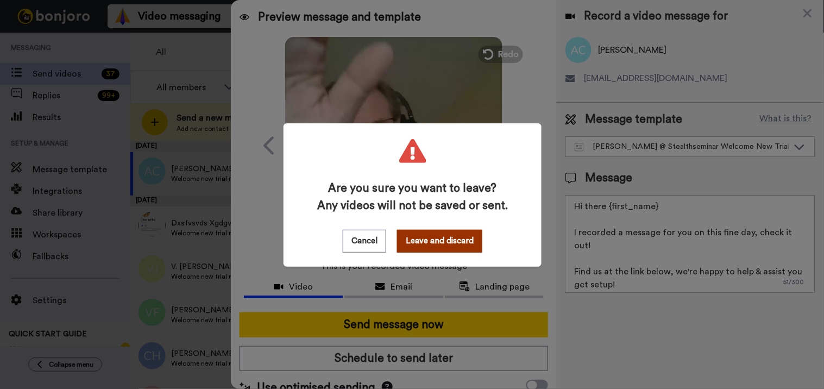
click at [443, 244] on button "Leave and discard" at bounding box center [439, 241] width 85 height 23
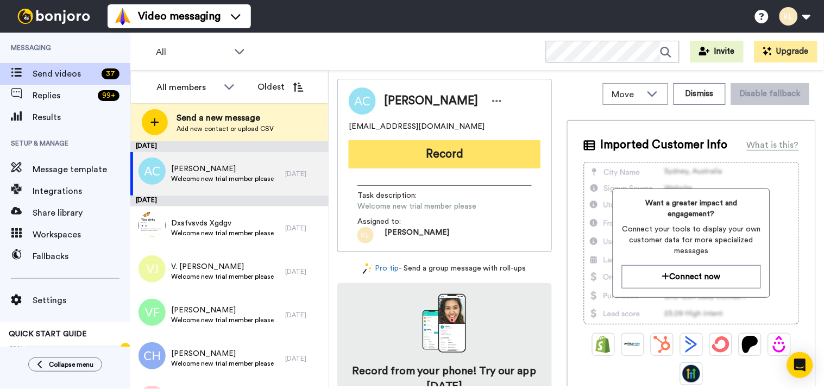
click at [433, 163] on button "Record" at bounding box center [445, 154] width 192 height 28
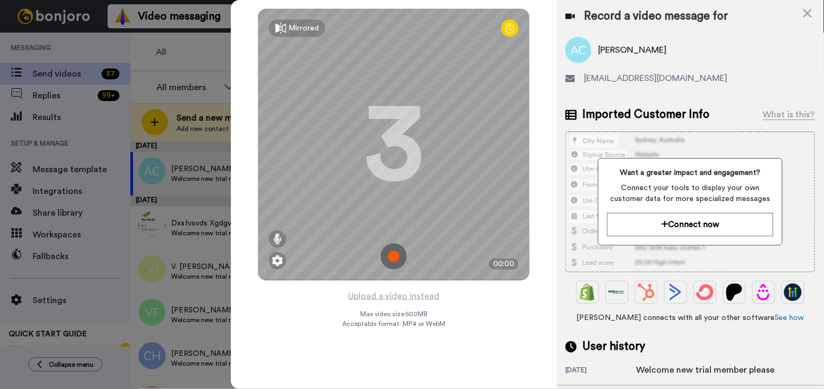
click at [397, 256] on img at bounding box center [394, 256] width 26 height 26
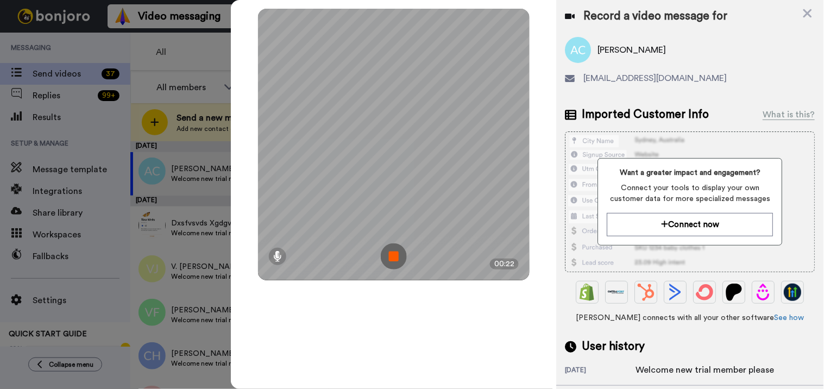
click at [400, 251] on img at bounding box center [394, 256] width 26 height 26
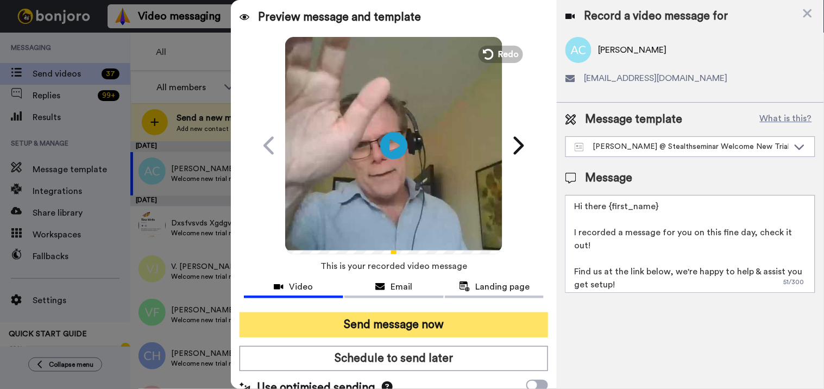
click at [422, 321] on button "Send message now" at bounding box center [393, 324] width 309 height 25
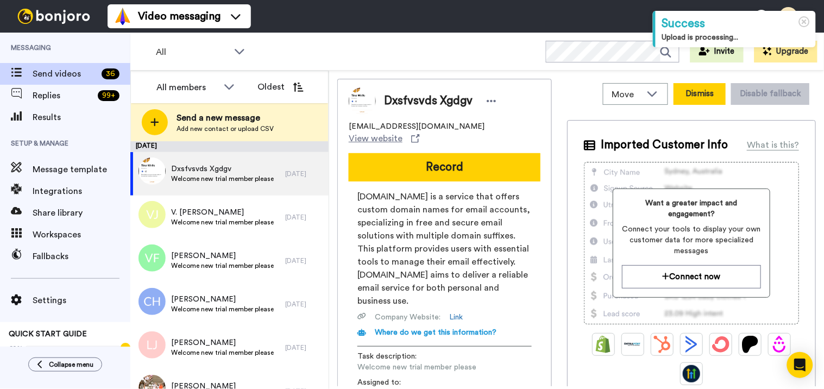
click at [683, 96] on button "Dismiss" at bounding box center [699, 94] width 52 height 22
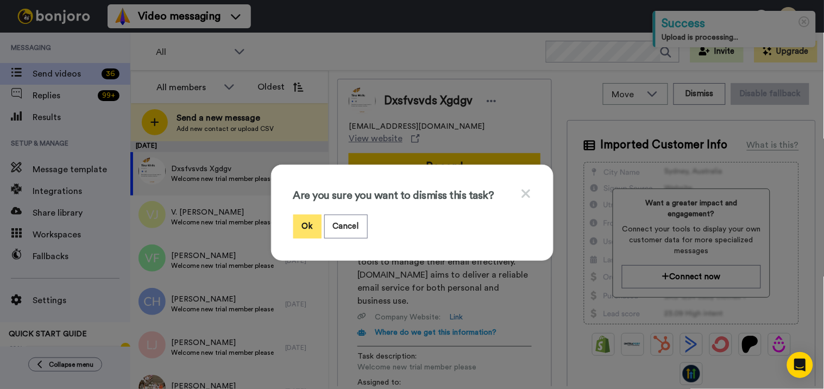
click at [293, 225] on button "Ok" at bounding box center [307, 225] width 28 height 23
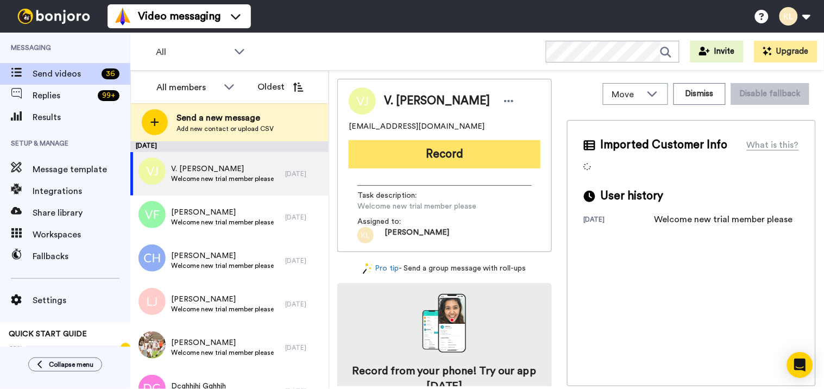
click at [431, 160] on button "Record" at bounding box center [445, 154] width 192 height 28
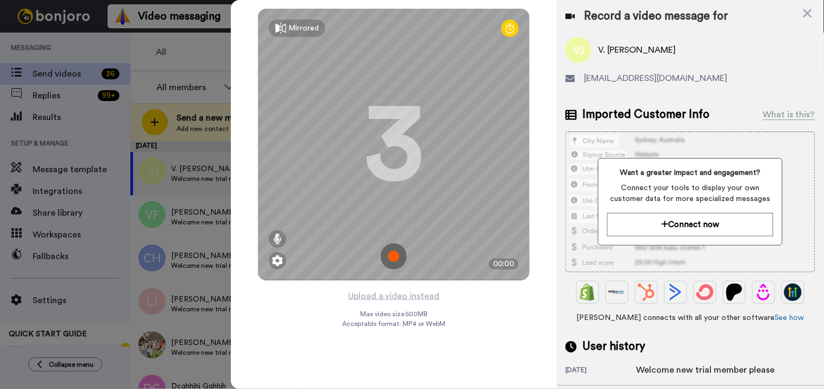
click at [400, 244] on img at bounding box center [394, 256] width 26 height 26
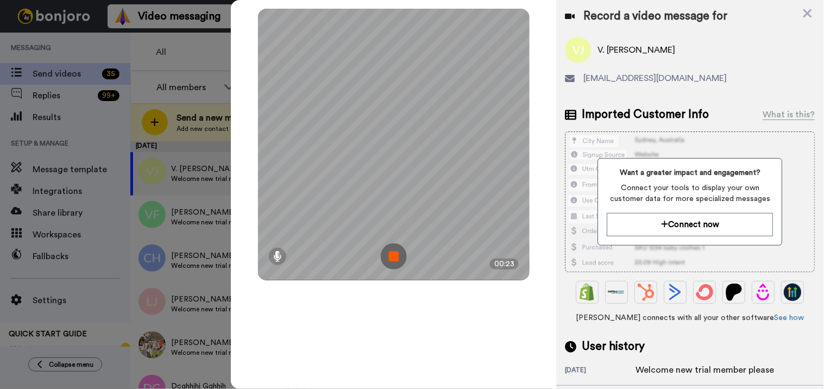
click at [400, 258] on img at bounding box center [394, 256] width 26 height 26
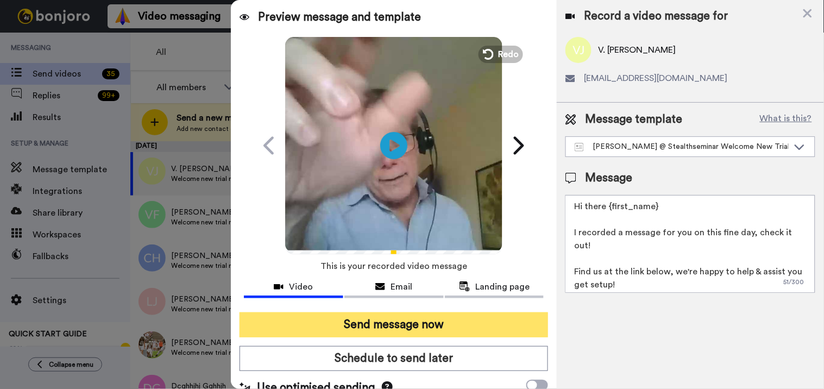
click at [401, 321] on button "Send message now" at bounding box center [393, 324] width 309 height 25
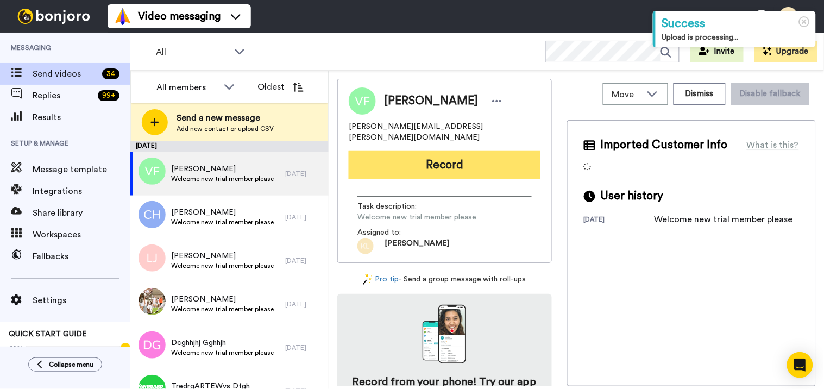
click at [474, 160] on button "Record" at bounding box center [445, 165] width 192 height 28
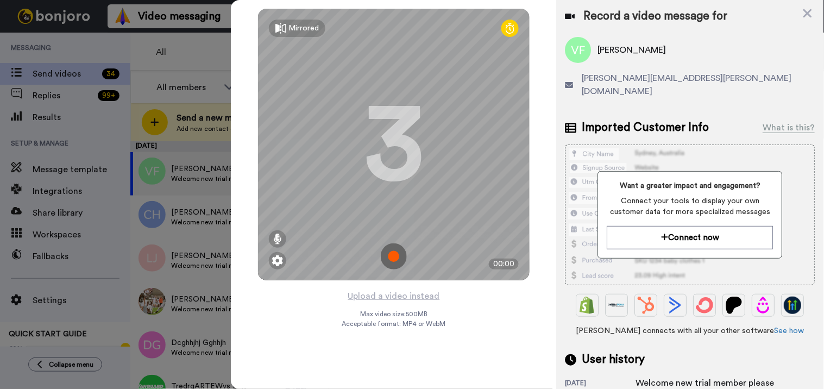
click at [399, 257] on img at bounding box center [394, 256] width 26 height 26
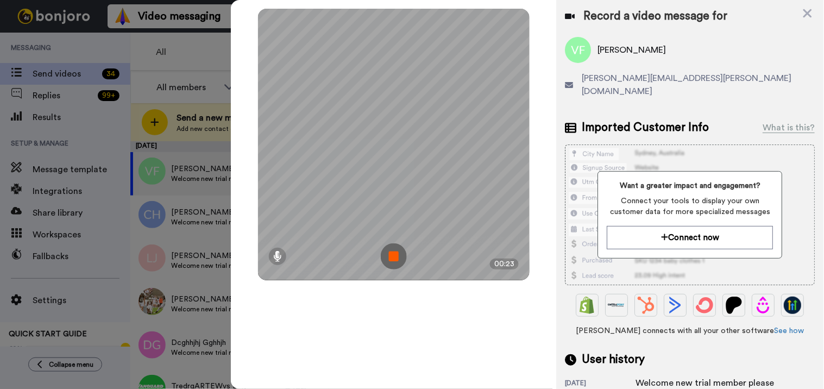
click at [390, 255] on img at bounding box center [394, 256] width 26 height 26
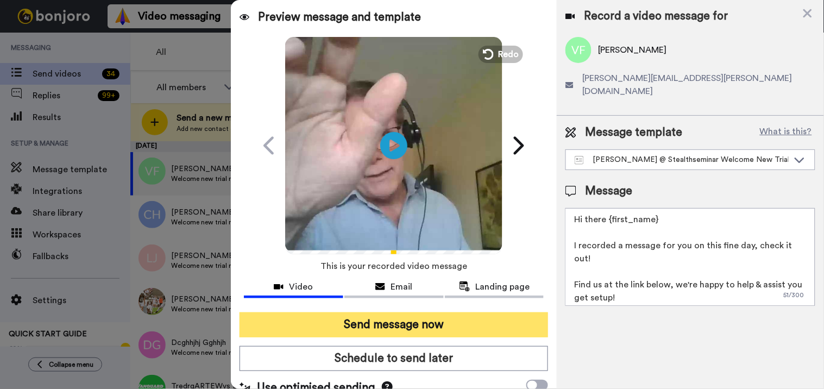
click at [406, 331] on button "Send message now" at bounding box center [393, 324] width 309 height 25
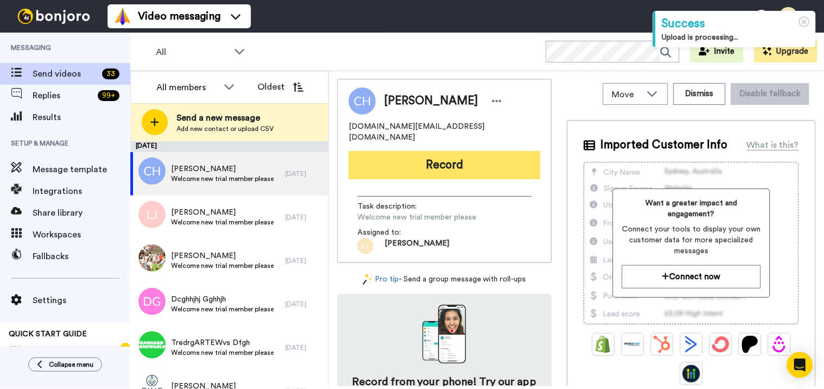
click at [452, 151] on button "Record" at bounding box center [445, 165] width 192 height 28
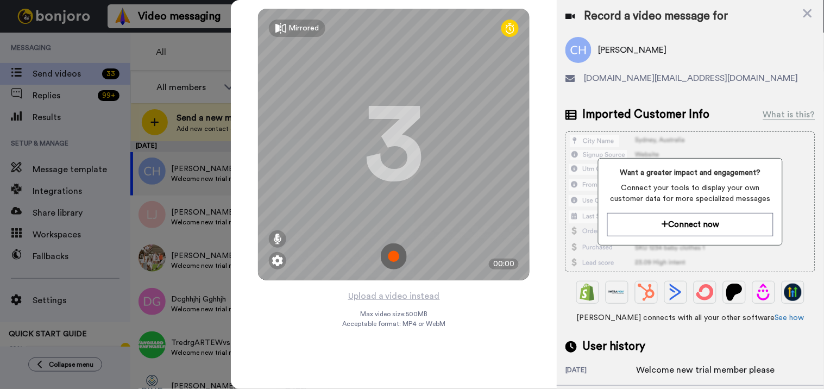
click at [401, 253] on img at bounding box center [394, 256] width 26 height 26
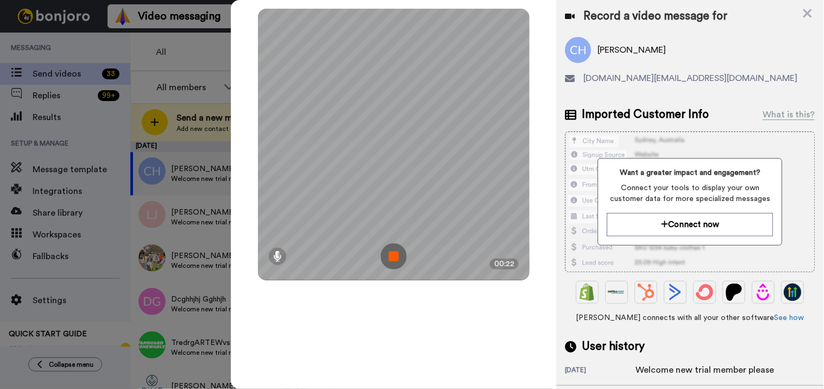
click at [390, 254] on img at bounding box center [394, 256] width 26 height 26
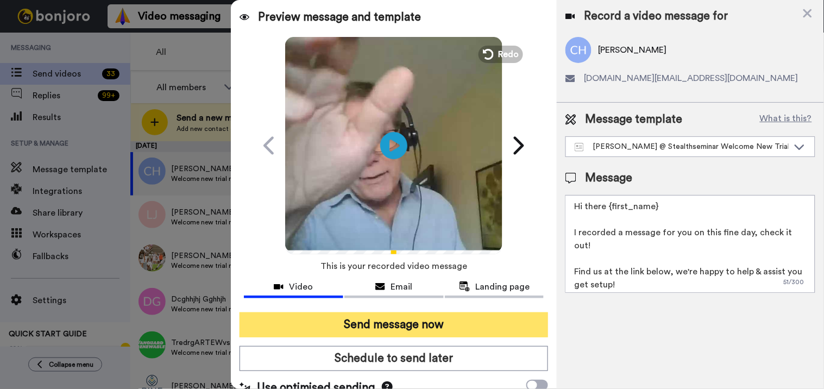
click at [406, 318] on button "Send message now" at bounding box center [393, 324] width 309 height 25
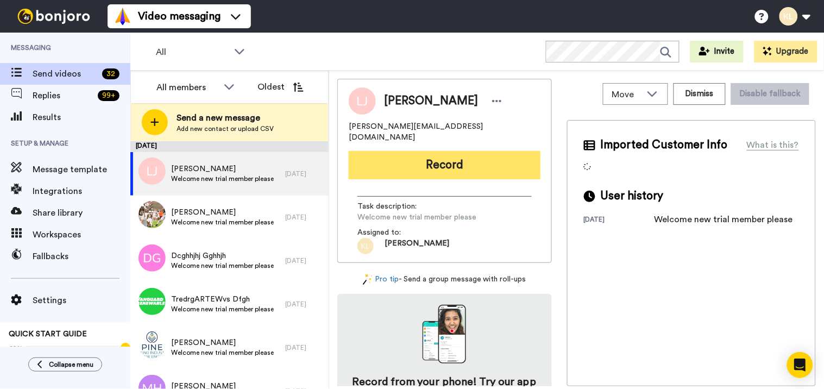
click at [389, 151] on button "Record" at bounding box center [445, 165] width 192 height 28
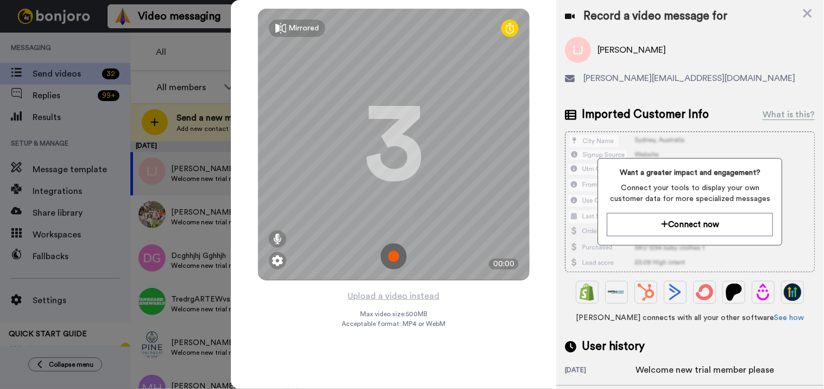
click at [394, 250] on img at bounding box center [394, 256] width 26 height 26
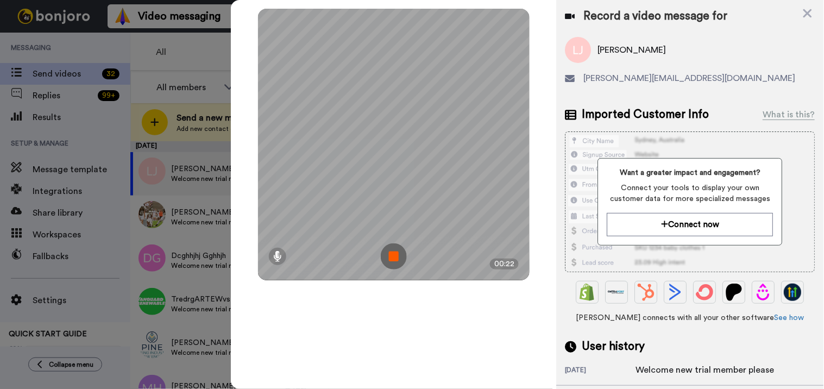
click at [392, 256] on img at bounding box center [394, 256] width 26 height 26
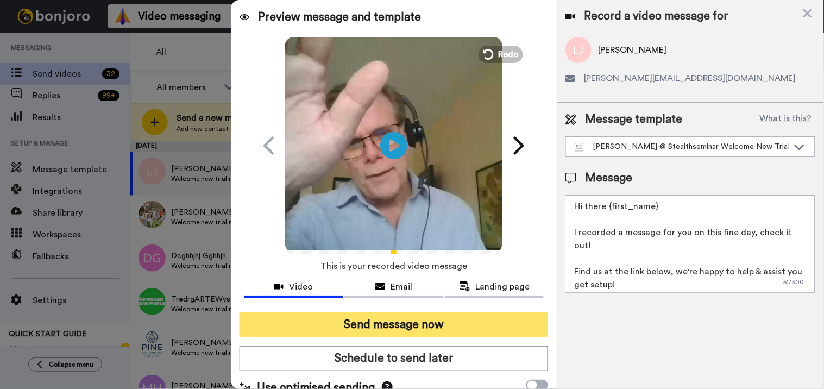
click at [429, 325] on button "Send message now" at bounding box center [393, 324] width 309 height 25
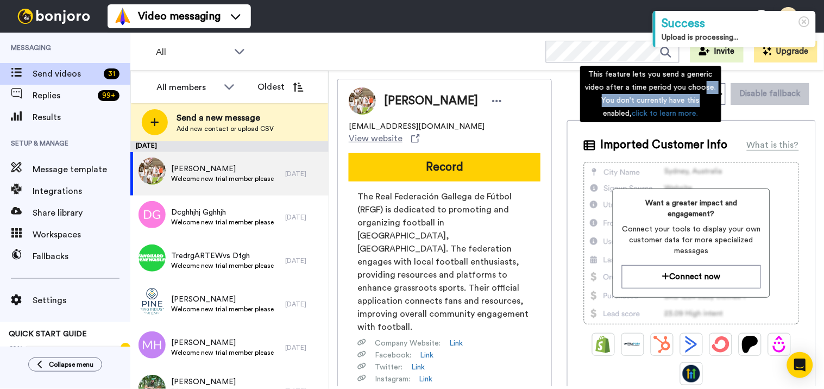
click at [705, 93] on div "This feature lets you send a generic video after a time period you choose. You …" at bounding box center [650, 94] width 141 height 56
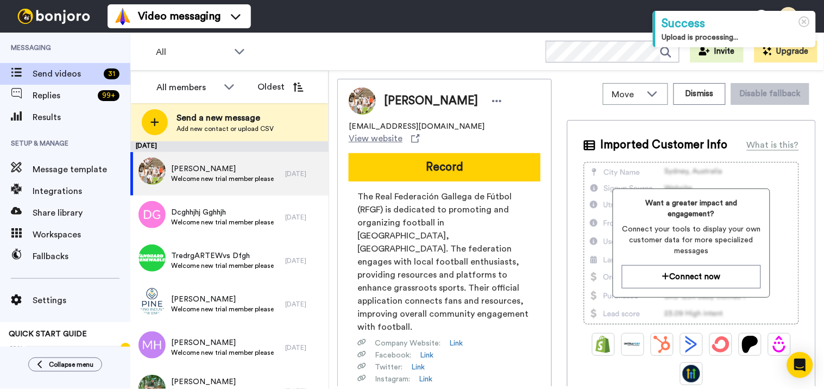
click at [495, 40] on div "All WORKSPACES View all All Default Task List + Add a new workspace Invite Upgr…" at bounding box center [476, 52] width 693 height 38
click at [710, 90] on button "Dismiss" at bounding box center [699, 94] width 52 height 22
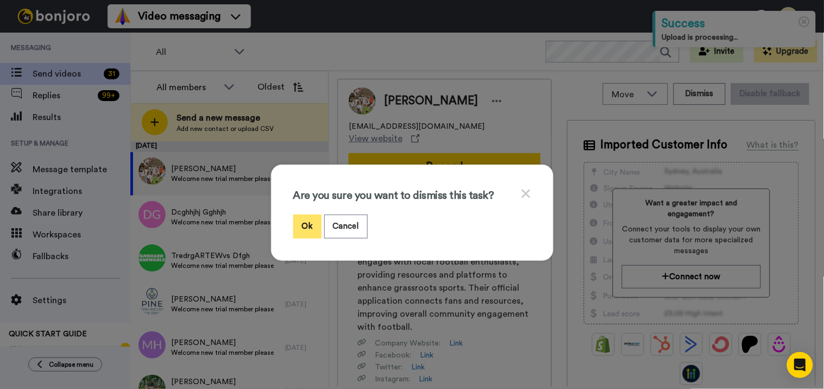
click at [305, 218] on button "Ok" at bounding box center [307, 225] width 28 height 23
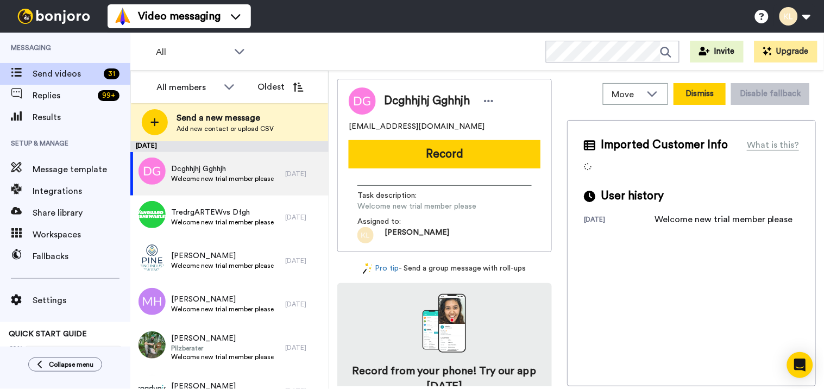
click at [687, 91] on button "Dismiss" at bounding box center [699, 94] width 52 height 22
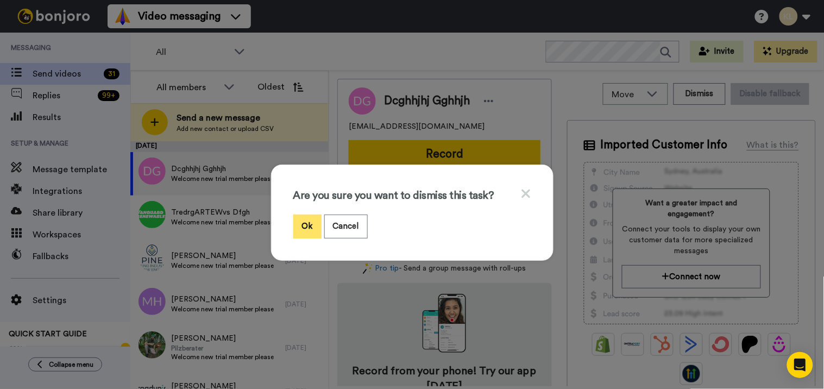
click at [304, 226] on button "Ok" at bounding box center [307, 225] width 28 height 23
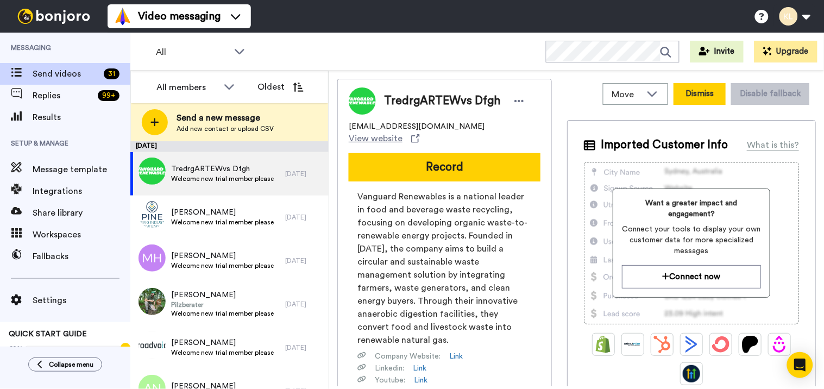
click at [699, 99] on button "Dismiss" at bounding box center [699, 94] width 52 height 22
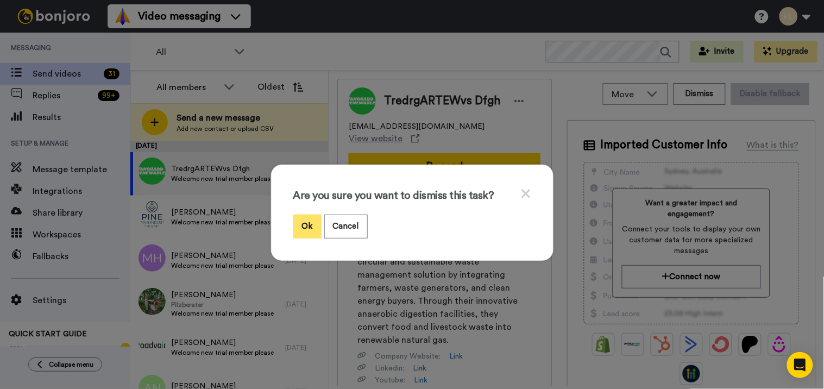
click at [307, 231] on button "Ok" at bounding box center [307, 225] width 28 height 23
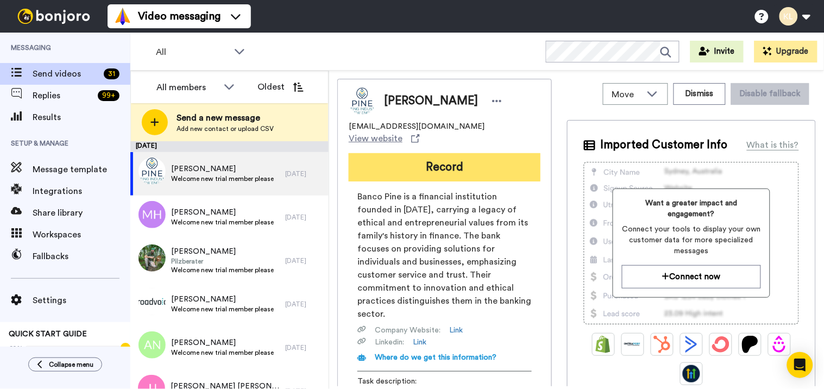
click at [447, 153] on button "Record" at bounding box center [445, 167] width 192 height 28
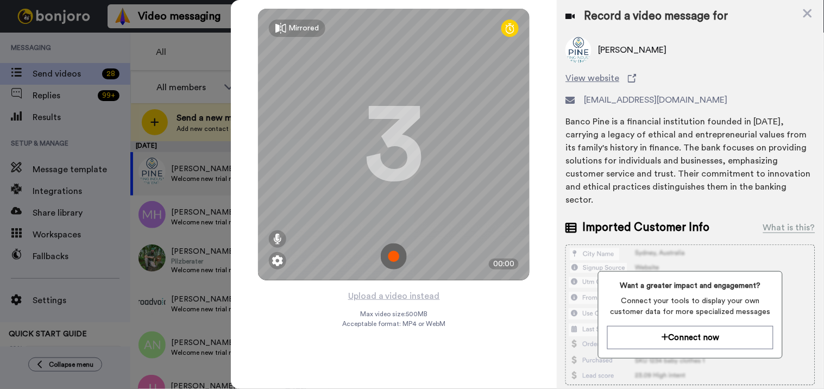
click at [397, 249] on img at bounding box center [394, 256] width 26 height 26
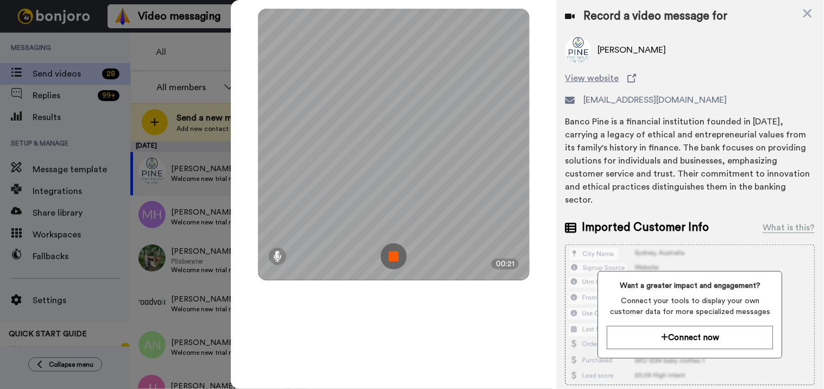
click at [392, 261] on img at bounding box center [394, 256] width 26 height 26
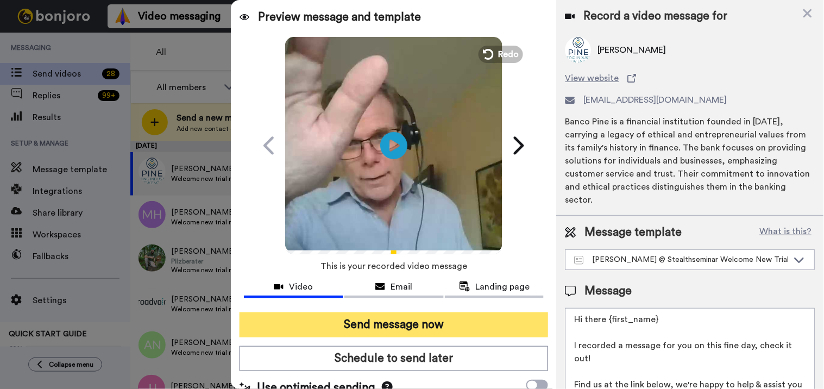
click at [402, 329] on button "Send message now" at bounding box center [393, 324] width 309 height 25
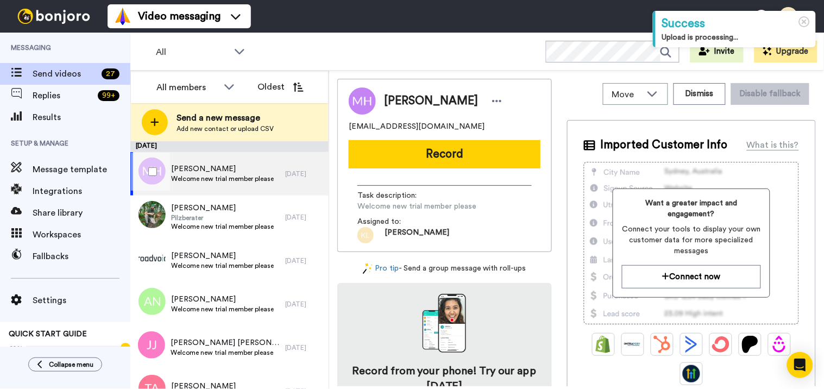
click at [257, 174] on span "Welcome new trial member please" at bounding box center [222, 178] width 103 height 9
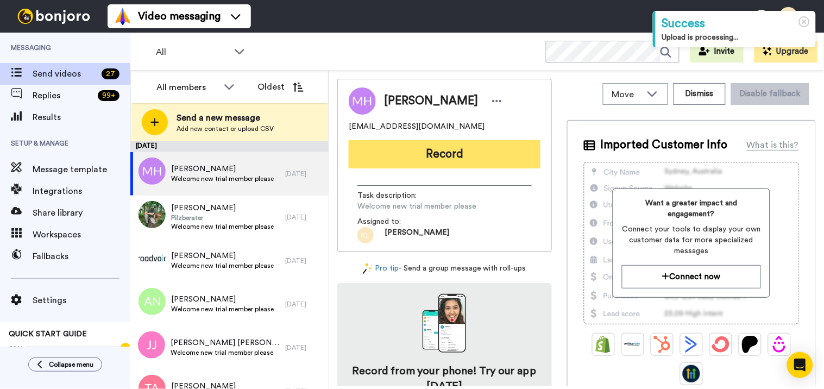
click at [468, 156] on button "Record" at bounding box center [445, 154] width 192 height 28
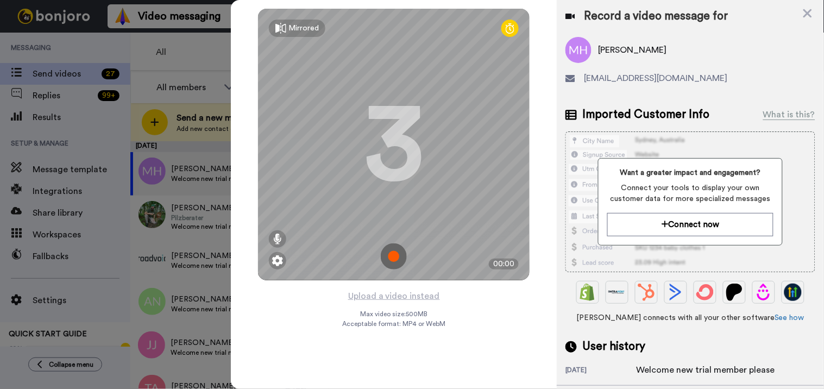
click at [401, 254] on img at bounding box center [394, 256] width 26 height 26
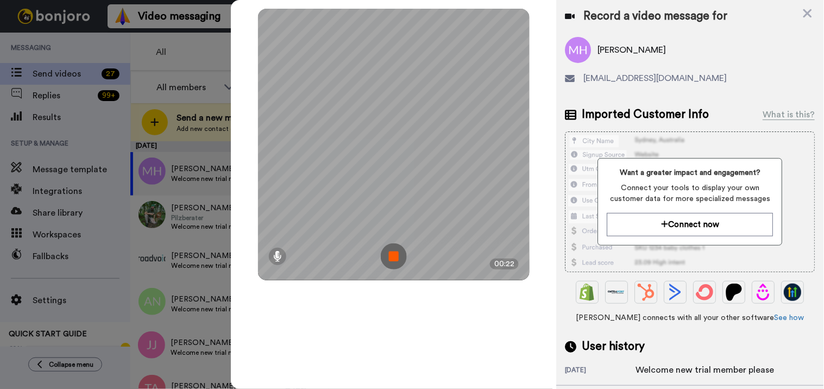
click at [401, 253] on img at bounding box center [394, 256] width 26 height 26
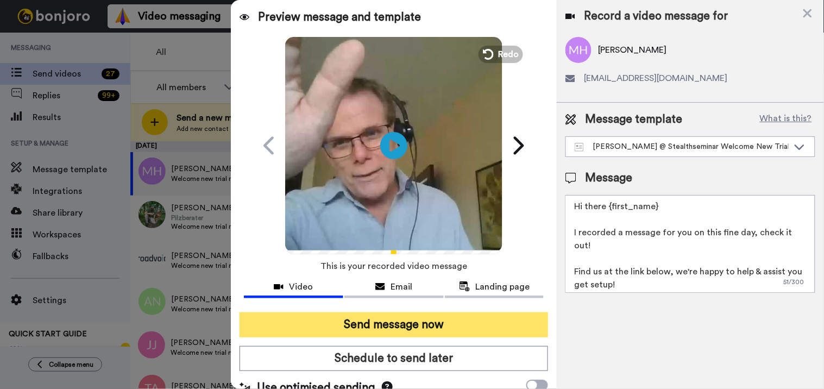
click at [425, 325] on button "Send message now" at bounding box center [393, 324] width 309 height 25
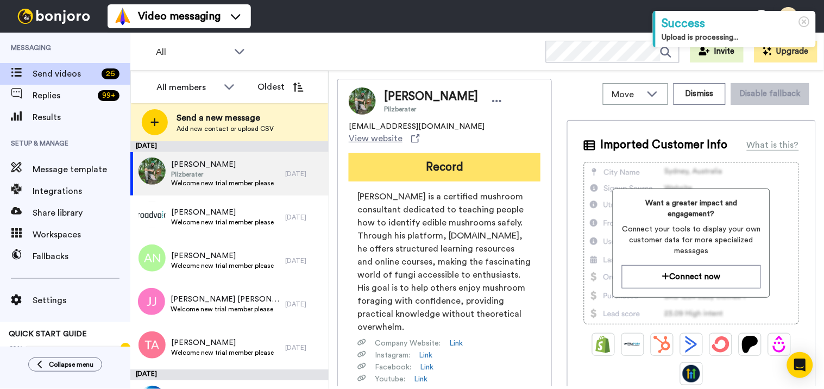
click at [382, 153] on button "Record" at bounding box center [445, 167] width 192 height 28
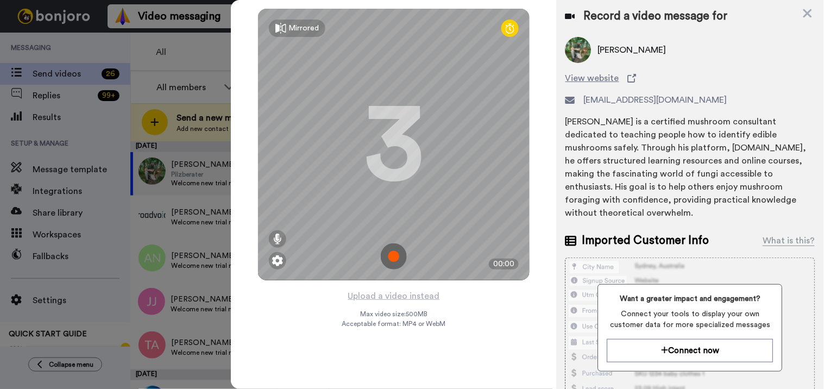
click at [394, 256] on img at bounding box center [394, 256] width 26 height 26
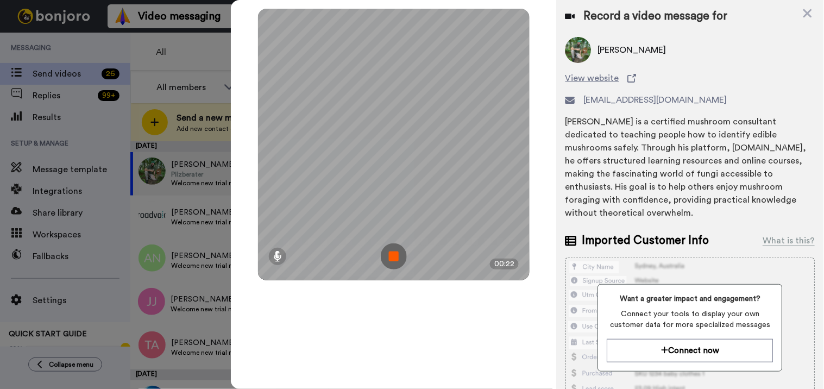
click at [392, 252] on img at bounding box center [394, 256] width 26 height 26
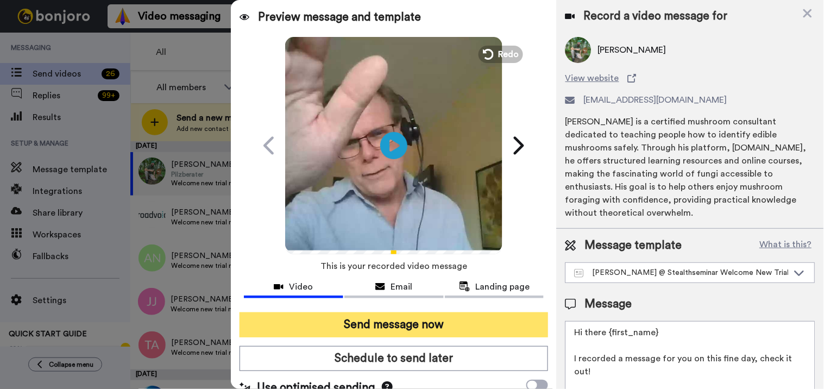
click at [392, 329] on button "Send message now" at bounding box center [393, 324] width 309 height 25
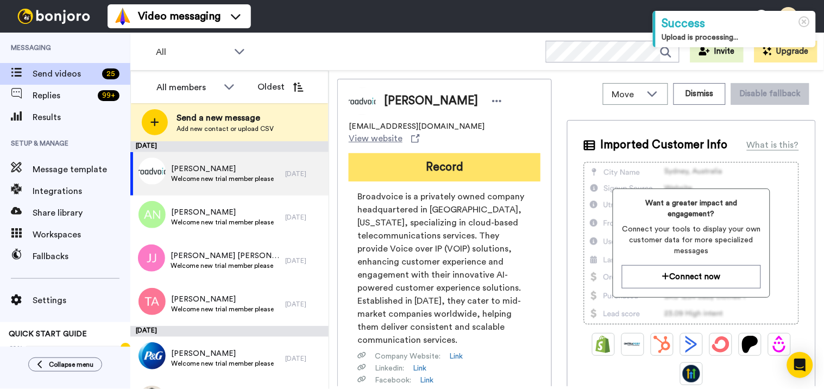
click at [427, 154] on button "Record" at bounding box center [445, 167] width 192 height 28
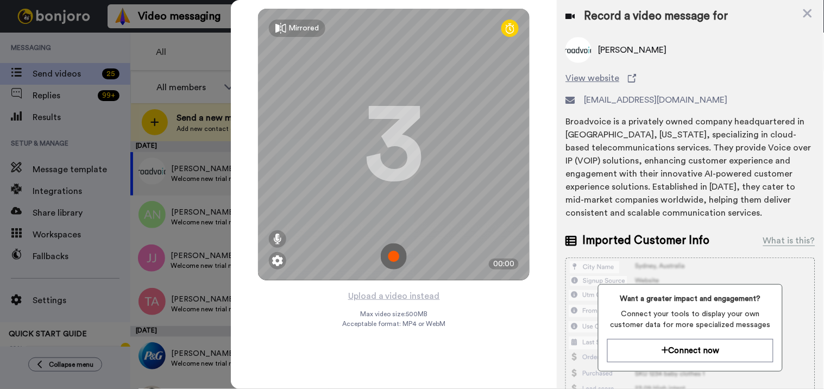
click at [398, 255] on img at bounding box center [394, 256] width 26 height 26
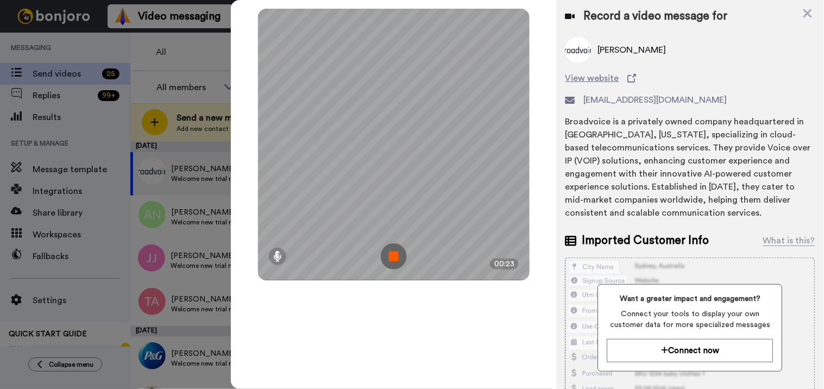
click at [395, 261] on img at bounding box center [394, 256] width 26 height 26
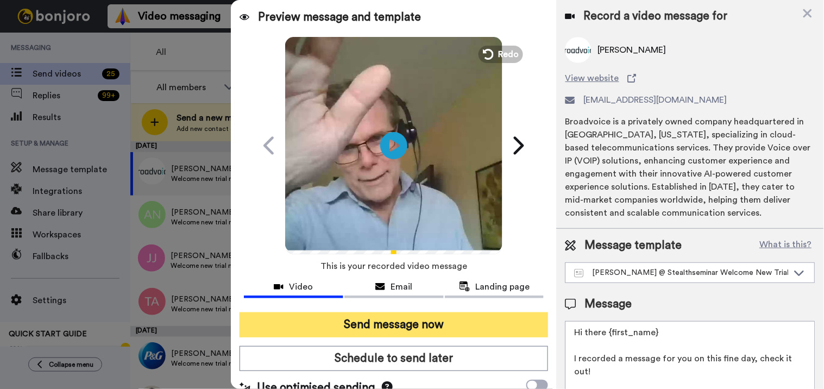
click at [420, 323] on button "Send message now" at bounding box center [393, 324] width 309 height 25
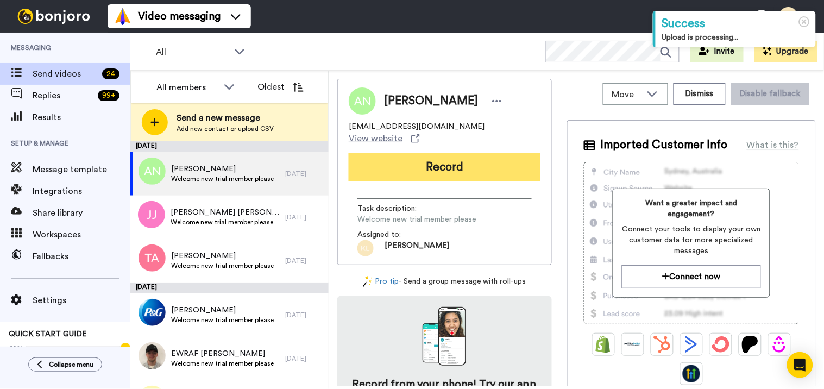
click at [483, 156] on button "Record" at bounding box center [445, 167] width 192 height 28
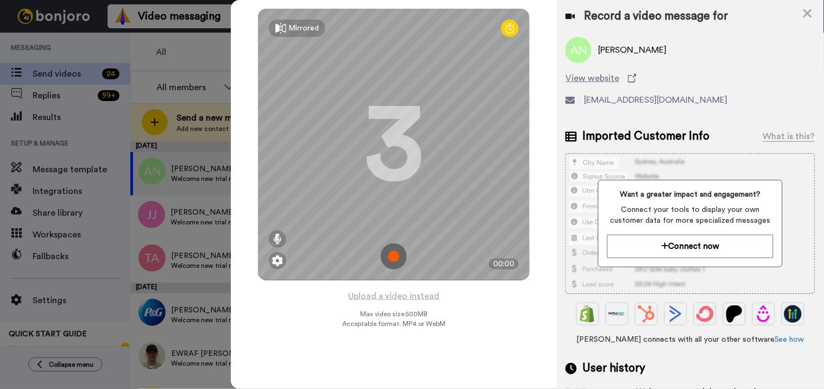
click at [395, 256] on img at bounding box center [394, 256] width 26 height 26
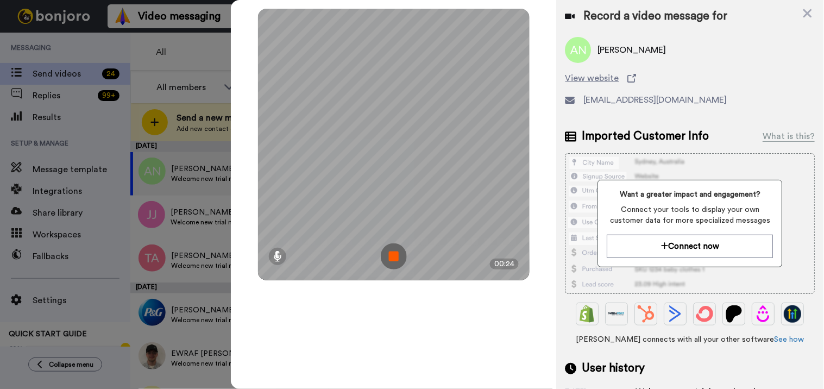
click at [388, 258] on img at bounding box center [394, 256] width 26 height 26
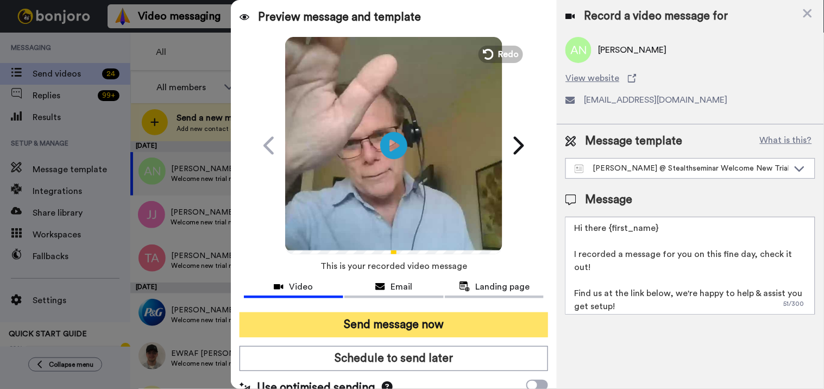
click at [369, 329] on button "Send message now" at bounding box center [393, 324] width 309 height 25
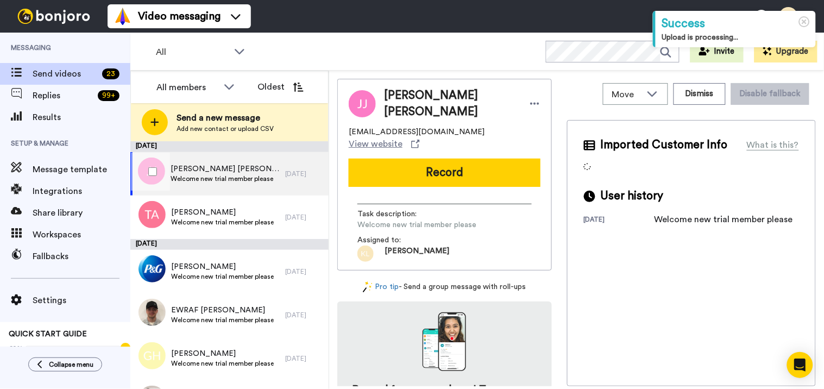
click at [242, 167] on span "[PERSON_NAME] [PERSON_NAME]" at bounding box center [225, 168] width 109 height 11
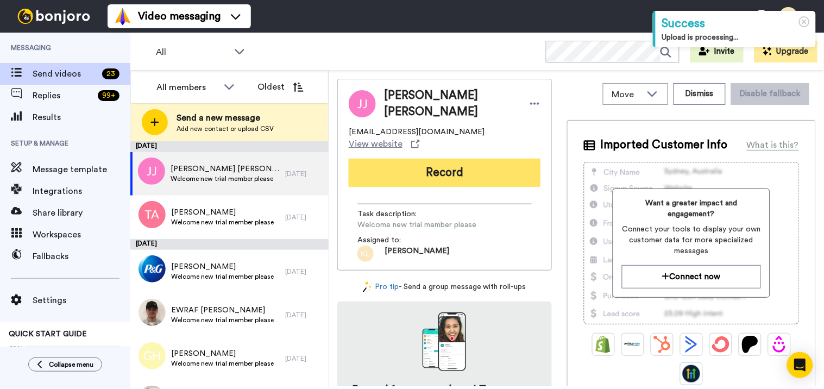
click at [406, 168] on button "Record" at bounding box center [445, 173] width 192 height 28
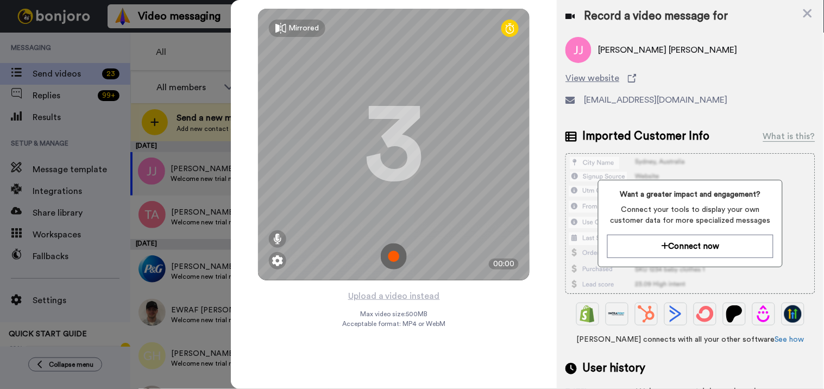
click at [402, 256] on img at bounding box center [394, 256] width 26 height 26
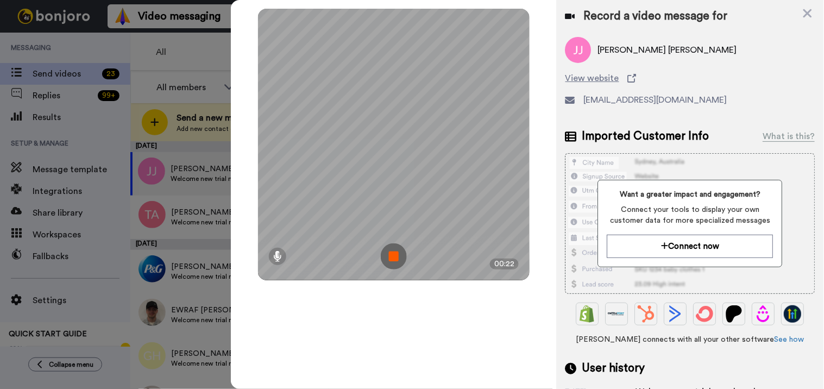
click at [401, 258] on img at bounding box center [394, 256] width 26 height 26
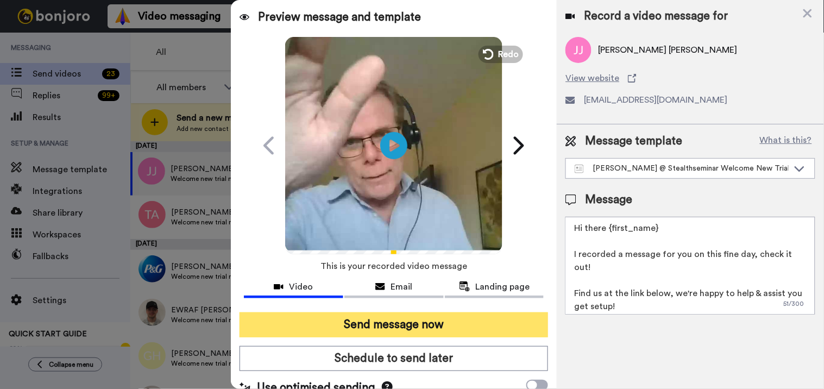
click at [399, 318] on button "Send message now" at bounding box center [393, 324] width 309 height 25
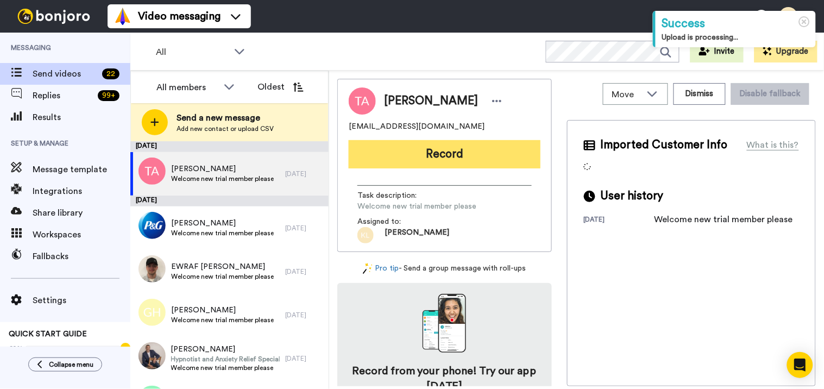
click at [406, 155] on button "Record" at bounding box center [445, 154] width 192 height 28
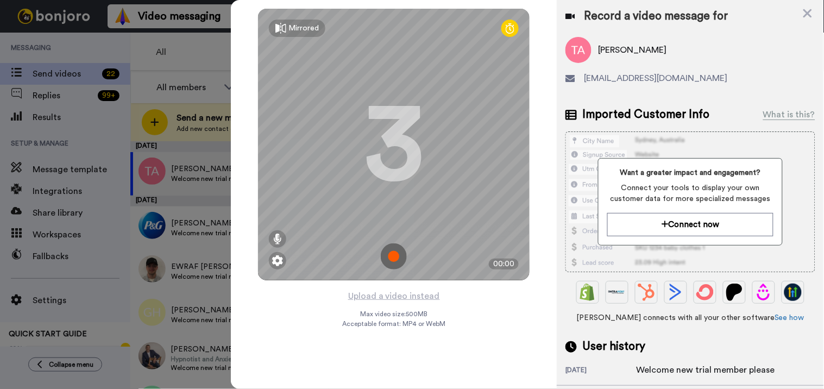
click at [396, 252] on img at bounding box center [394, 256] width 26 height 26
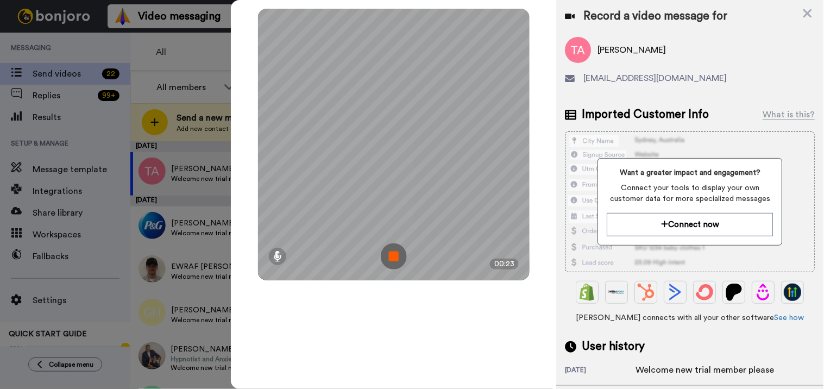
drag, startPoint x: 394, startPoint y: 248, endPoint x: 449, endPoint y: 215, distance: 64.1
click at [394, 248] on img at bounding box center [394, 256] width 26 height 26
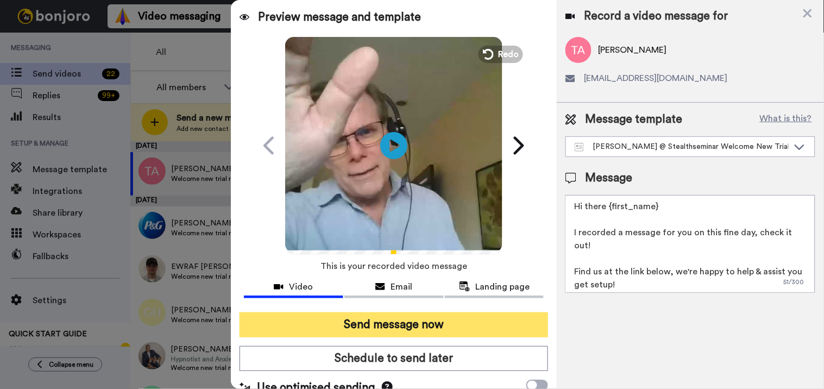
click at [408, 321] on button "Send message now" at bounding box center [393, 324] width 309 height 25
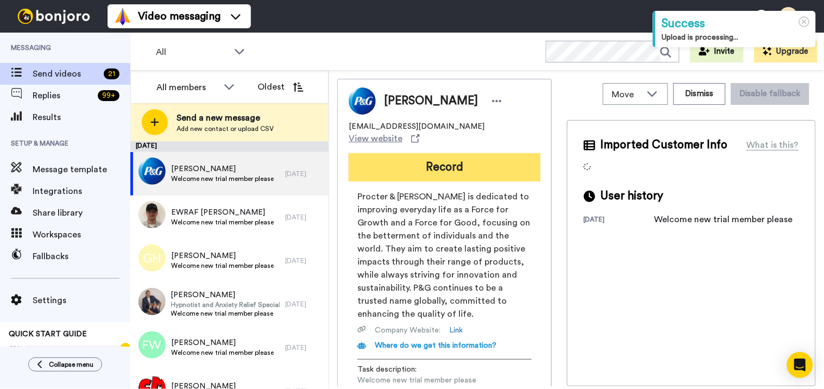
click at [462, 154] on button "Record" at bounding box center [445, 167] width 192 height 28
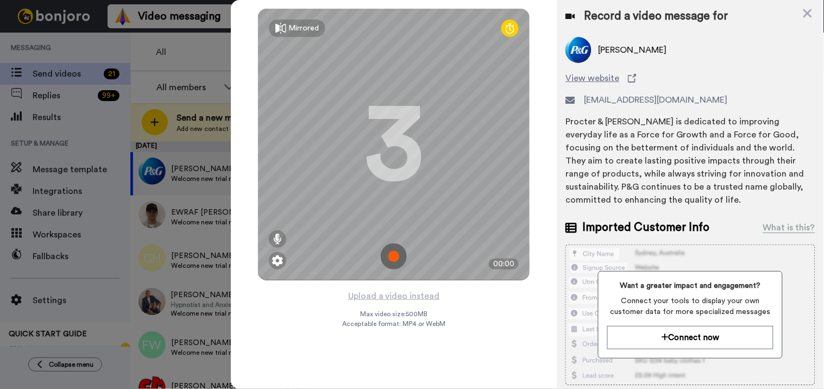
click at [393, 257] on img at bounding box center [394, 256] width 26 height 26
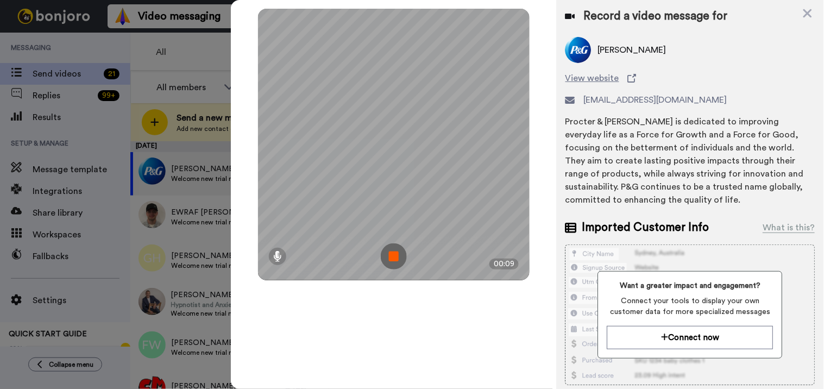
click at [400, 250] on img at bounding box center [394, 256] width 26 height 26
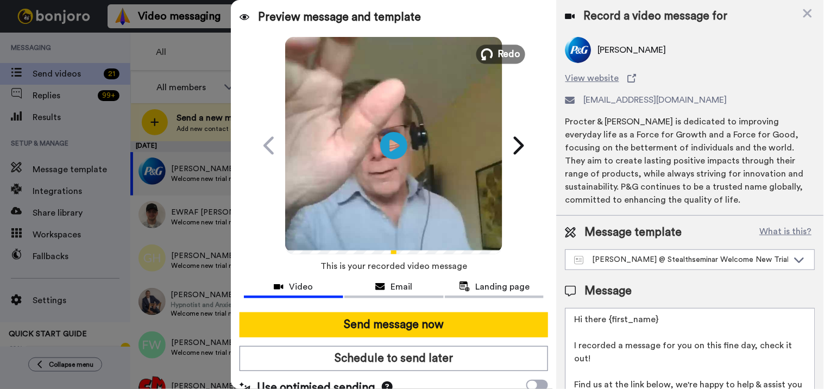
click at [492, 58] on button "Redo" at bounding box center [500, 54] width 49 height 19
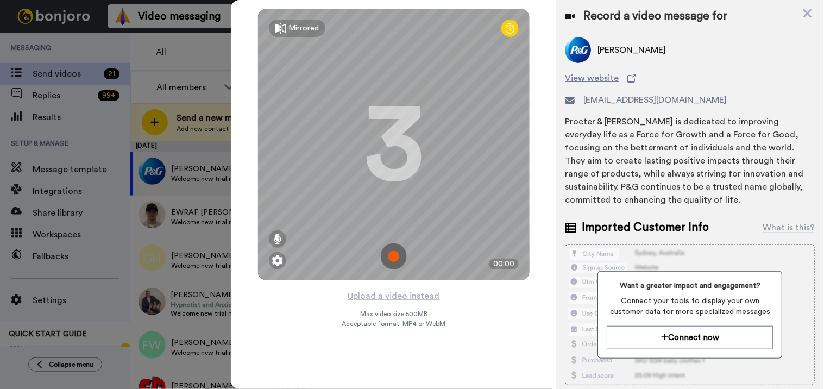
click at [395, 256] on img at bounding box center [394, 256] width 26 height 26
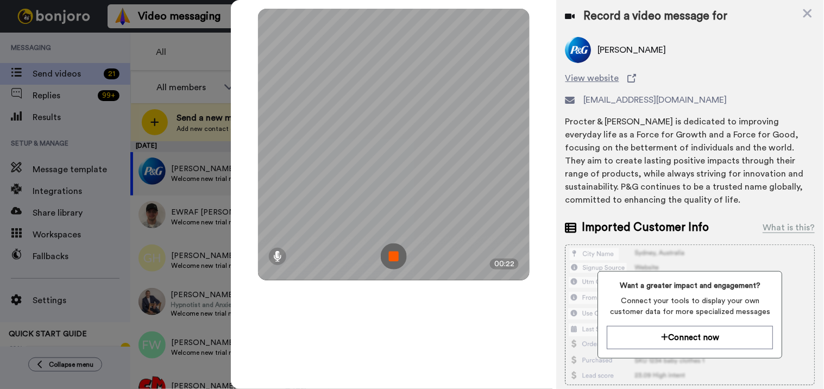
click at [395, 248] on img at bounding box center [394, 256] width 26 height 26
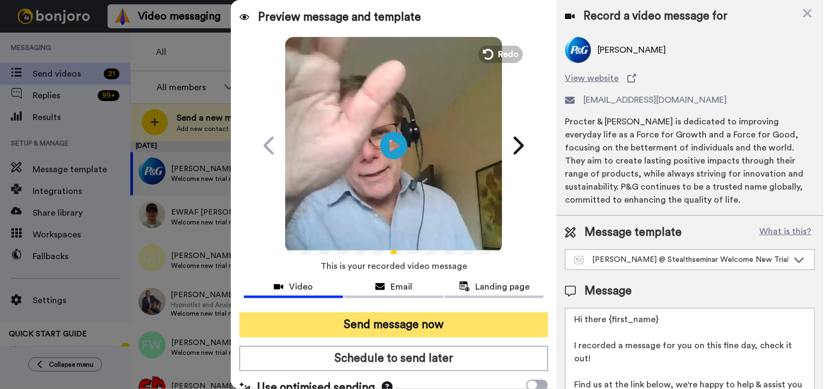
click at [406, 335] on button "Send message now" at bounding box center [393, 324] width 309 height 25
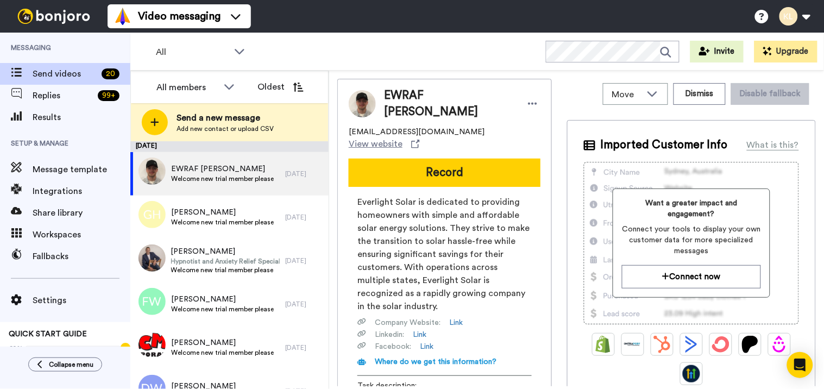
click at [439, 174] on div "EWRAF [PERSON_NAME] [PERSON_NAME][EMAIL_ADDRESS][DOMAIN_NAME] View website Reco…" at bounding box center [444, 260] width 214 height 363
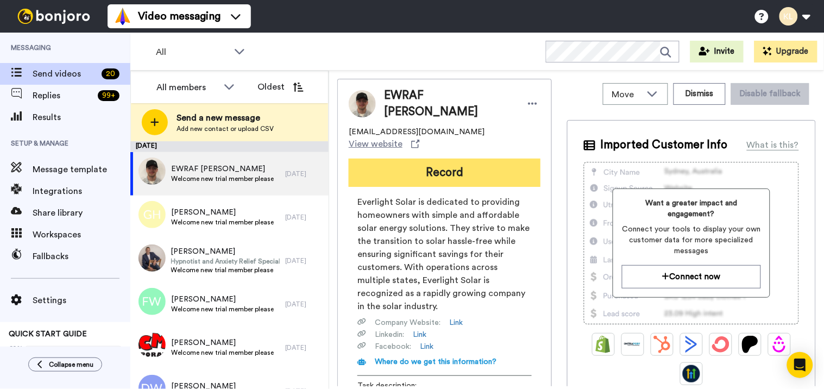
click at [444, 161] on button "Record" at bounding box center [445, 173] width 192 height 28
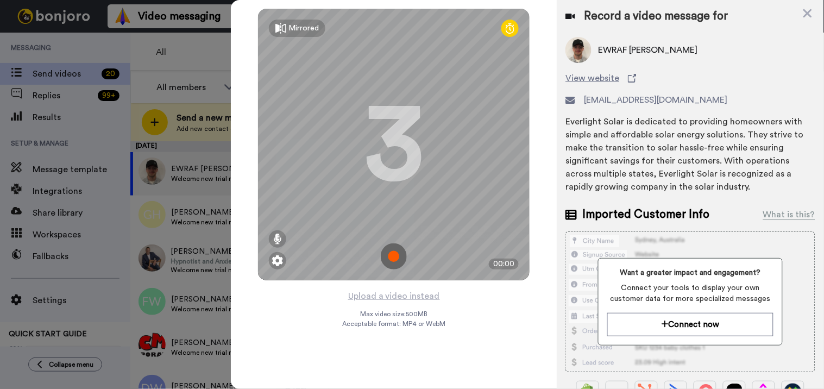
click at [395, 254] on img at bounding box center [394, 256] width 26 height 26
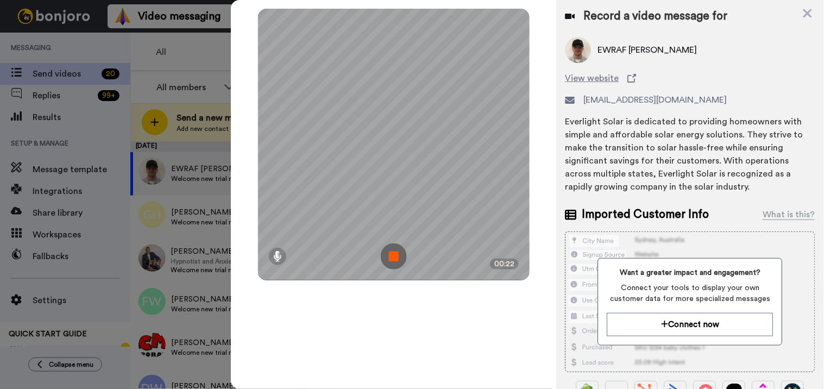
click at [400, 256] on img at bounding box center [394, 256] width 26 height 26
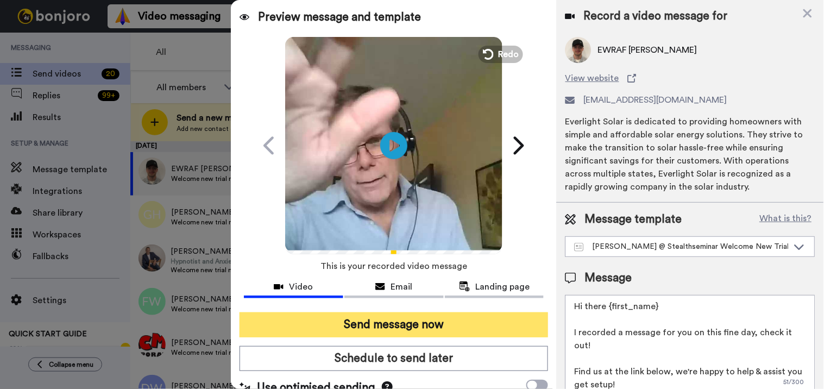
click at [424, 322] on button "Send message now" at bounding box center [393, 324] width 309 height 25
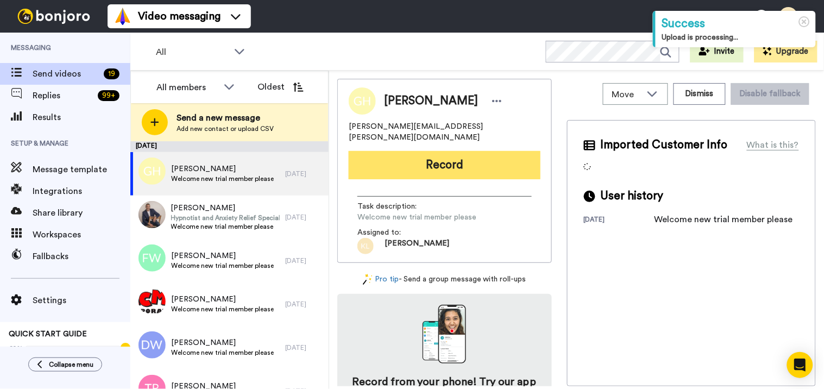
click at [438, 151] on button "Record" at bounding box center [445, 165] width 192 height 28
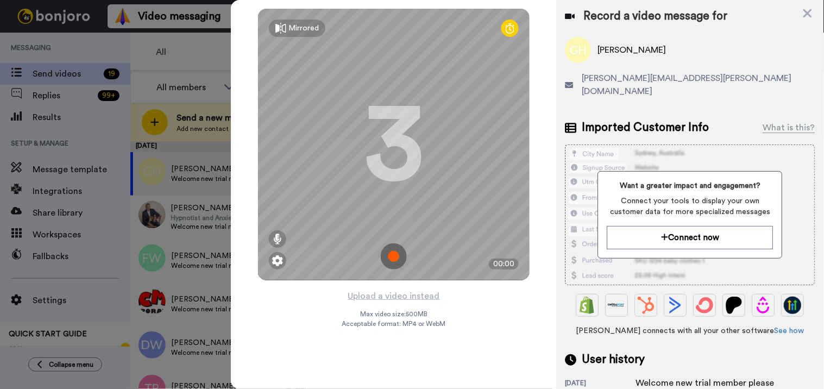
click at [402, 261] on img at bounding box center [394, 256] width 26 height 26
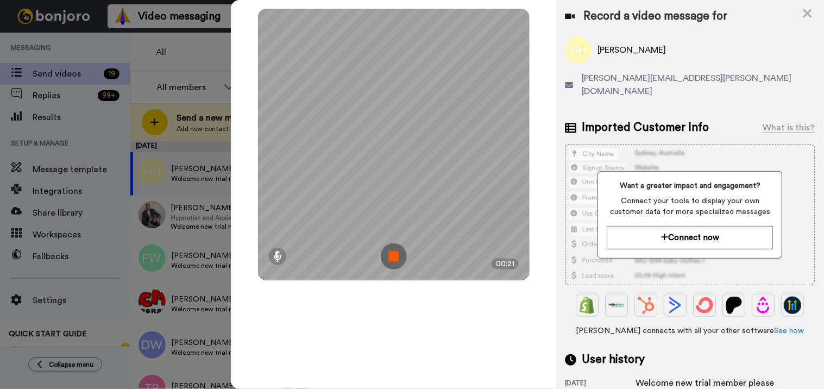
click at [388, 249] on img at bounding box center [394, 256] width 26 height 26
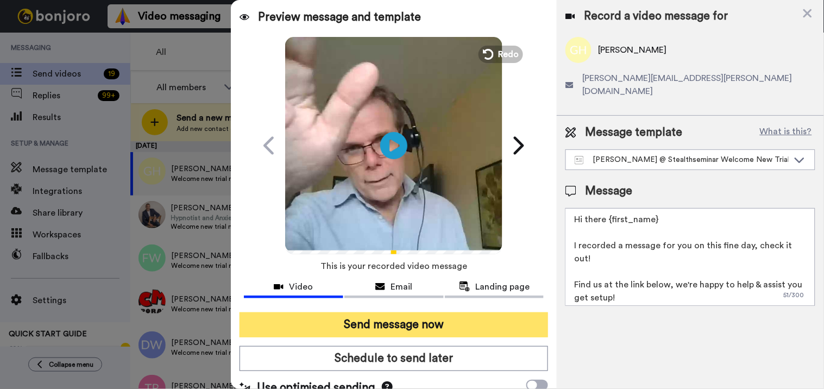
click at [414, 330] on button "Send message now" at bounding box center [393, 324] width 309 height 25
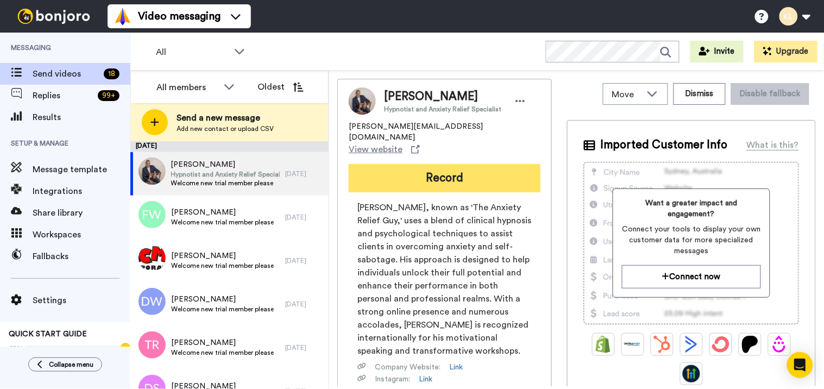
click at [426, 164] on button "Record" at bounding box center [445, 178] width 192 height 28
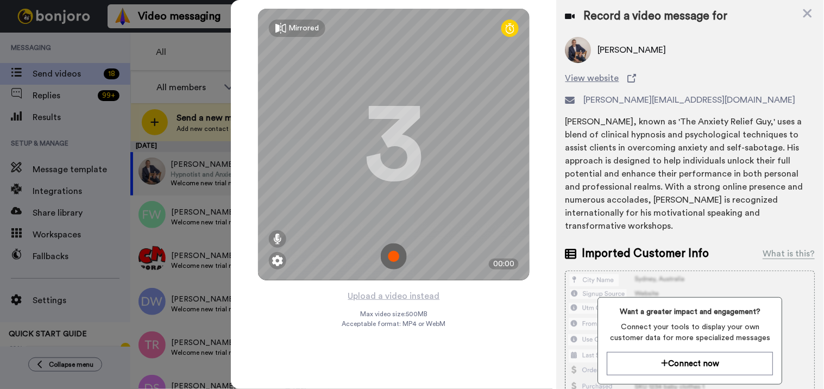
click at [395, 255] on img at bounding box center [394, 256] width 26 height 26
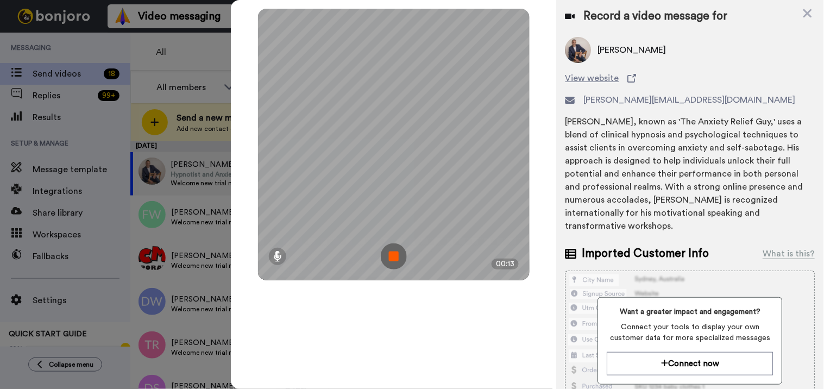
click at [392, 261] on img at bounding box center [394, 256] width 26 height 26
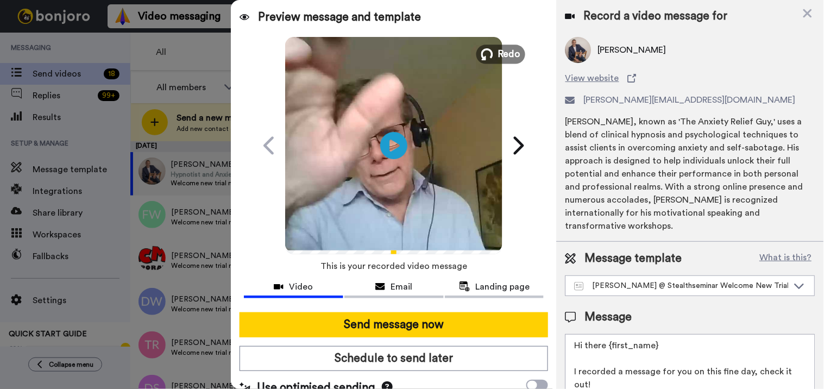
click at [498, 54] on span "Redo" at bounding box center [509, 54] width 23 height 14
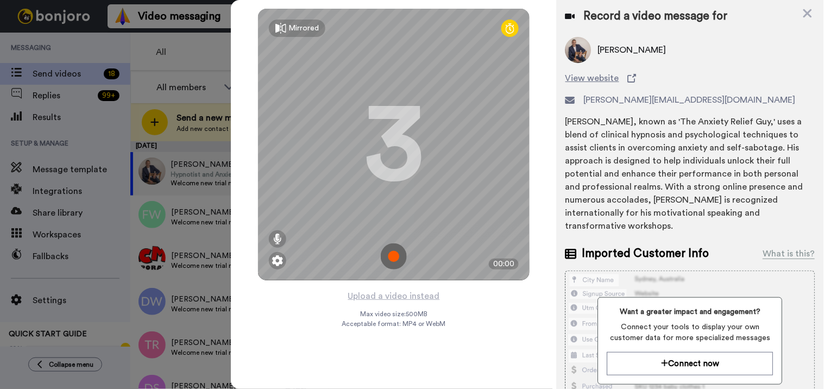
click at [392, 262] on img at bounding box center [394, 256] width 26 height 26
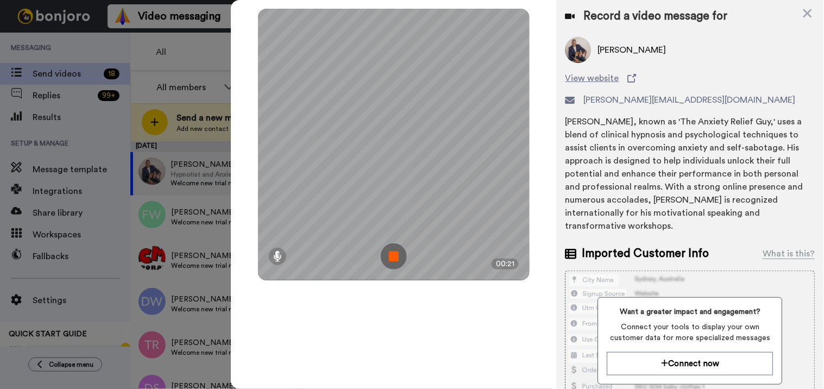
click at [393, 252] on img at bounding box center [394, 256] width 26 height 26
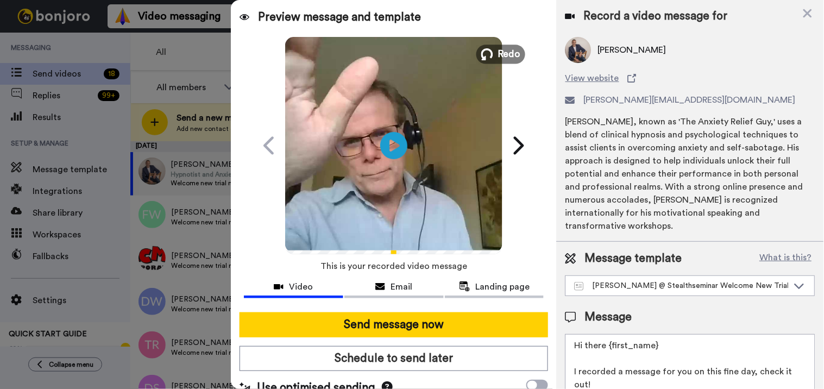
click at [501, 54] on span "Redo" at bounding box center [509, 54] width 23 height 14
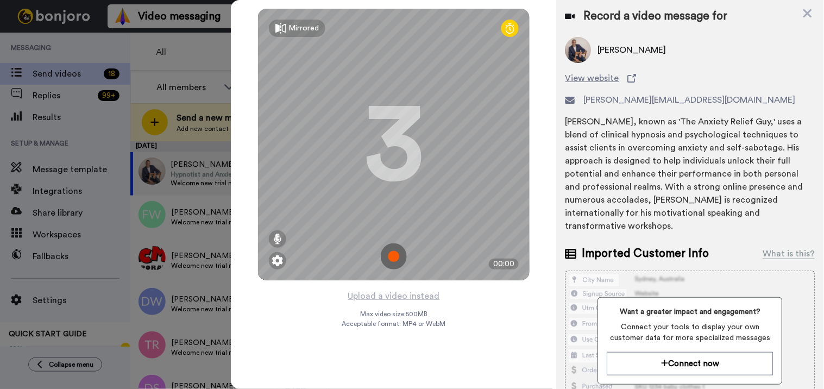
click at [397, 253] on img at bounding box center [394, 256] width 26 height 26
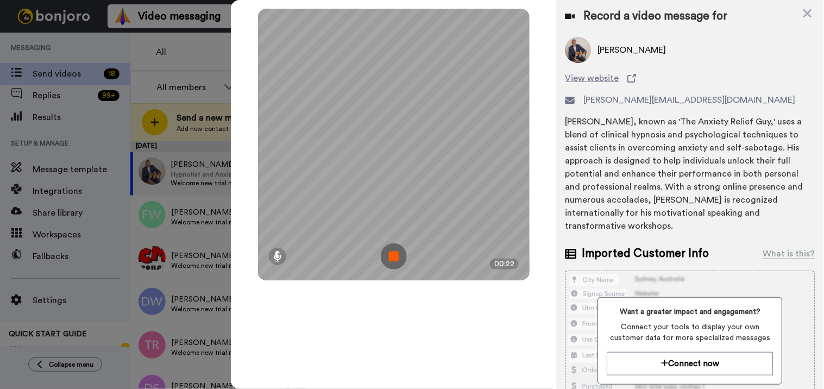
click at [397, 258] on img at bounding box center [394, 256] width 26 height 26
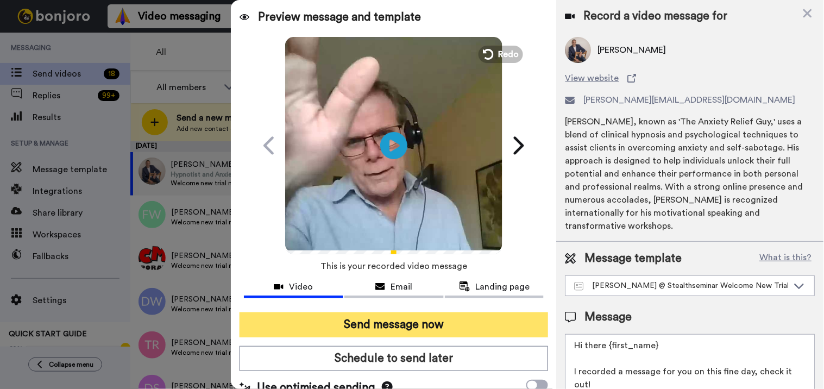
click at [413, 323] on button "Send message now" at bounding box center [393, 324] width 309 height 25
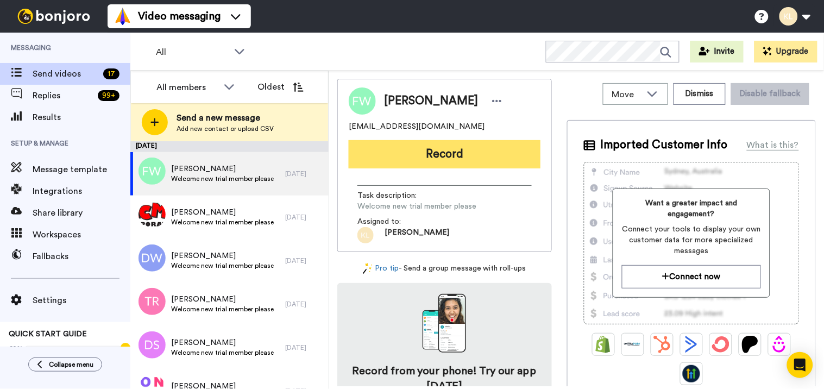
click at [448, 154] on button "Record" at bounding box center [445, 154] width 192 height 28
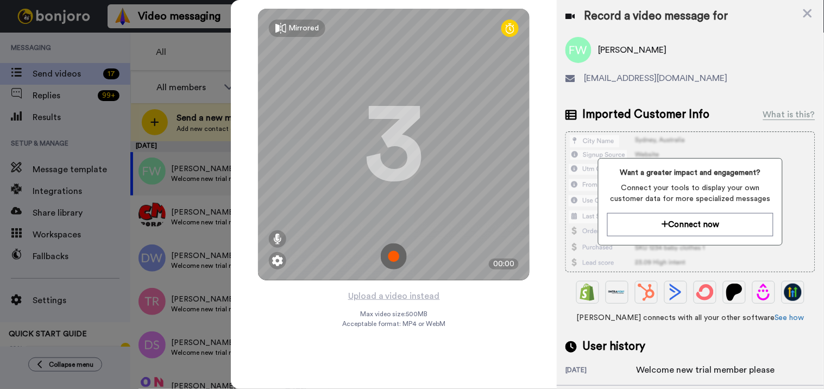
click at [394, 261] on img at bounding box center [394, 256] width 26 height 26
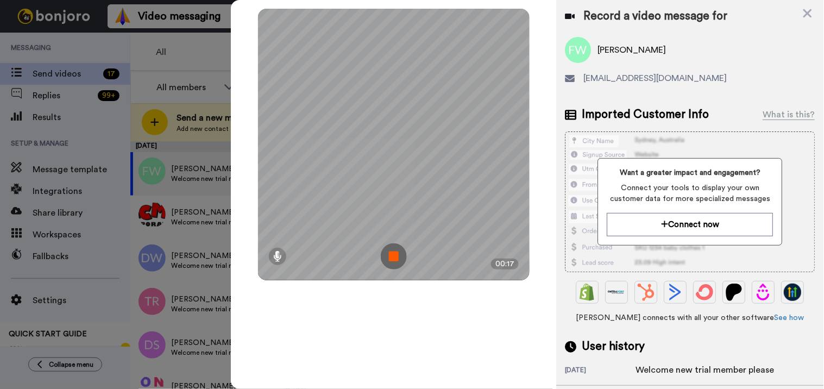
click at [401, 247] on img at bounding box center [394, 256] width 26 height 26
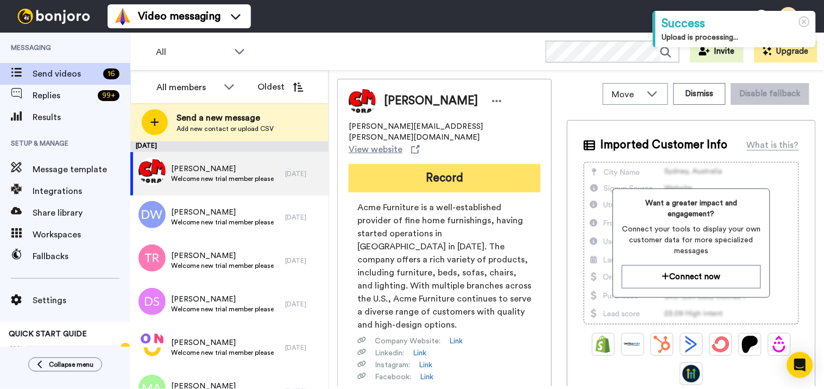
click at [462, 165] on button "Record" at bounding box center [445, 178] width 192 height 28
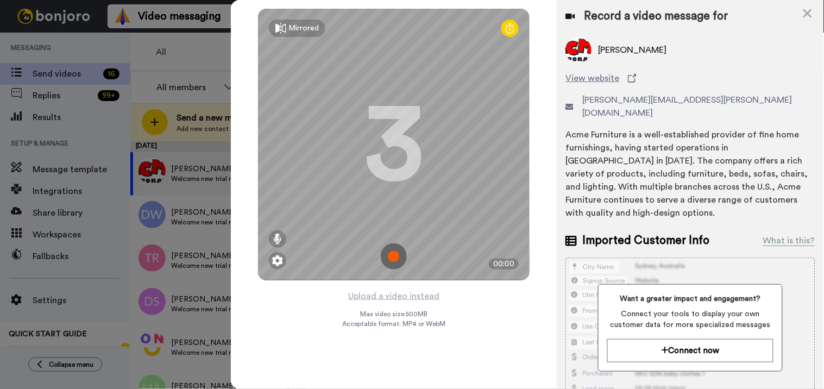
click at [394, 255] on img at bounding box center [394, 256] width 26 height 26
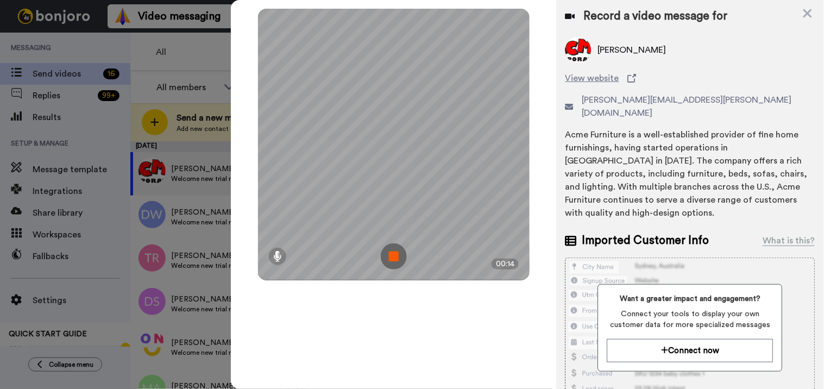
click at [395, 264] on img at bounding box center [394, 256] width 26 height 26
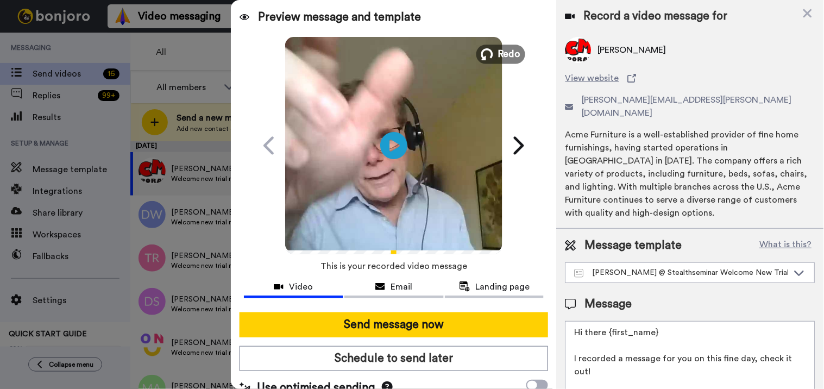
click at [503, 56] on span "Redo" at bounding box center [509, 54] width 23 height 14
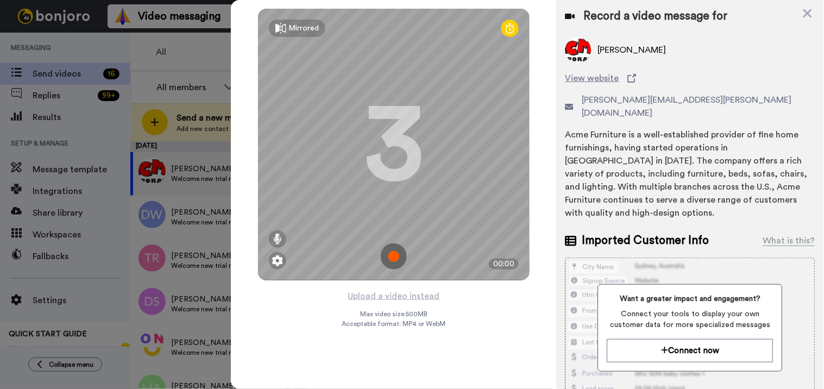
click at [393, 257] on img at bounding box center [394, 256] width 26 height 26
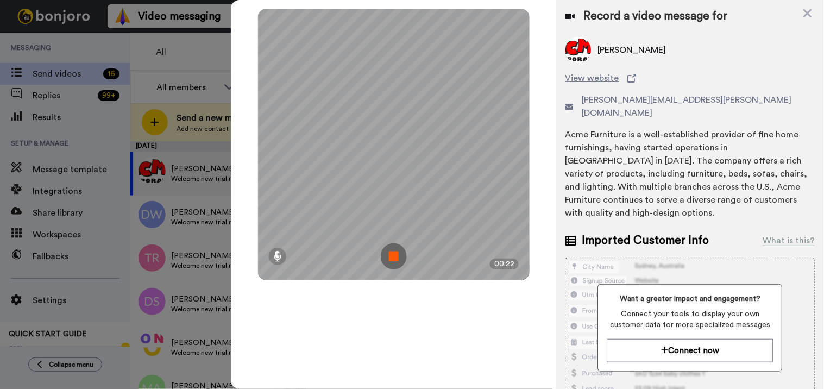
click at [396, 263] on img at bounding box center [394, 256] width 26 height 26
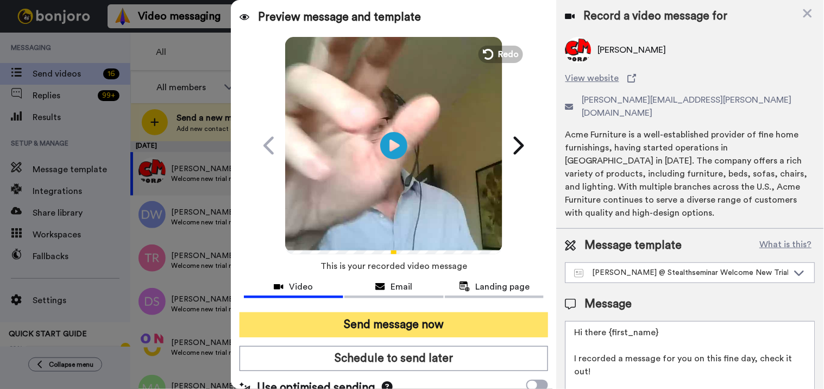
click at [400, 321] on button "Send message now" at bounding box center [393, 324] width 309 height 25
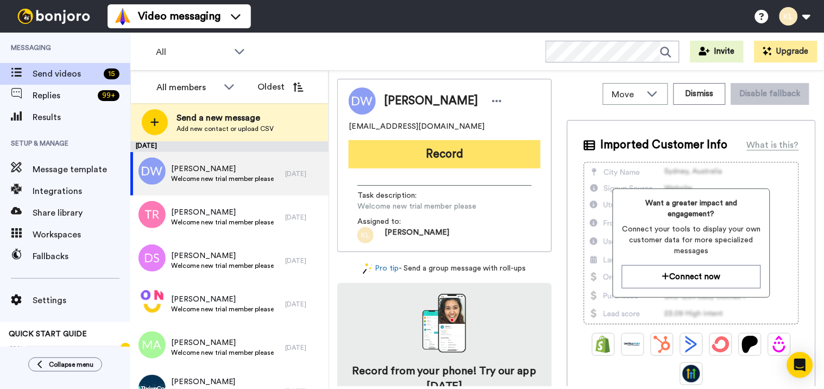
click at [458, 147] on button "Record" at bounding box center [445, 154] width 192 height 28
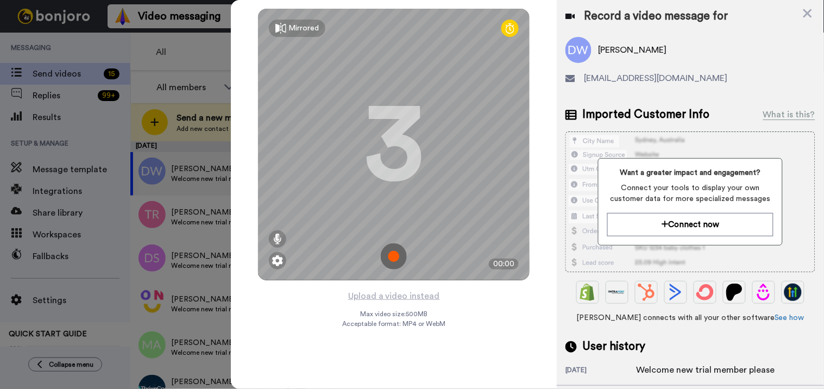
click at [397, 253] on img at bounding box center [394, 256] width 26 height 26
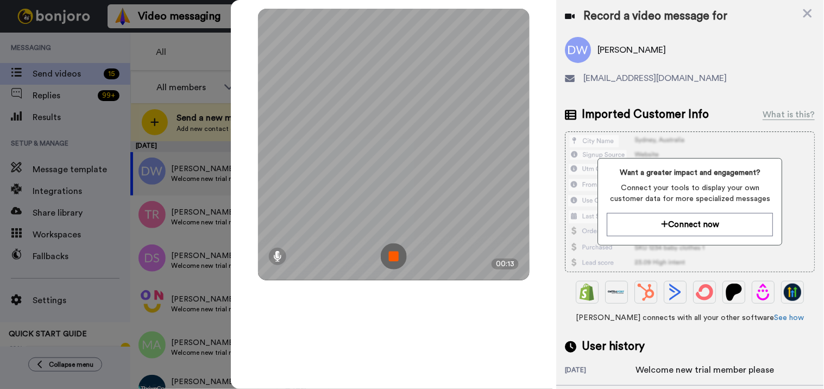
click at [394, 250] on img at bounding box center [394, 256] width 26 height 26
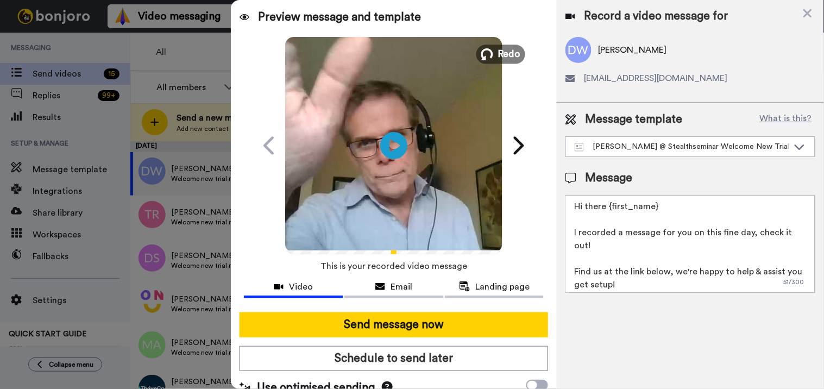
click at [498, 47] on span "Redo" at bounding box center [509, 54] width 23 height 14
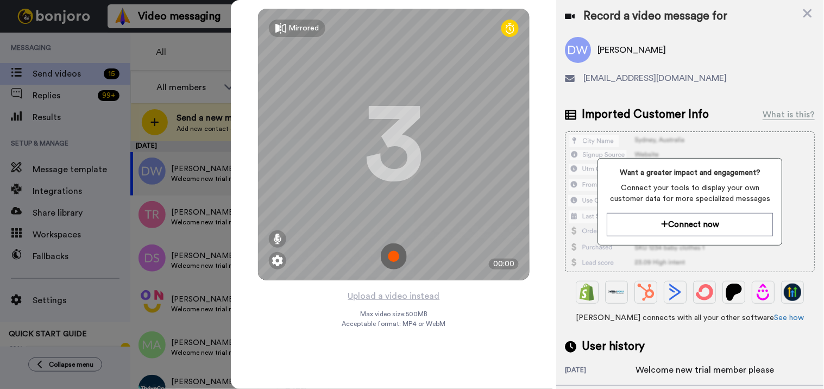
click at [392, 266] on img at bounding box center [394, 256] width 26 height 26
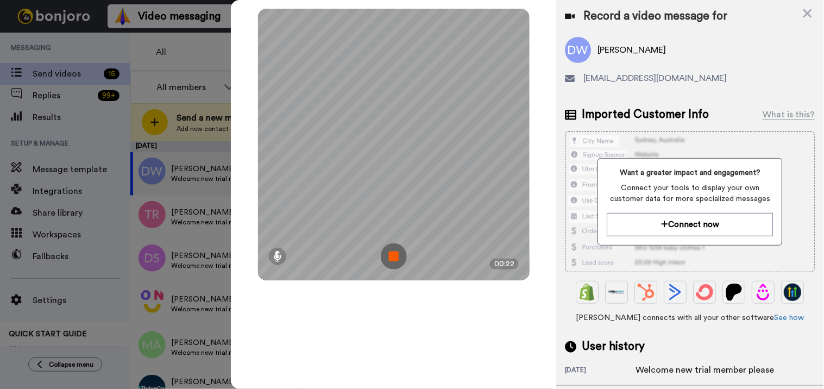
click at [395, 258] on img at bounding box center [394, 256] width 26 height 26
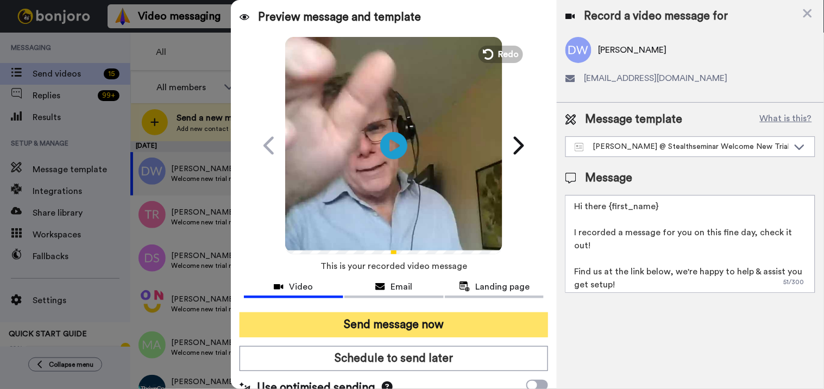
click at [397, 329] on button "Send message now" at bounding box center [393, 324] width 309 height 25
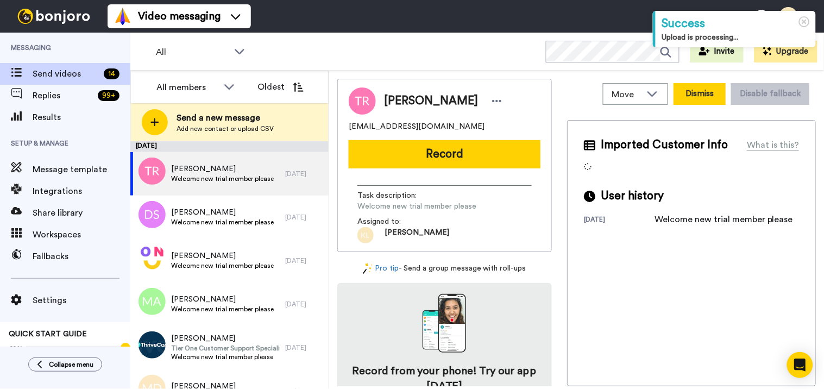
click at [691, 99] on button "Dismiss" at bounding box center [699, 94] width 52 height 22
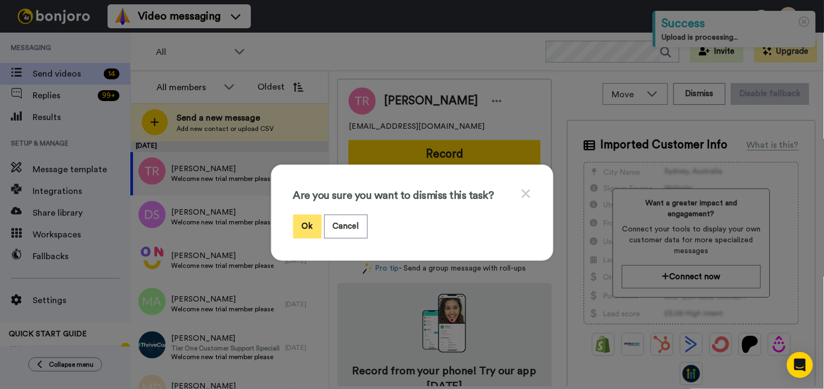
click at [311, 220] on button "Ok" at bounding box center [307, 225] width 28 height 23
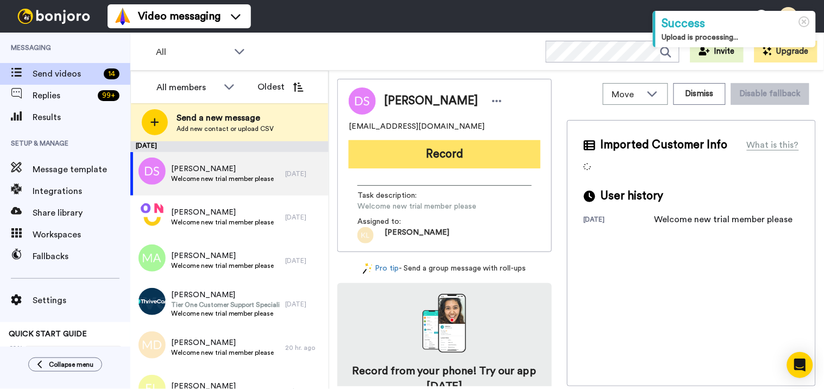
click at [464, 154] on button "Record" at bounding box center [445, 154] width 192 height 28
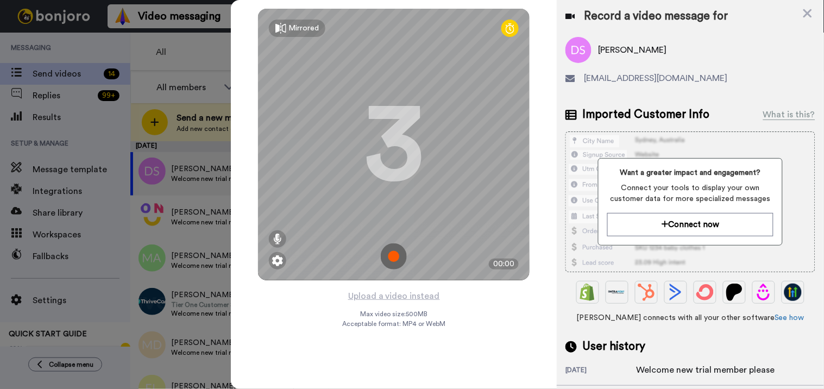
click at [400, 243] on img at bounding box center [394, 256] width 26 height 26
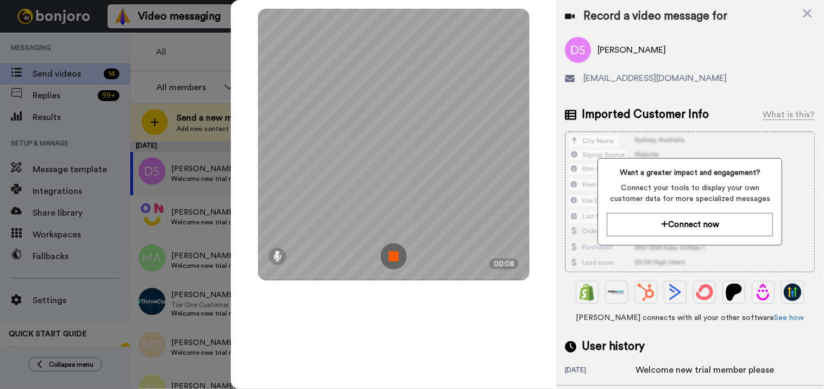
click at [394, 260] on img at bounding box center [394, 256] width 26 height 26
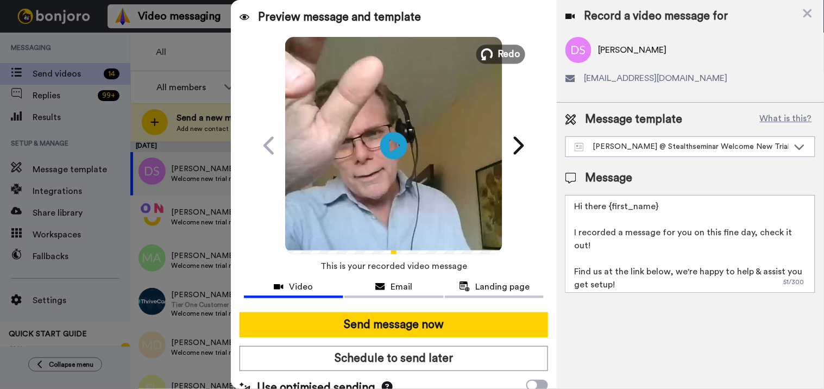
click at [498, 52] on span "Redo" at bounding box center [509, 54] width 23 height 14
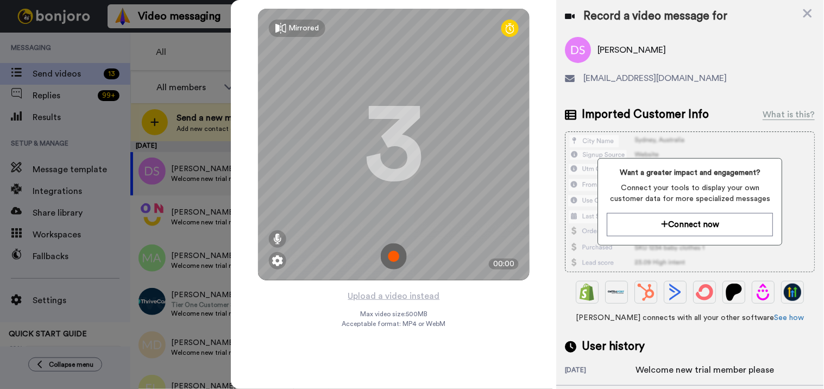
click at [402, 256] on img at bounding box center [394, 256] width 26 height 26
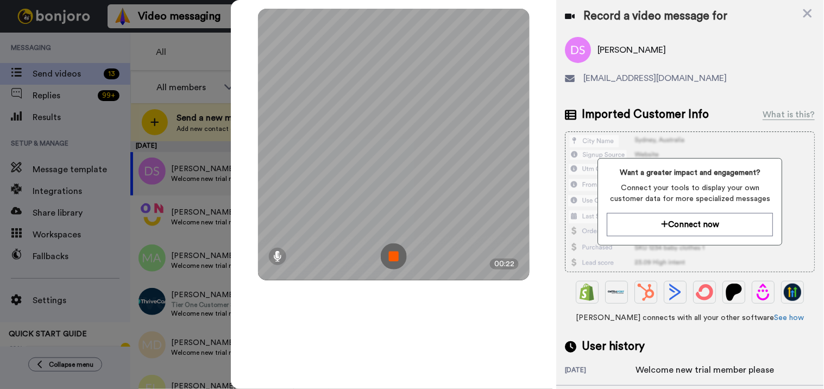
click at [398, 251] on img at bounding box center [394, 256] width 26 height 26
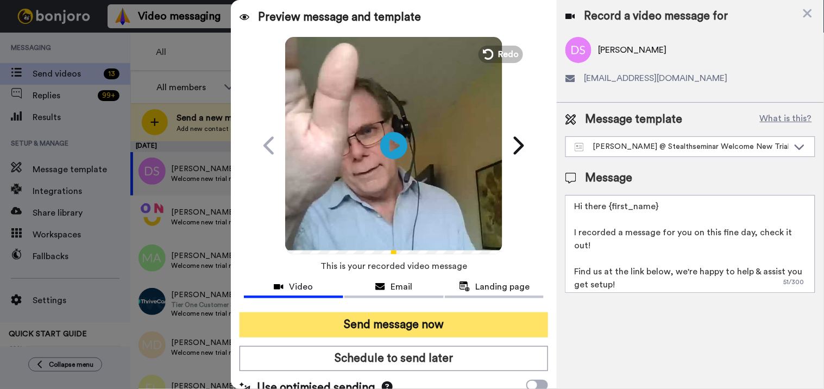
click at [351, 321] on button "Send message now" at bounding box center [393, 324] width 309 height 25
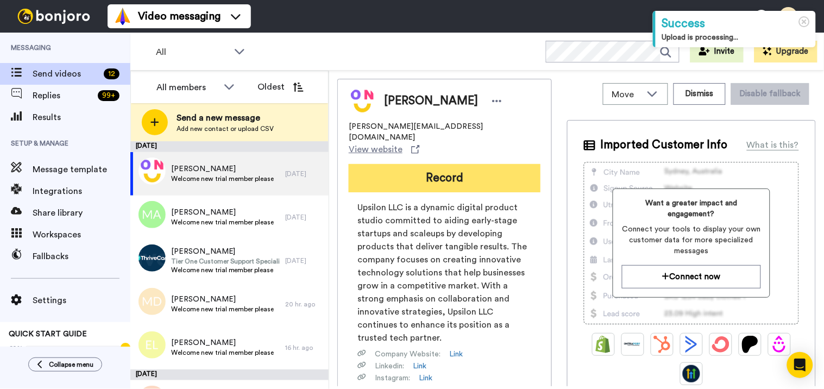
click at [455, 164] on button "Record" at bounding box center [445, 178] width 192 height 28
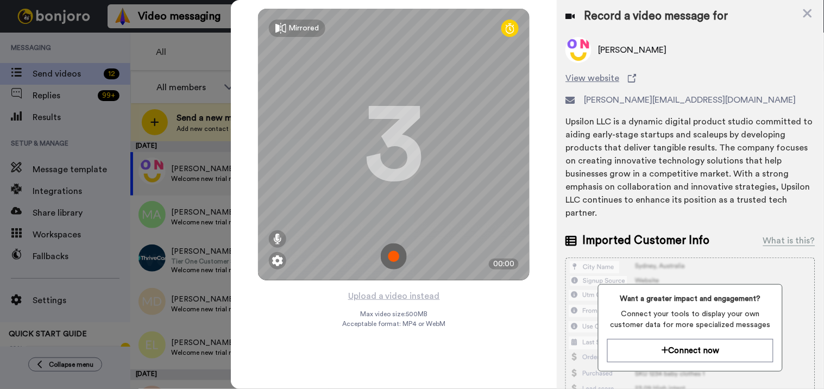
click at [393, 258] on img at bounding box center [394, 256] width 26 height 26
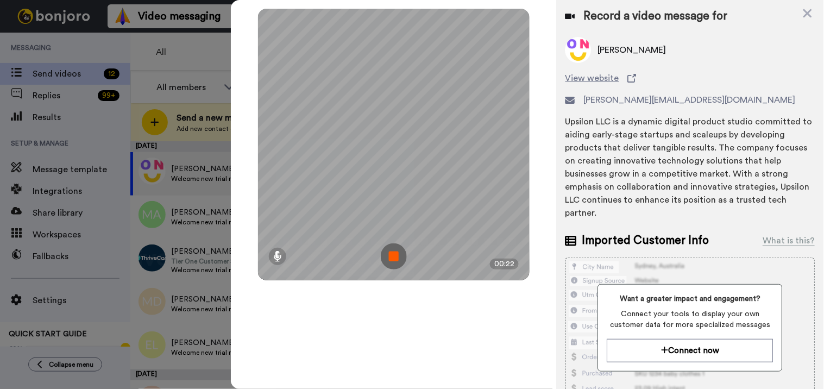
click at [382, 243] on img at bounding box center [394, 256] width 26 height 26
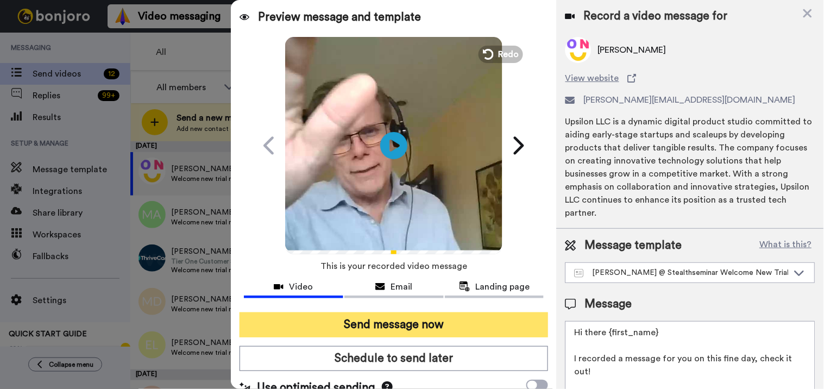
click at [377, 331] on button "Send message now" at bounding box center [393, 324] width 309 height 25
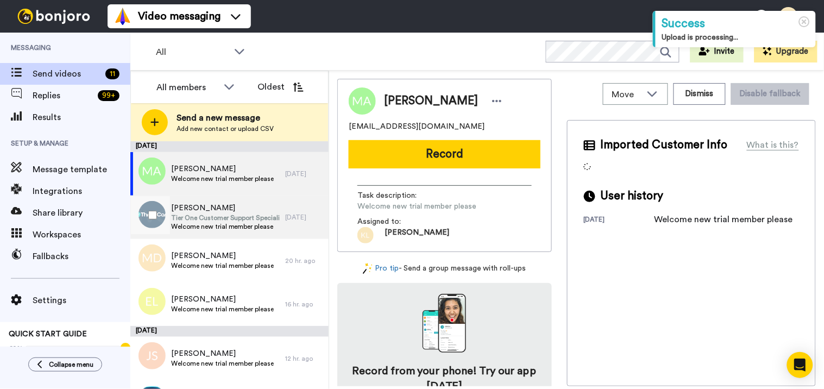
click at [245, 222] on span "Welcome new trial member please" at bounding box center [225, 226] width 109 height 9
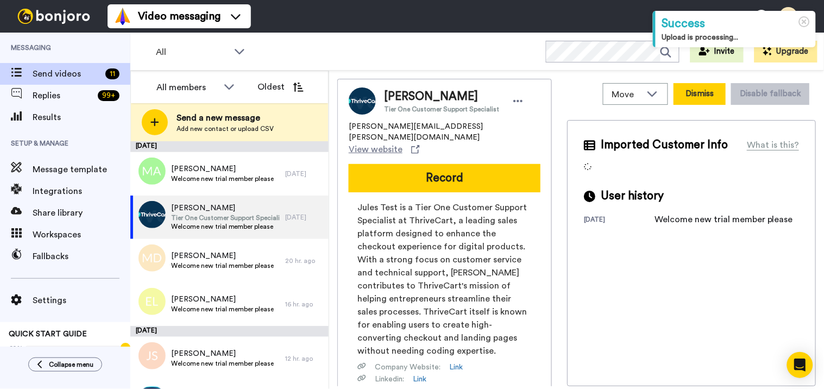
click at [688, 96] on button "Dismiss" at bounding box center [699, 94] width 52 height 22
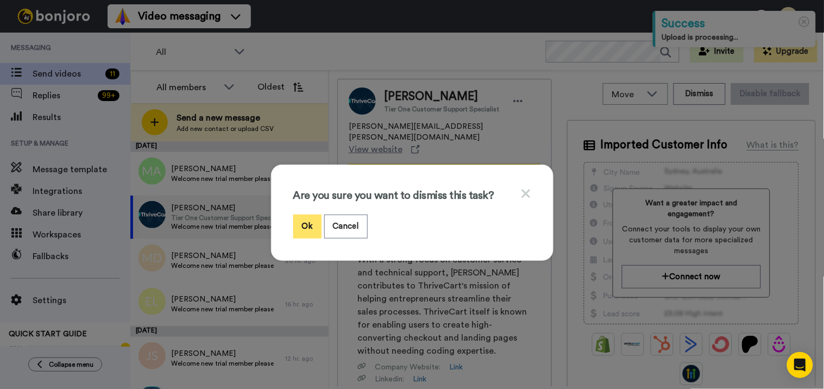
click at [293, 224] on button "Ok" at bounding box center [307, 225] width 28 height 23
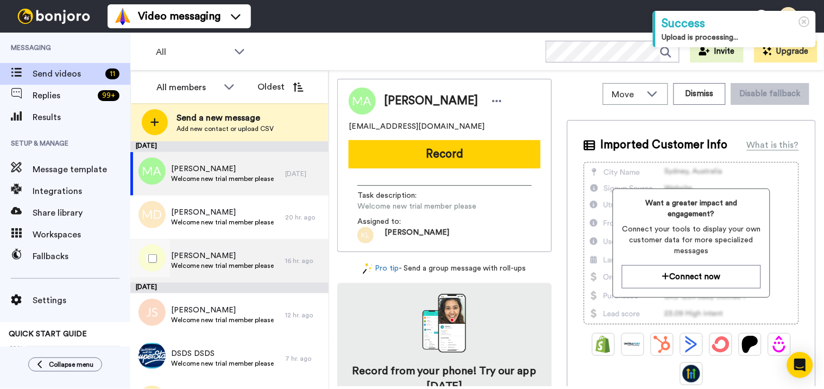
click at [229, 259] on span "Emma Loss" at bounding box center [222, 255] width 103 height 11
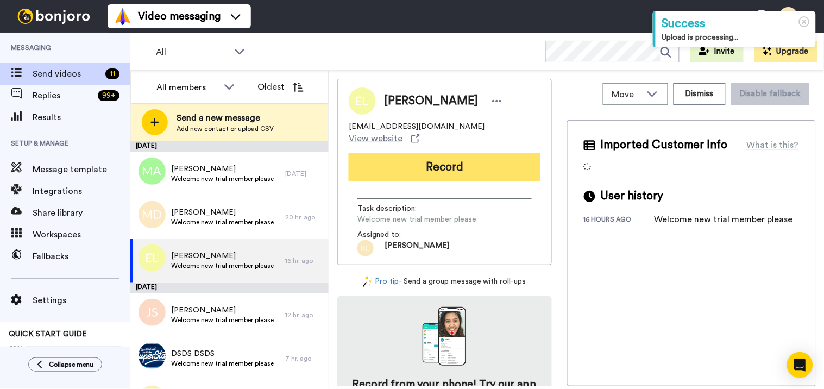
click at [448, 156] on button "Record" at bounding box center [445, 167] width 192 height 28
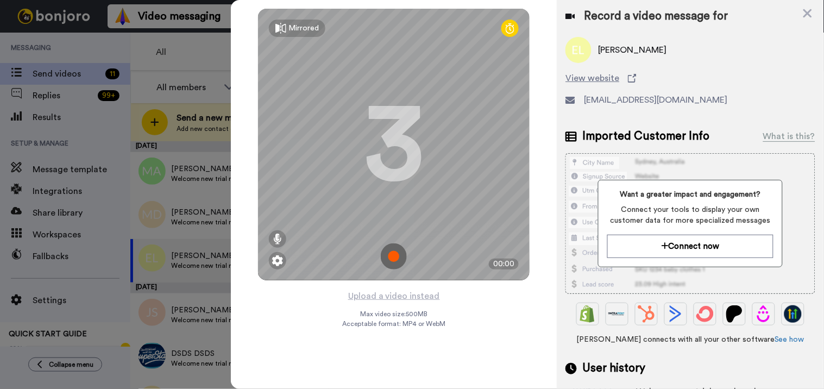
click at [395, 260] on img at bounding box center [394, 256] width 26 height 26
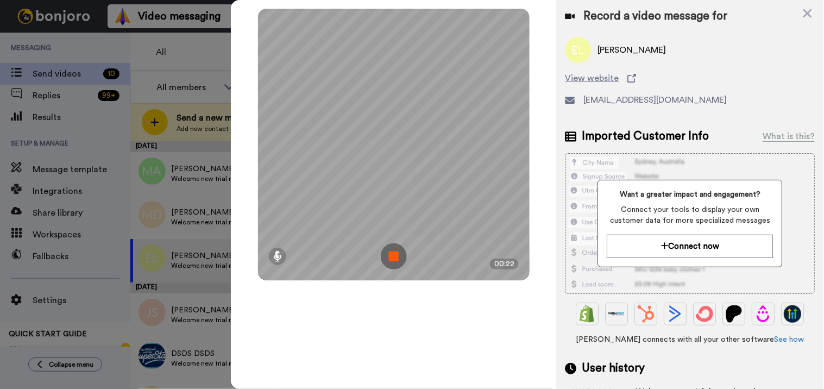
click at [398, 253] on img at bounding box center [394, 256] width 26 height 26
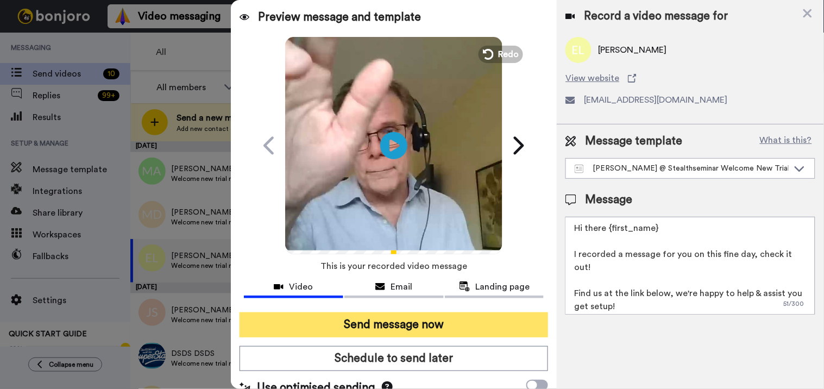
click at [405, 323] on button "Send message now" at bounding box center [393, 324] width 309 height 25
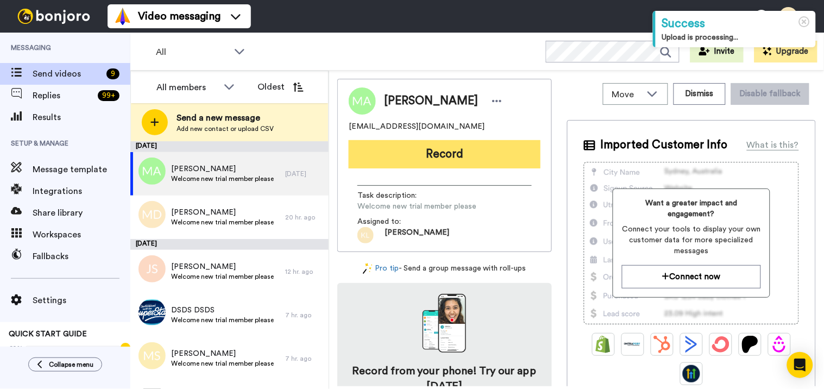
click at [404, 153] on button "Record" at bounding box center [445, 154] width 192 height 28
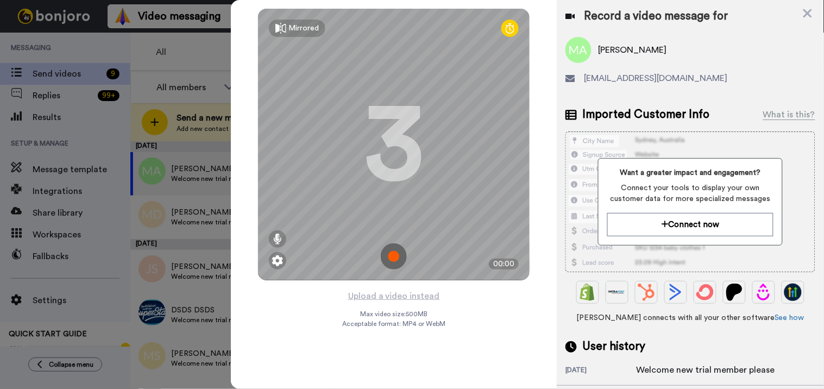
click at [405, 261] on img at bounding box center [394, 256] width 26 height 26
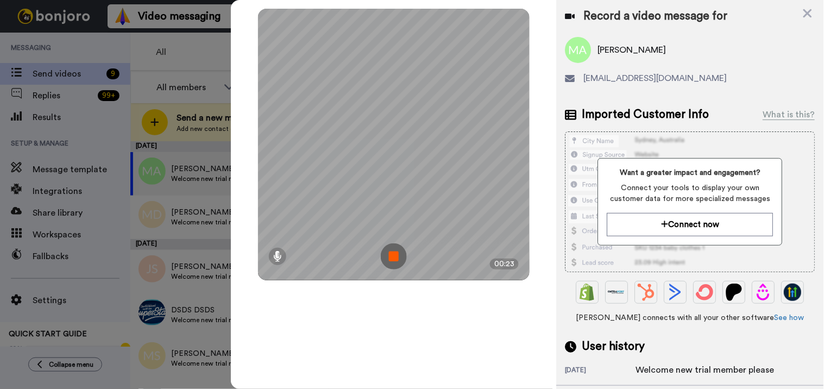
click at [383, 251] on img at bounding box center [394, 256] width 26 height 26
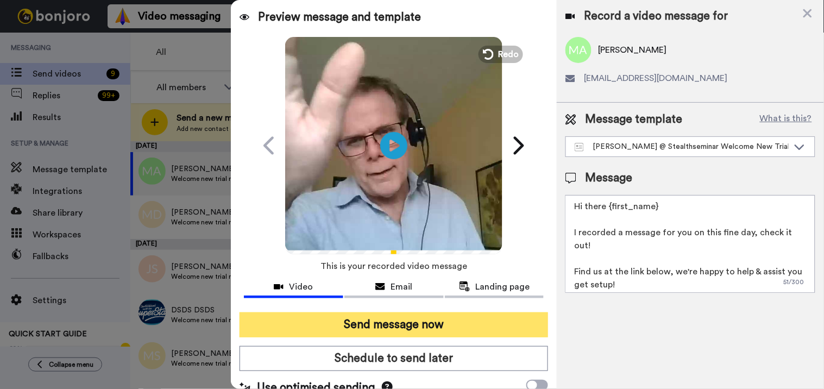
click at [437, 330] on button "Send message now" at bounding box center [393, 324] width 309 height 25
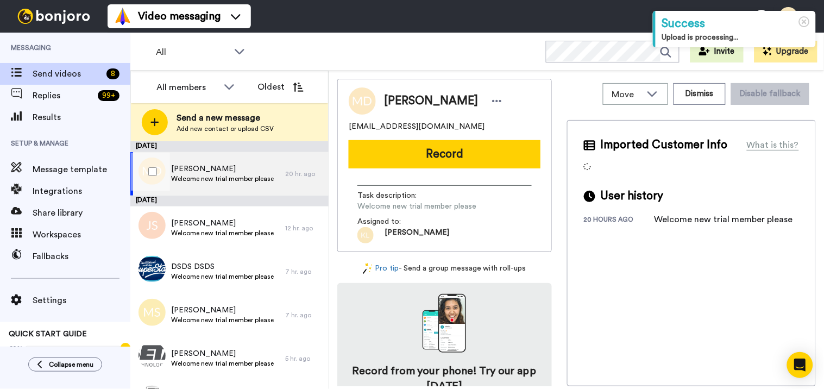
click at [228, 177] on span "Welcome new trial member please" at bounding box center [222, 178] width 103 height 9
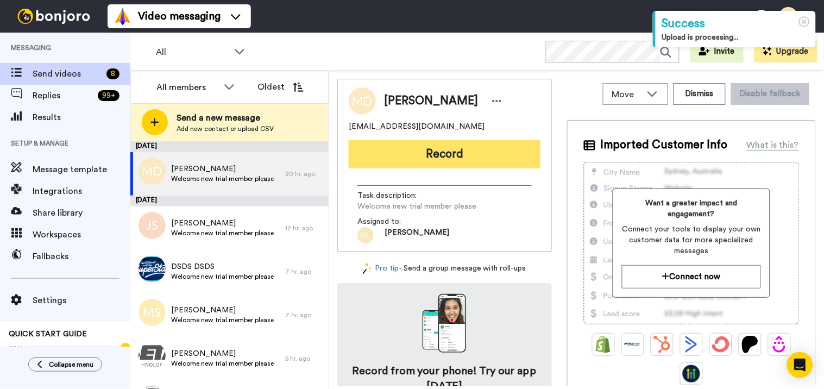
click at [474, 155] on button "Record" at bounding box center [445, 154] width 192 height 28
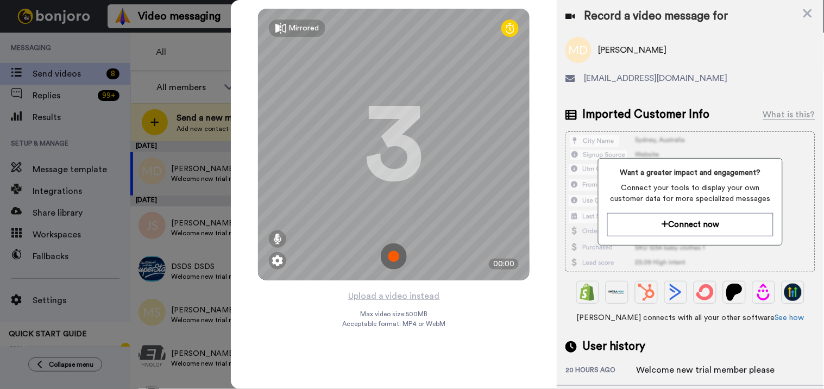
click at [403, 263] on img at bounding box center [394, 256] width 26 height 26
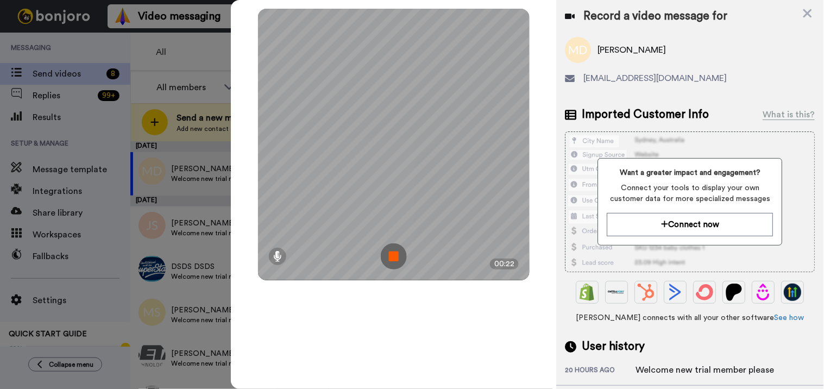
click at [388, 261] on img at bounding box center [394, 256] width 26 height 26
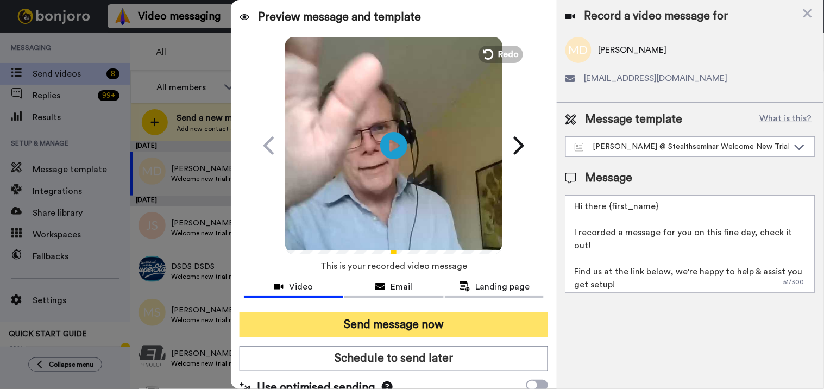
click at [404, 332] on button "Send message now" at bounding box center [393, 324] width 309 height 25
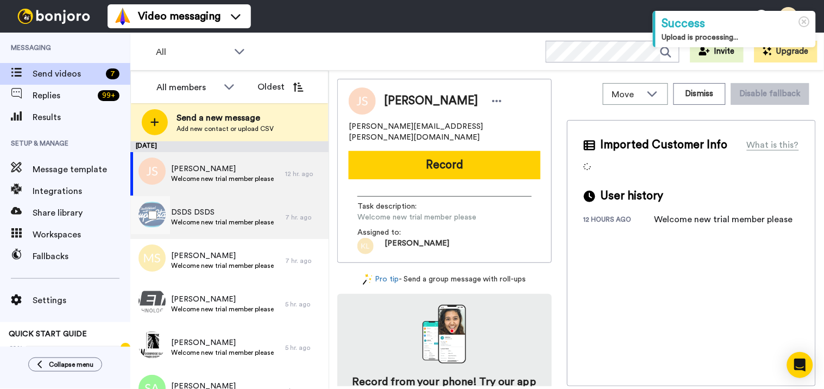
click at [241, 222] on span "Welcome new trial member please" at bounding box center [222, 222] width 103 height 9
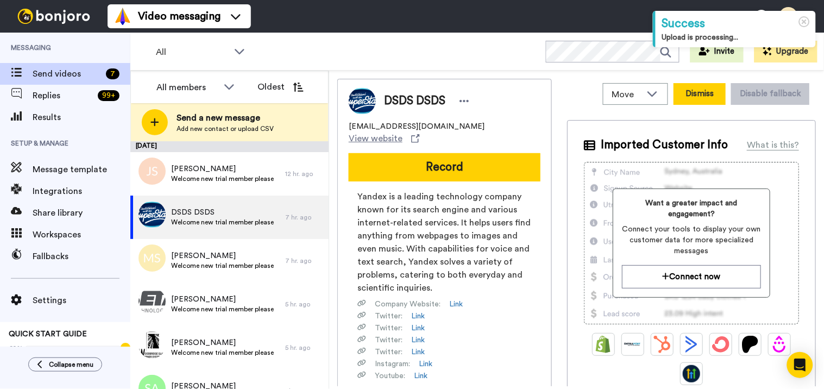
click at [693, 96] on button "Dismiss" at bounding box center [699, 94] width 52 height 22
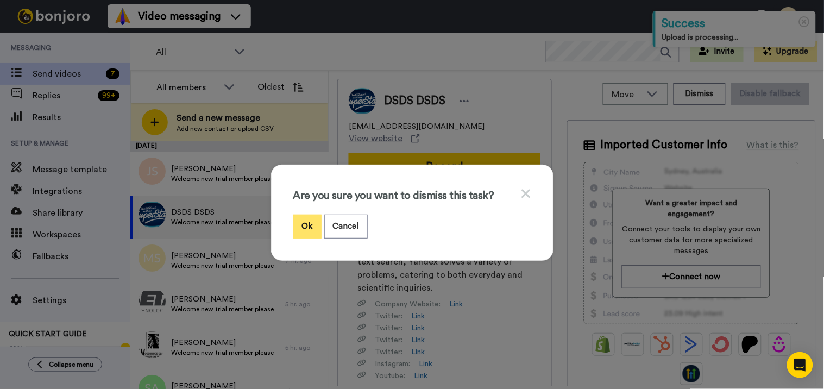
click at [300, 223] on button "Ok" at bounding box center [307, 225] width 28 height 23
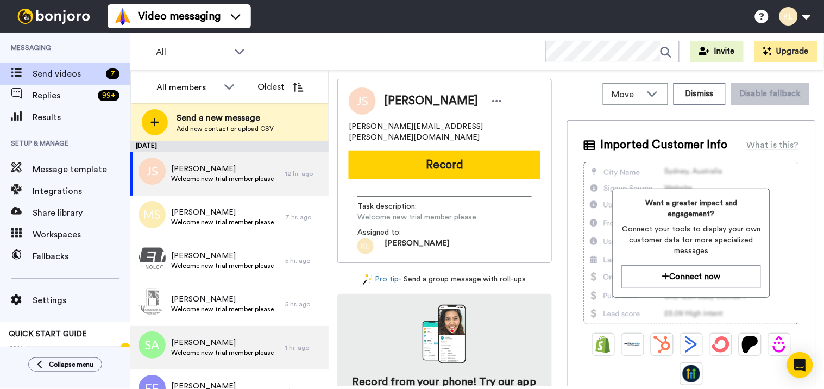
scroll to position [23, 0]
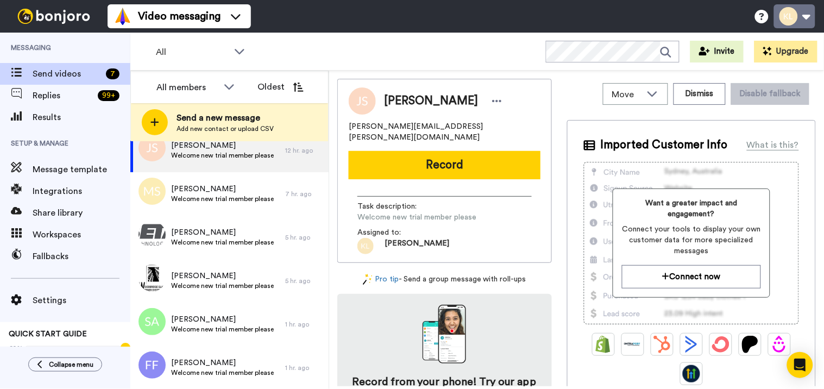
click at [804, 18] on button at bounding box center [794, 16] width 41 height 24
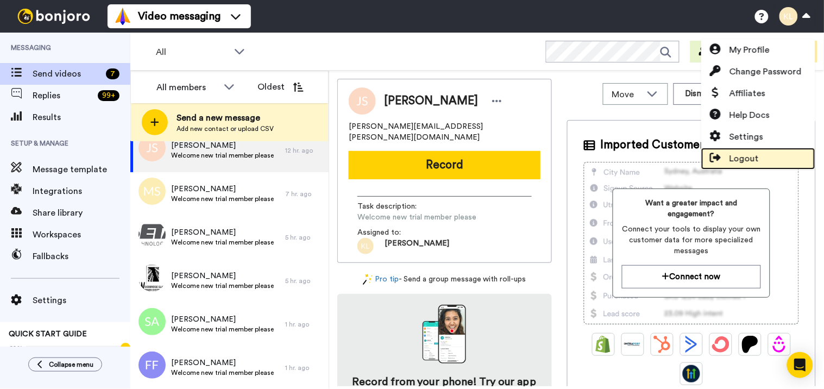
click at [744, 153] on span "Logout" at bounding box center [743, 158] width 29 height 13
